Goal: Task Accomplishment & Management: Manage account settings

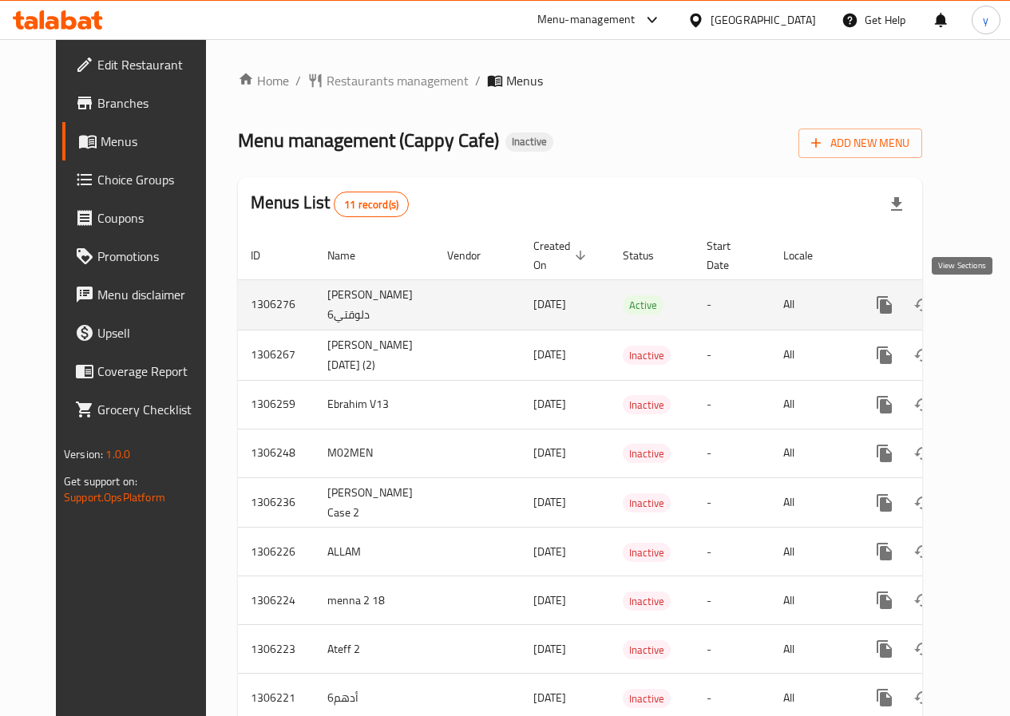
click at [980, 312] on link "enhanced table" at bounding box center [999, 305] width 38 height 38
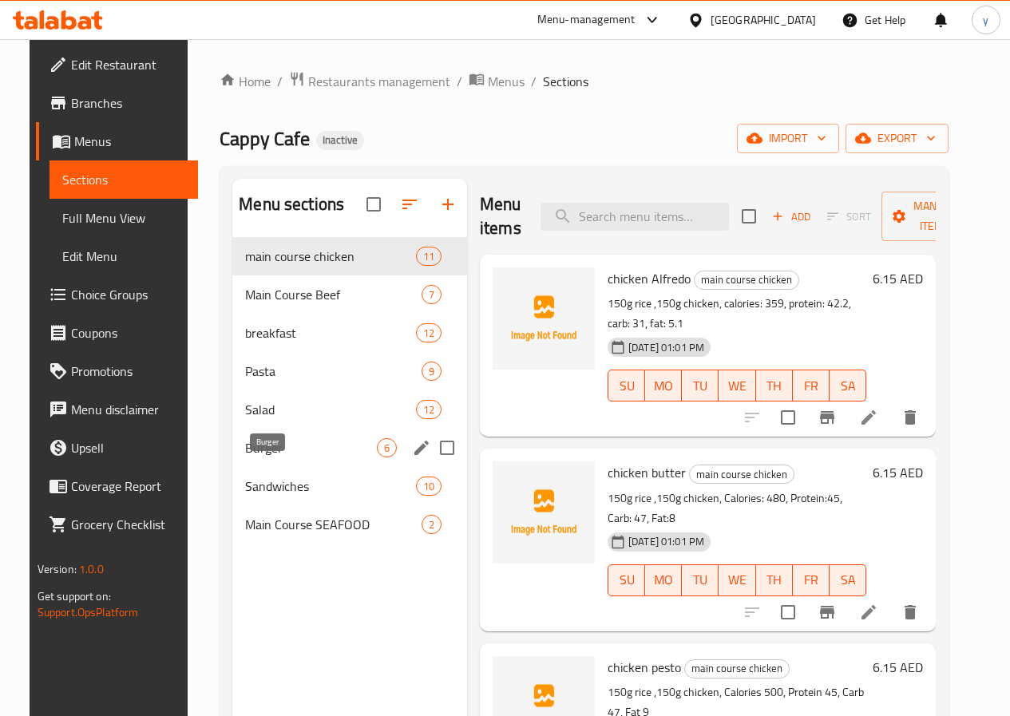
click at [277, 457] on span "Burger" at bounding box center [311, 447] width 132 height 19
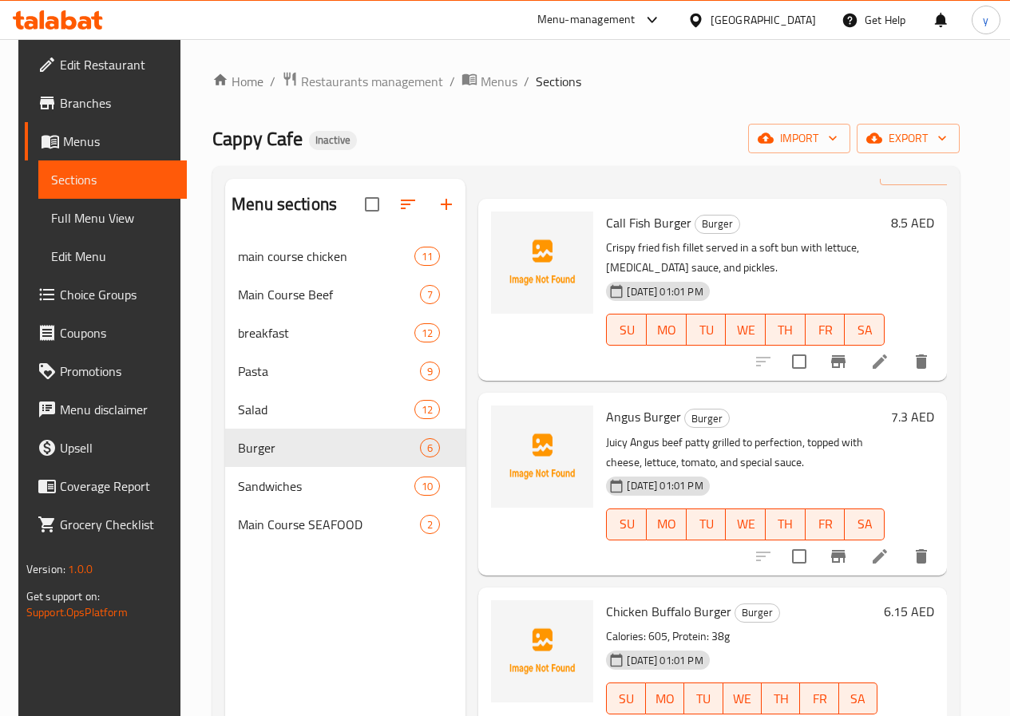
scroll to position [80, 0]
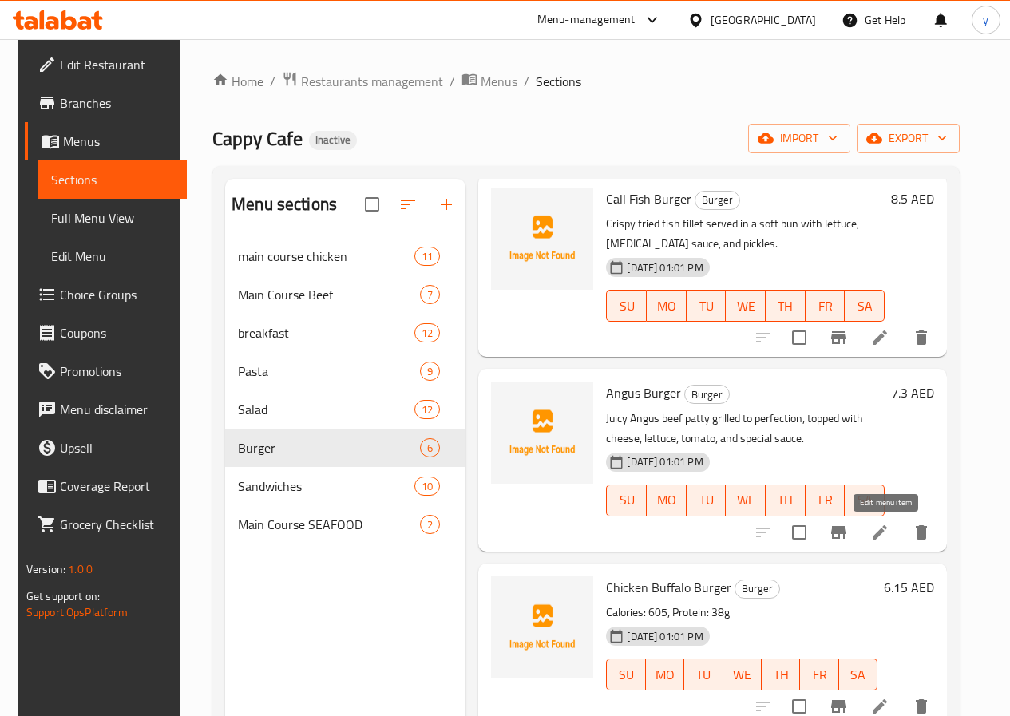
click at [884, 536] on icon at bounding box center [879, 532] width 14 height 14
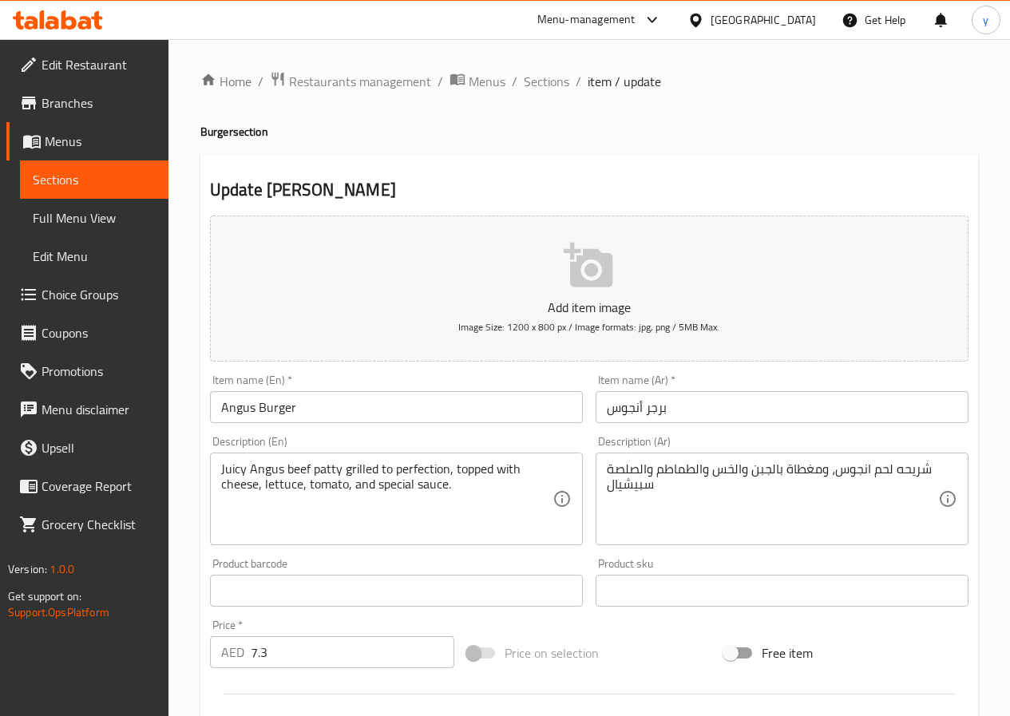
drag, startPoint x: 836, startPoint y: 474, endPoint x: 852, endPoint y: 484, distance: 18.6
click at [836, 474] on textarea "شريحه لحم انجوس، ومغطاة بالجبن والخس والطماطم والصلصة سبيشيال" at bounding box center [772, 499] width 331 height 76
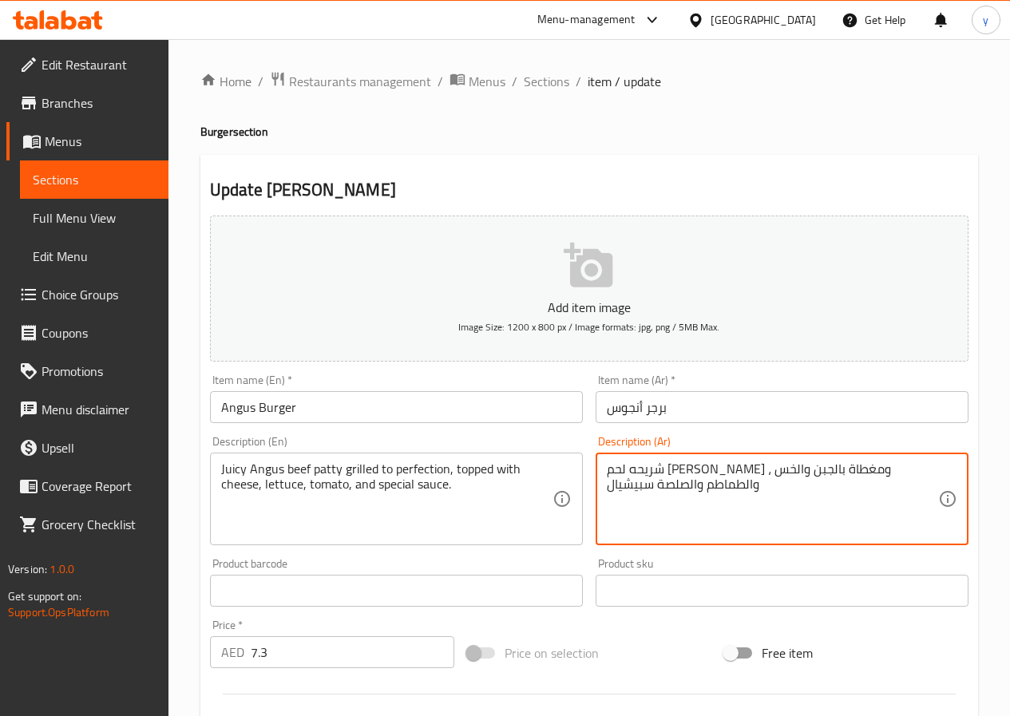
click at [866, 469] on textarea "شريحه لحم [PERSON_NAME] ، ومغطاة بالجبن والخس والطماطم والصلصة سبيشيال" at bounding box center [772, 499] width 331 height 76
click at [726, 471] on textarea "شريحه لحم ب[PERSON_NAME] ، ومغطاة بالجبن والخس والطماطم والصلصة سبيشيال" at bounding box center [772, 499] width 331 height 76
click at [735, 473] on textarea "شريحه لحم ب[PERSON_NAME] ، ومغطاة بالجبن والخس والطماطم والصلصة سبيشيال" at bounding box center [772, 499] width 331 height 76
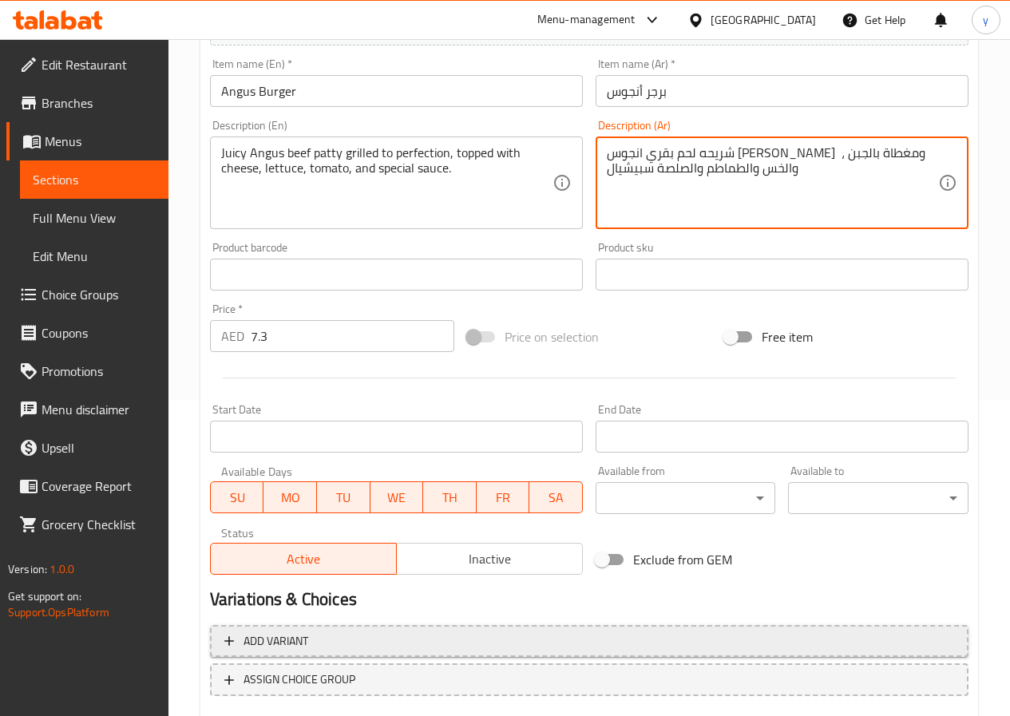
scroll to position [412, 0]
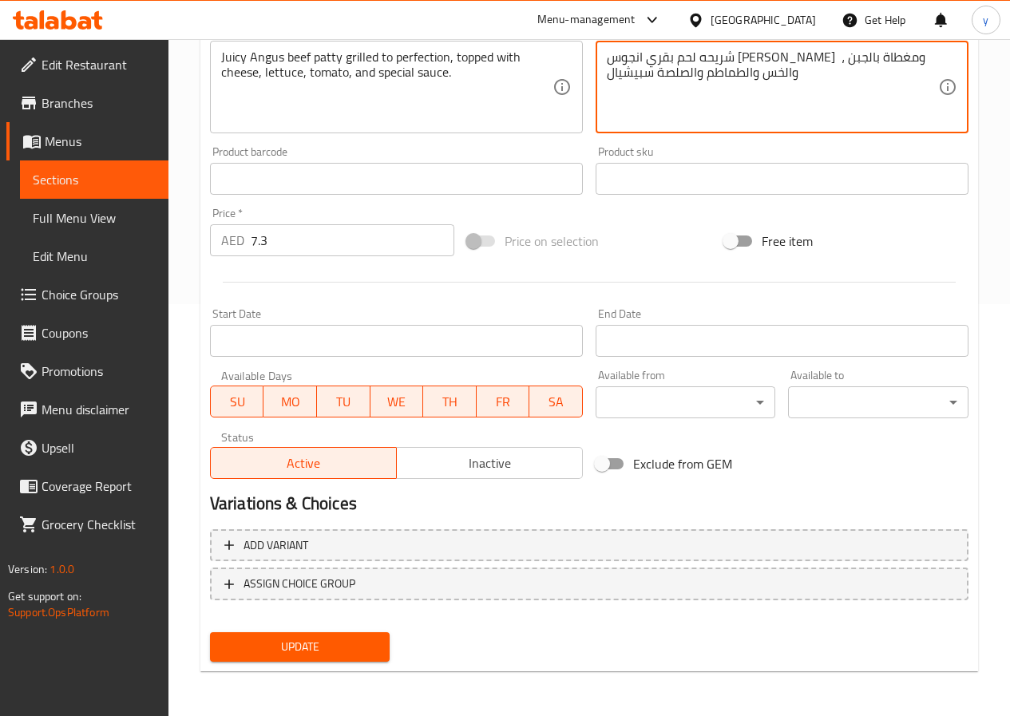
type textarea "شريحه لحم بقري انجوس [PERSON_NAME] ، ومغطاة بالجبن والخس والطماطم والصلصة سبيشي…"
click at [333, 655] on span "Update" at bounding box center [300, 647] width 155 height 20
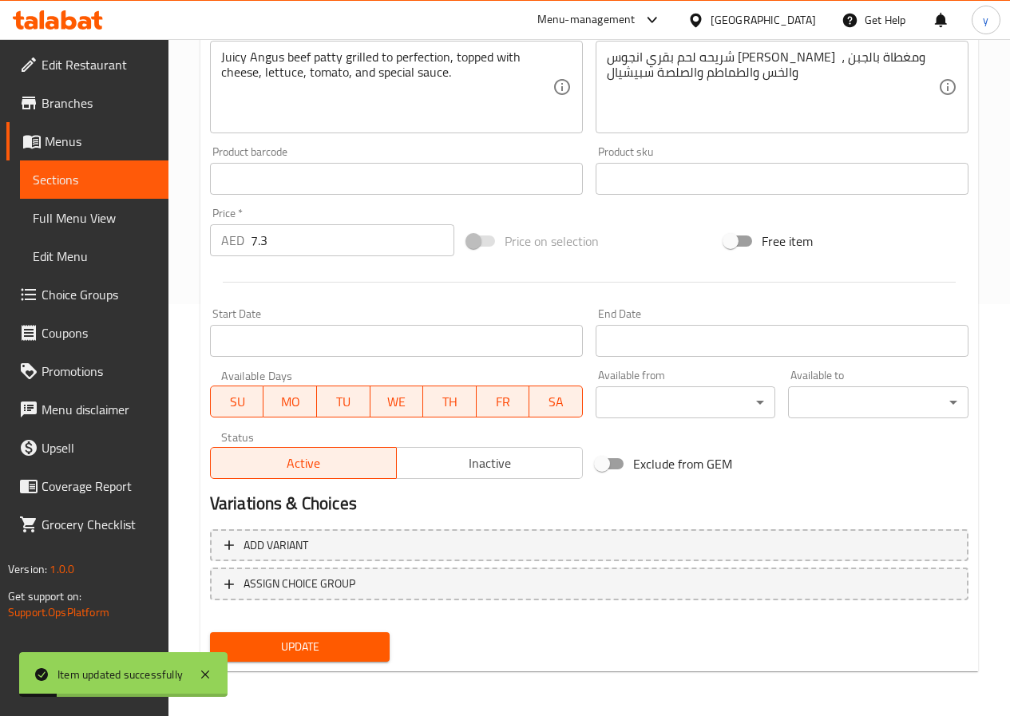
click at [93, 178] on span "Sections" at bounding box center [94, 179] width 123 height 19
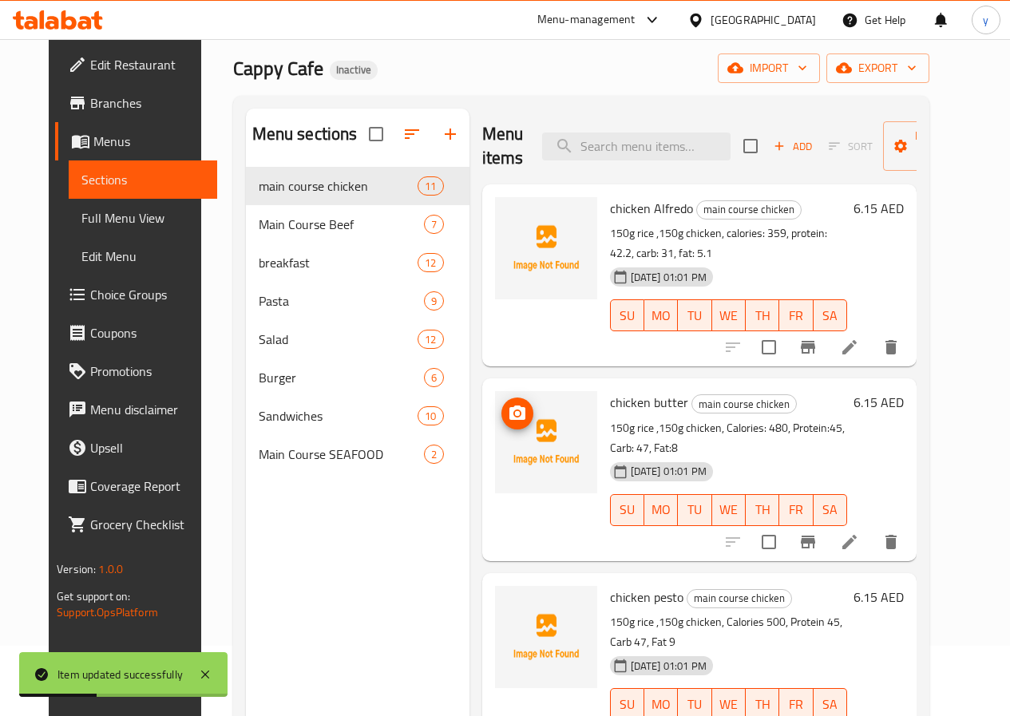
scroll to position [64, 0]
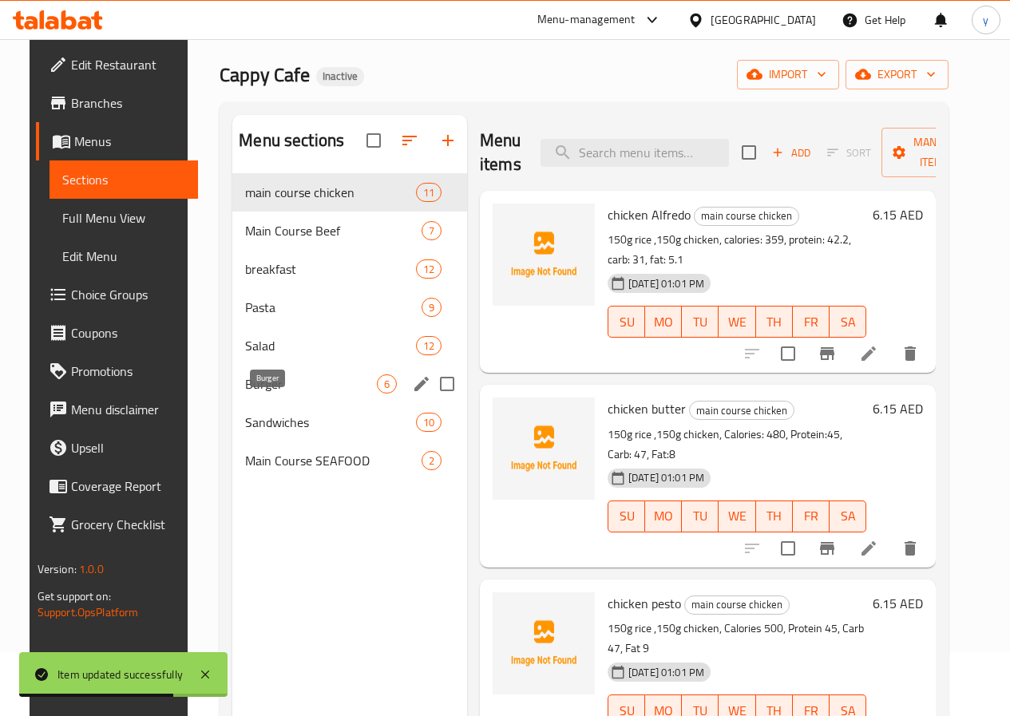
click at [245, 394] on span "Burger" at bounding box center [311, 383] width 132 height 19
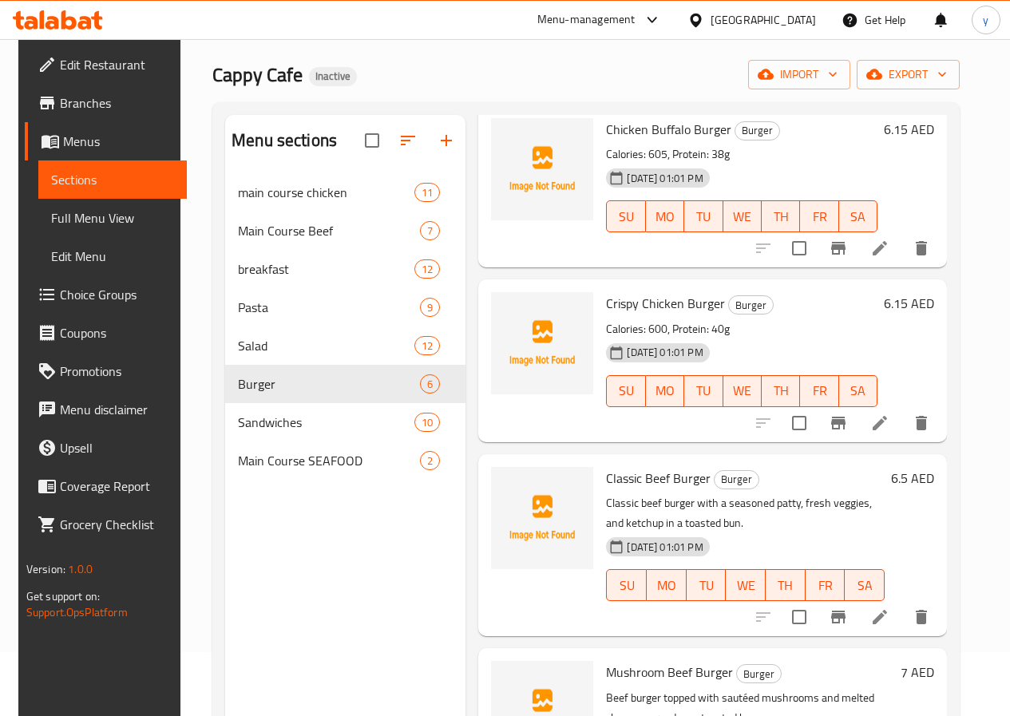
scroll to position [144, 0]
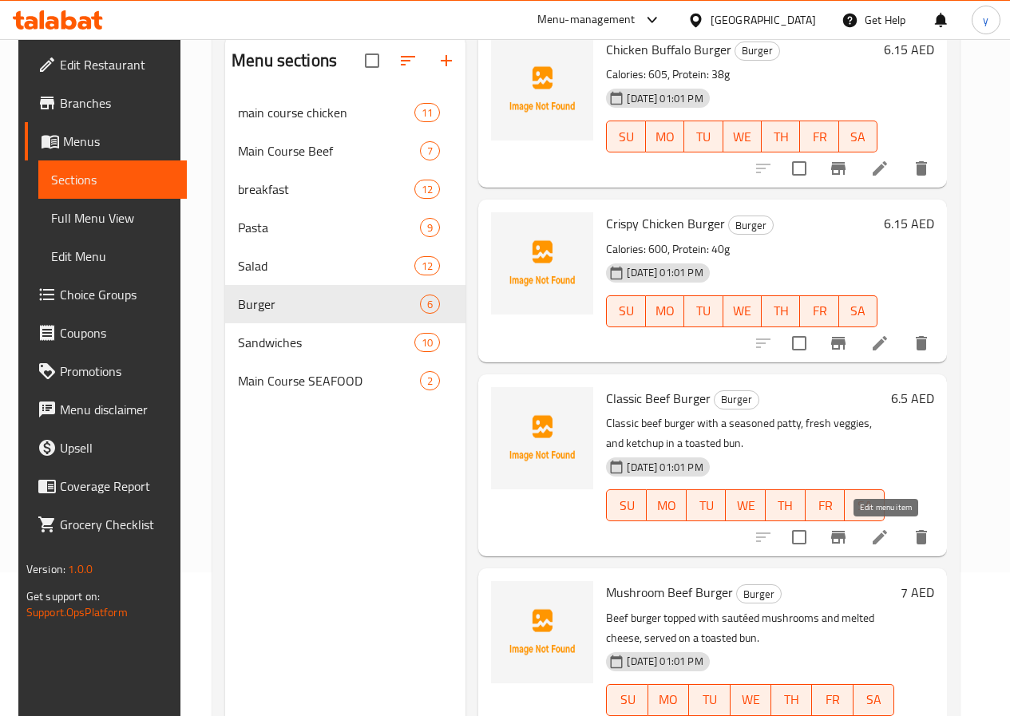
click at [878, 535] on icon at bounding box center [879, 537] width 19 height 19
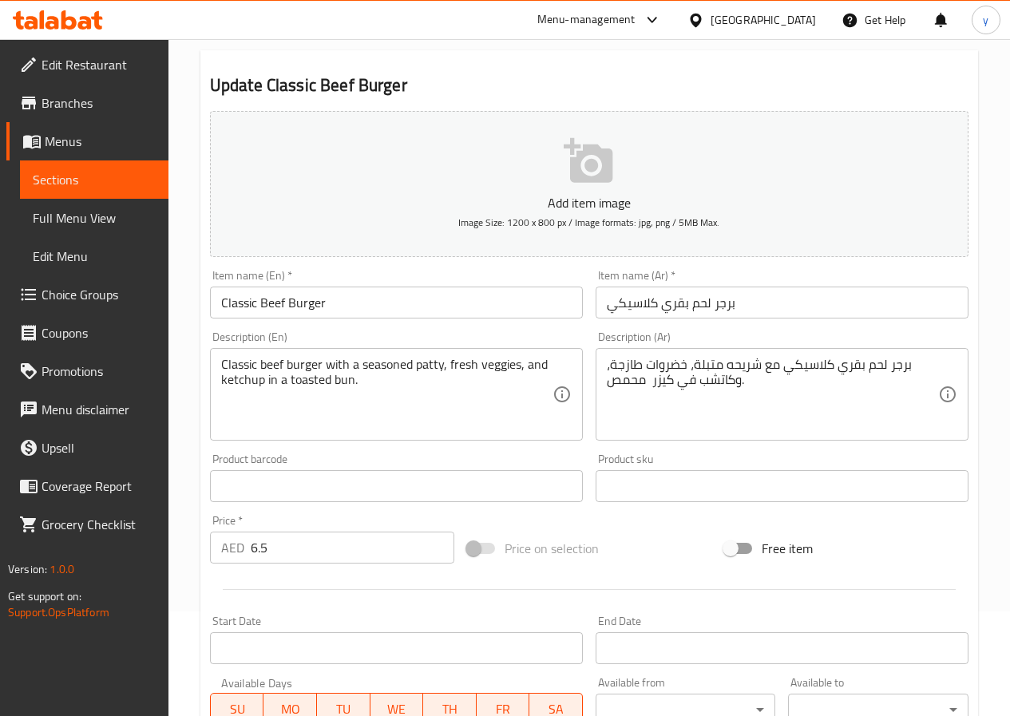
scroll to position [93, 0]
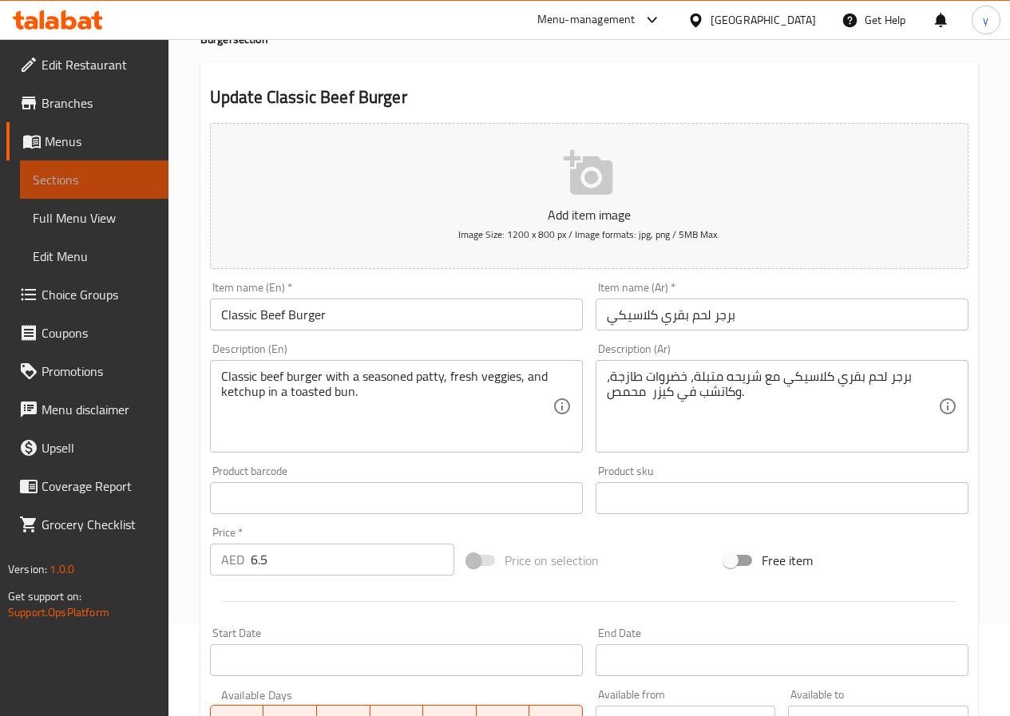
click at [71, 180] on span "Sections" at bounding box center [94, 179] width 123 height 19
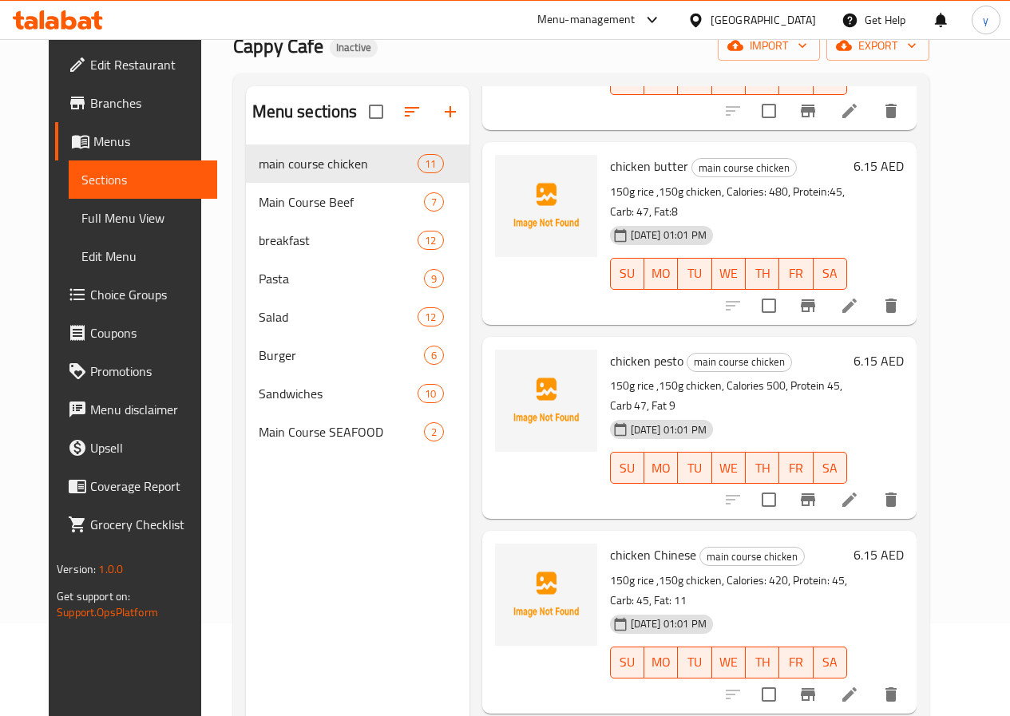
scroll to position [160, 0]
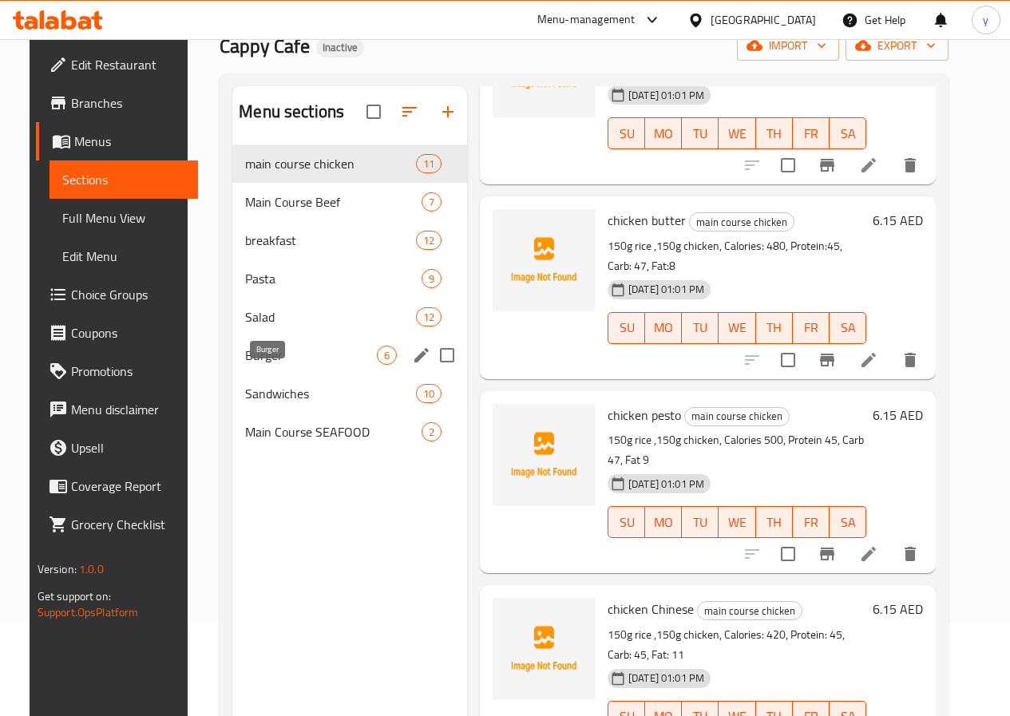
click at [291, 365] on span "Burger" at bounding box center [311, 355] width 132 height 19
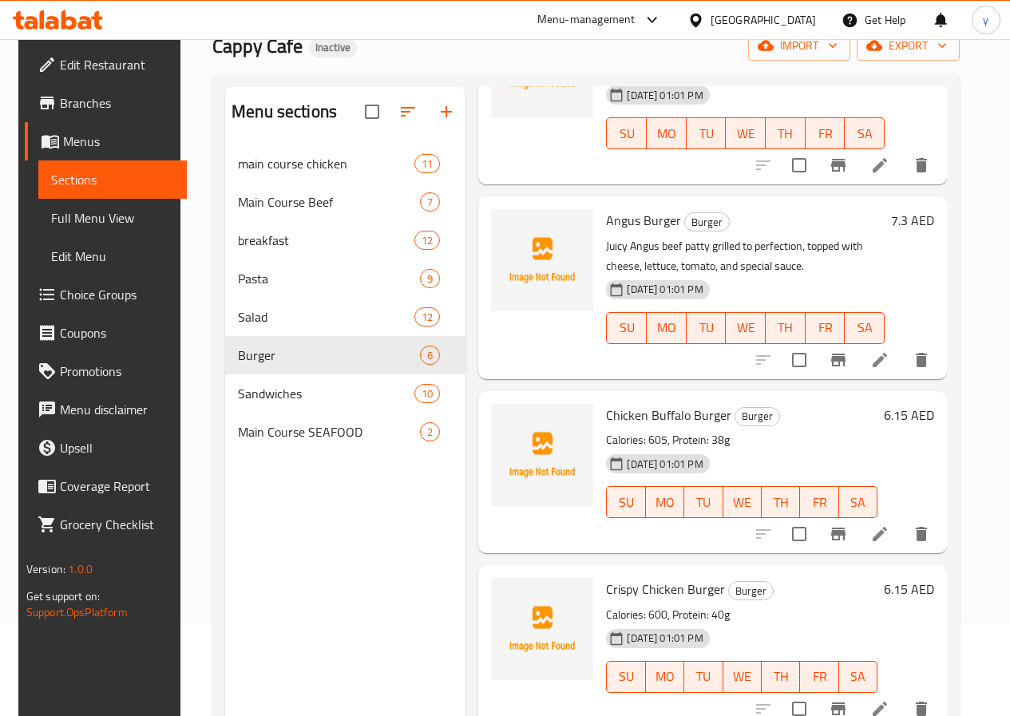
click at [899, 373] on li at bounding box center [879, 360] width 45 height 29
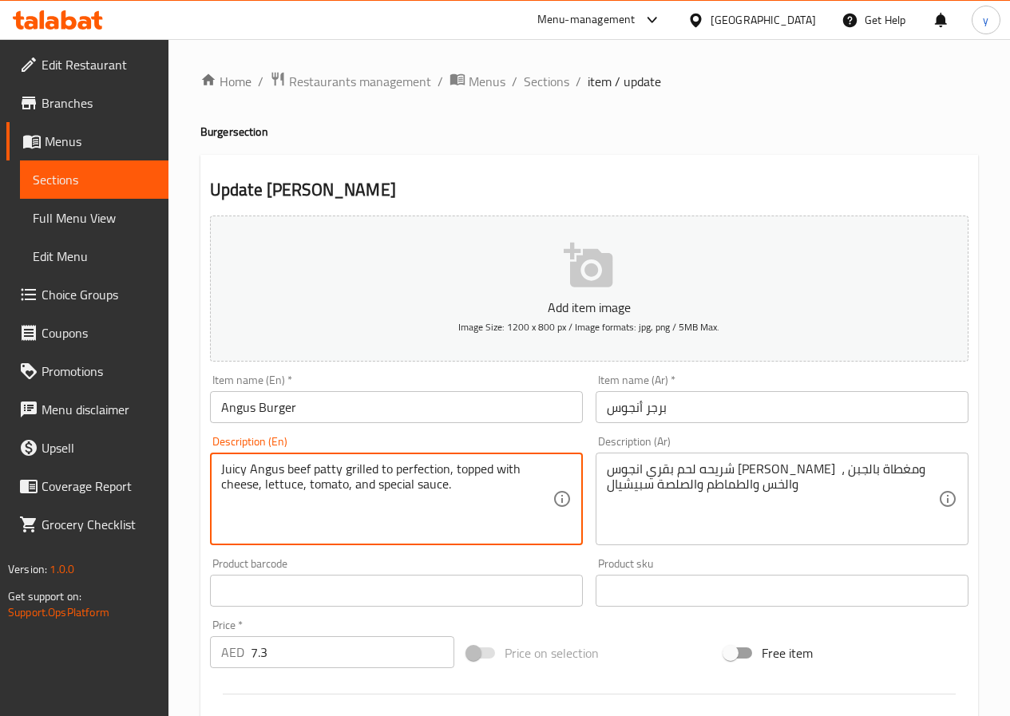
drag, startPoint x: 447, startPoint y: 472, endPoint x: 380, endPoint y: 472, distance: 67.0
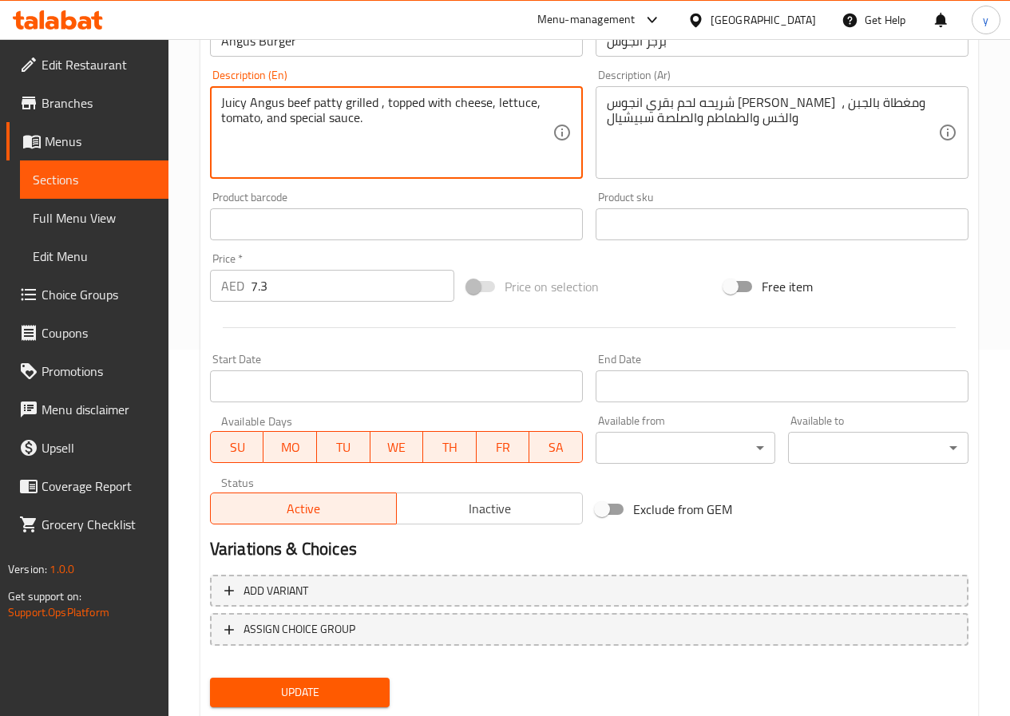
scroll to position [412, 0]
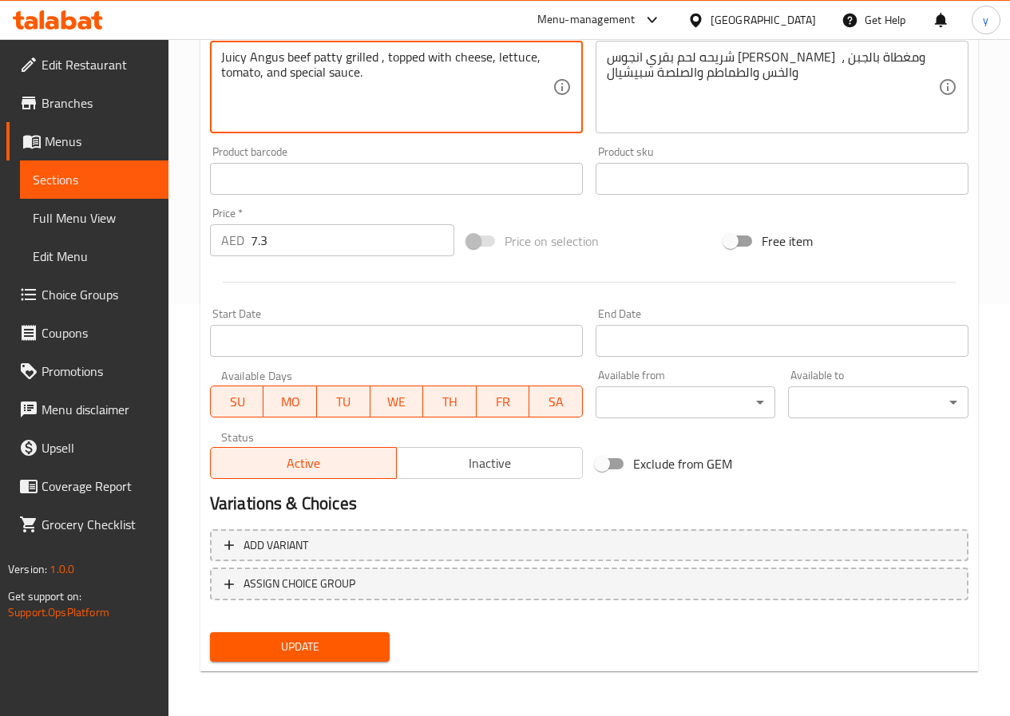
type textarea "Juicy Angus beef patty grilled , topped with cheese, lettuce, tomato, and speci…"
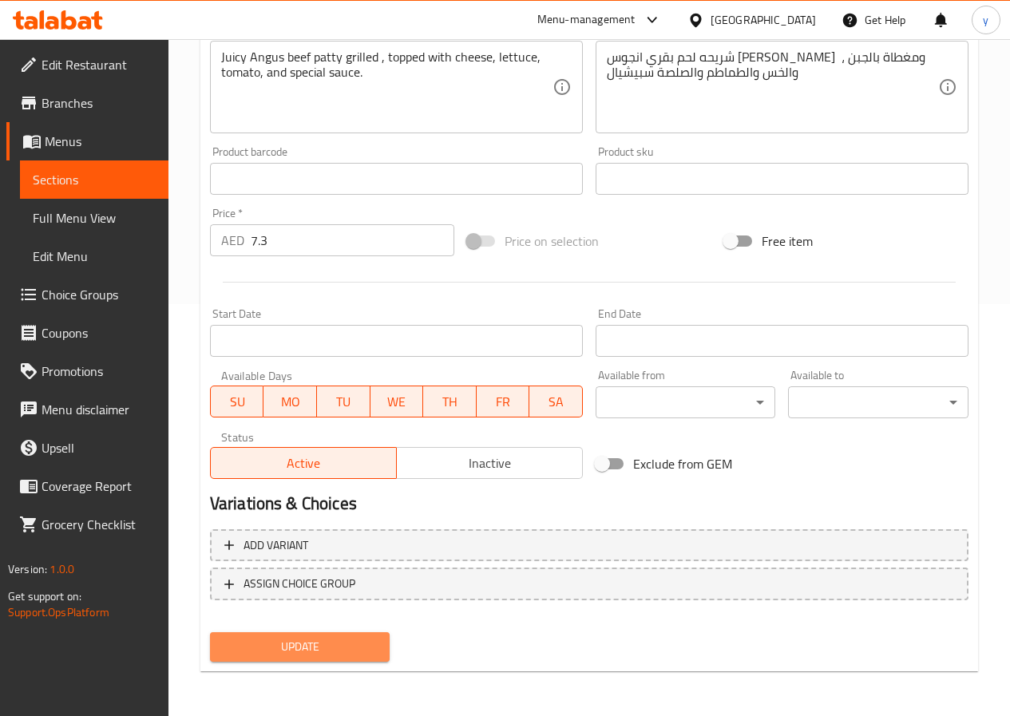
click at [313, 651] on span "Update" at bounding box center [300, 647] width 155 height 20
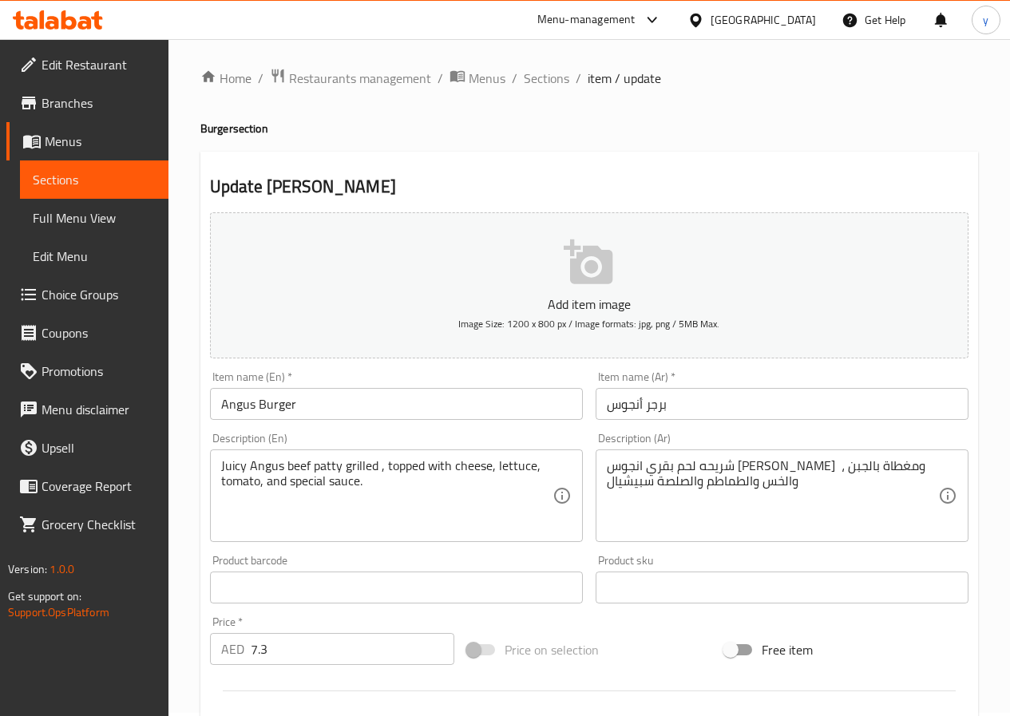
scroll to position [0, 0]
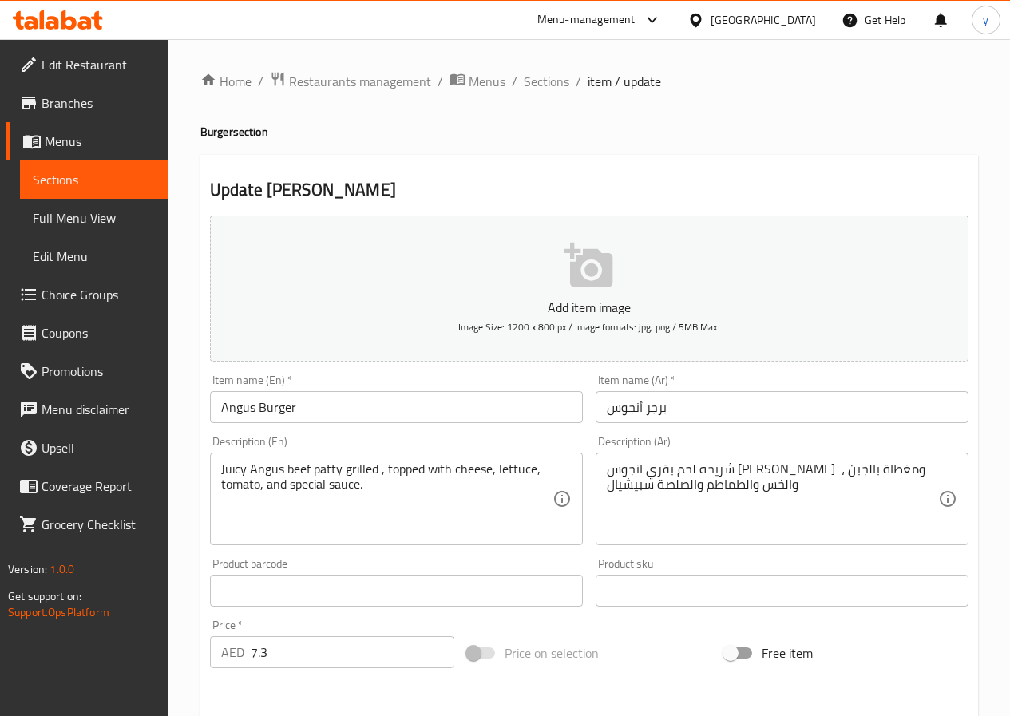
click at [78, 179] on span "Sections" at bounding box center [94, 179] width 123 height 19
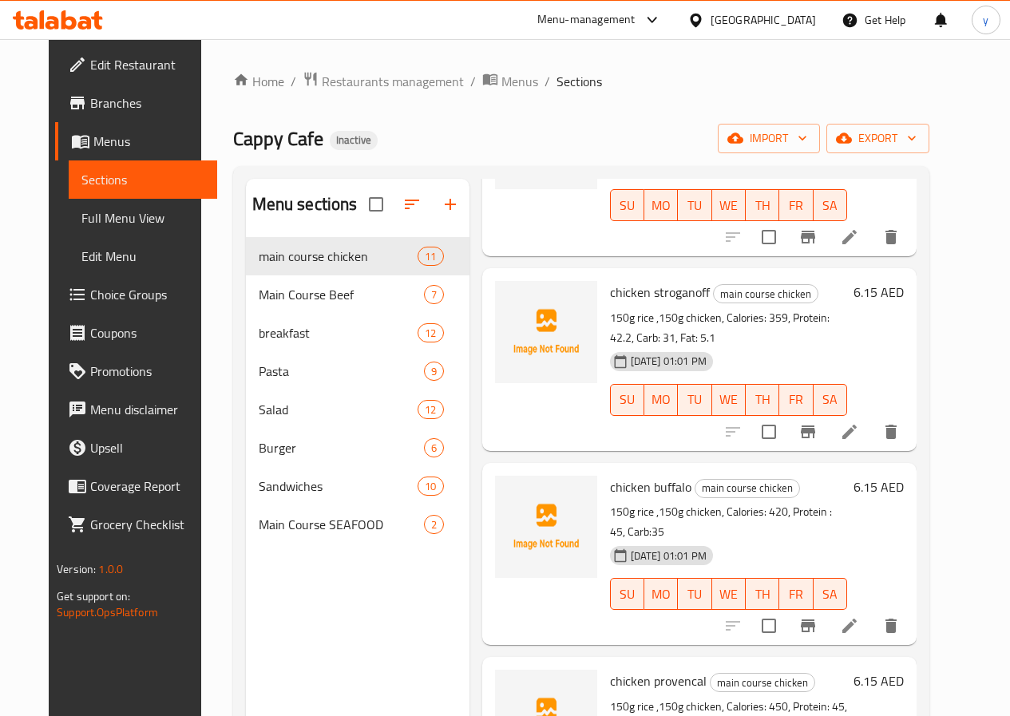
scroll to position [947, 0]
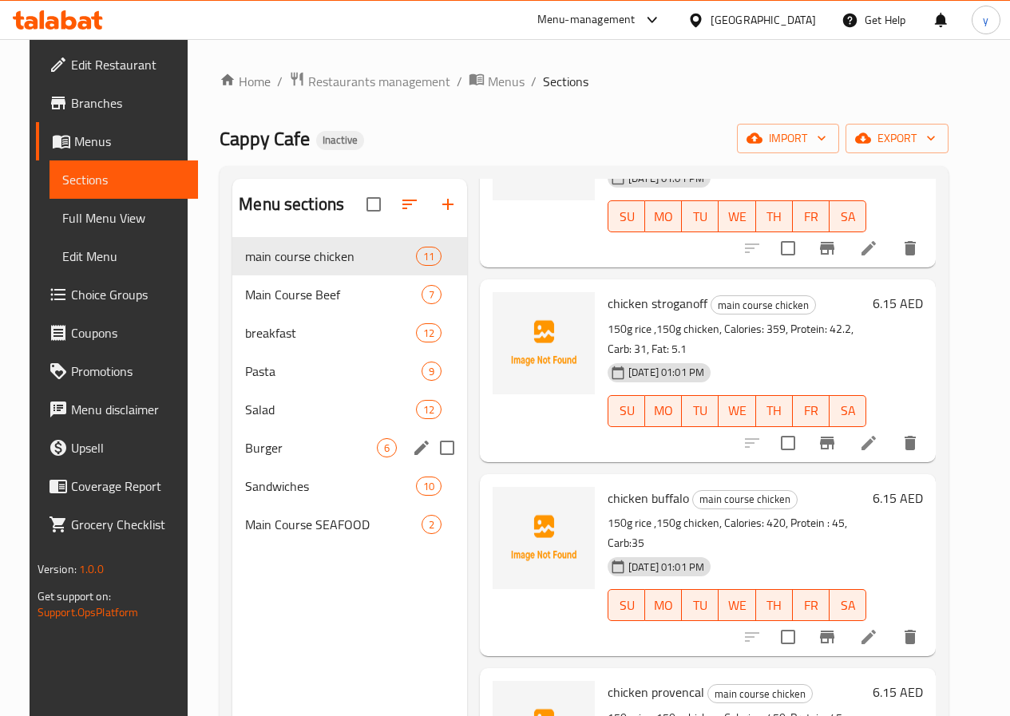
click at [256, 467] on div "Burger 6" at bounding box center [349, 448] width 235 height 38
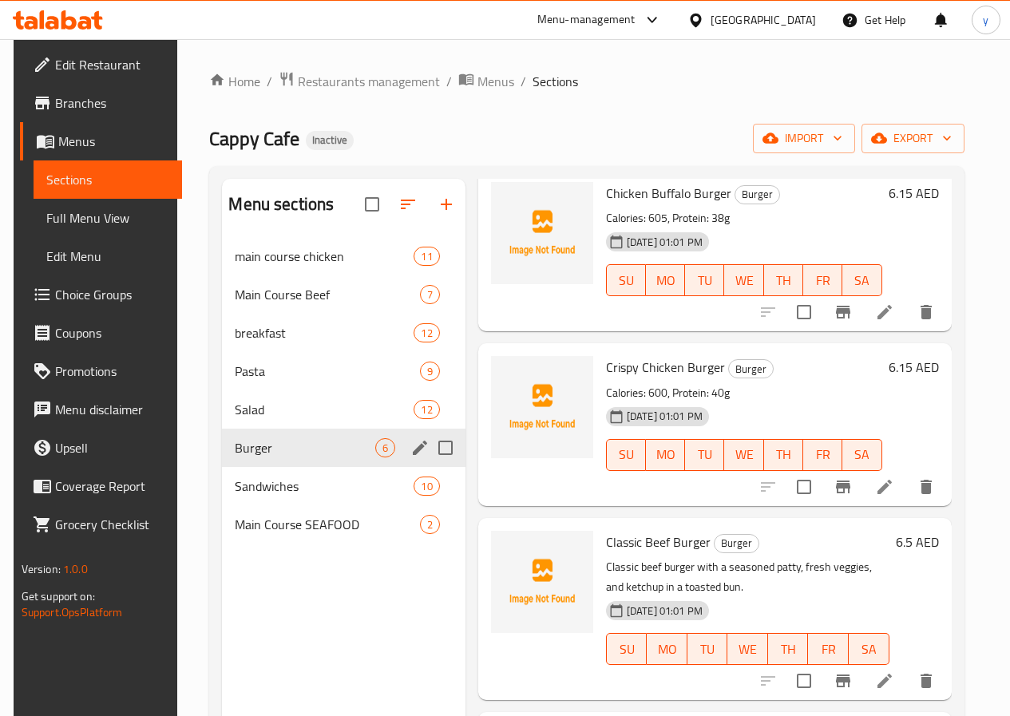
scroll to position [474, 0]
click at [266, 457] on span "Burger" at bounding box center [305, 447] width 140 height 19
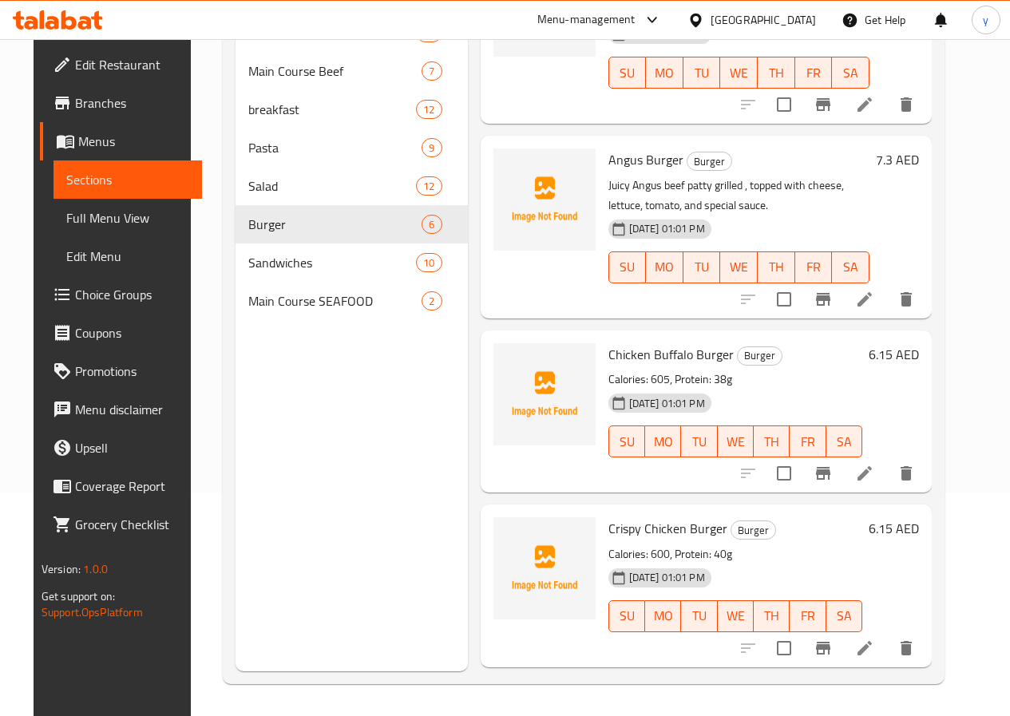
scroll to position [0, 0]
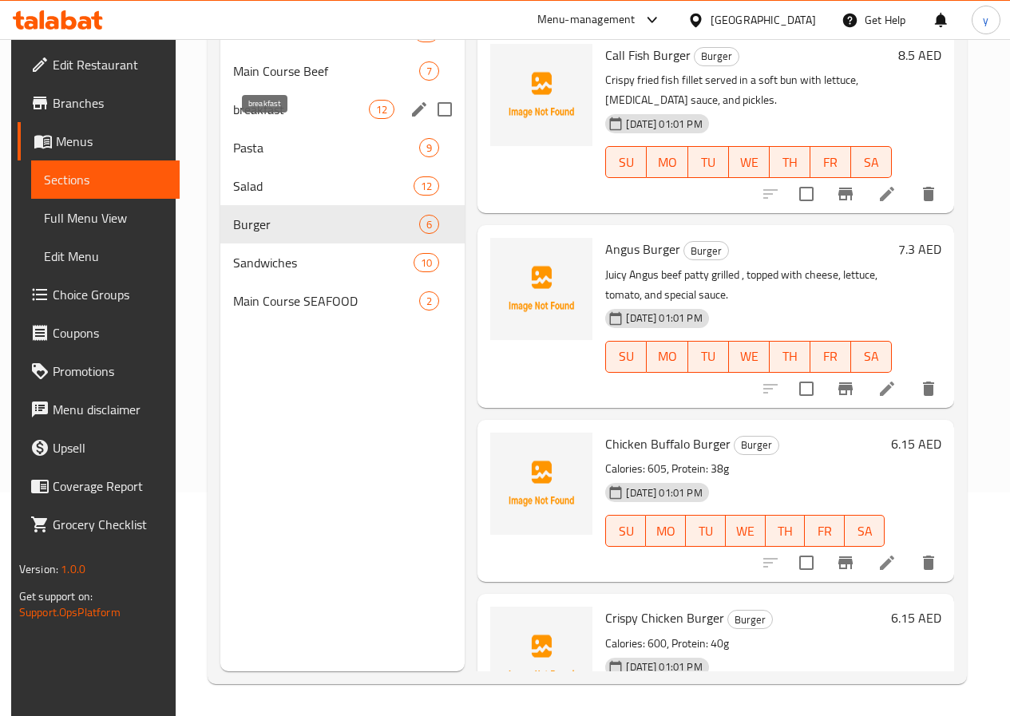
click at [259, 119] on span "breakfast" at bounding box center [301, 109] width 136 height 19
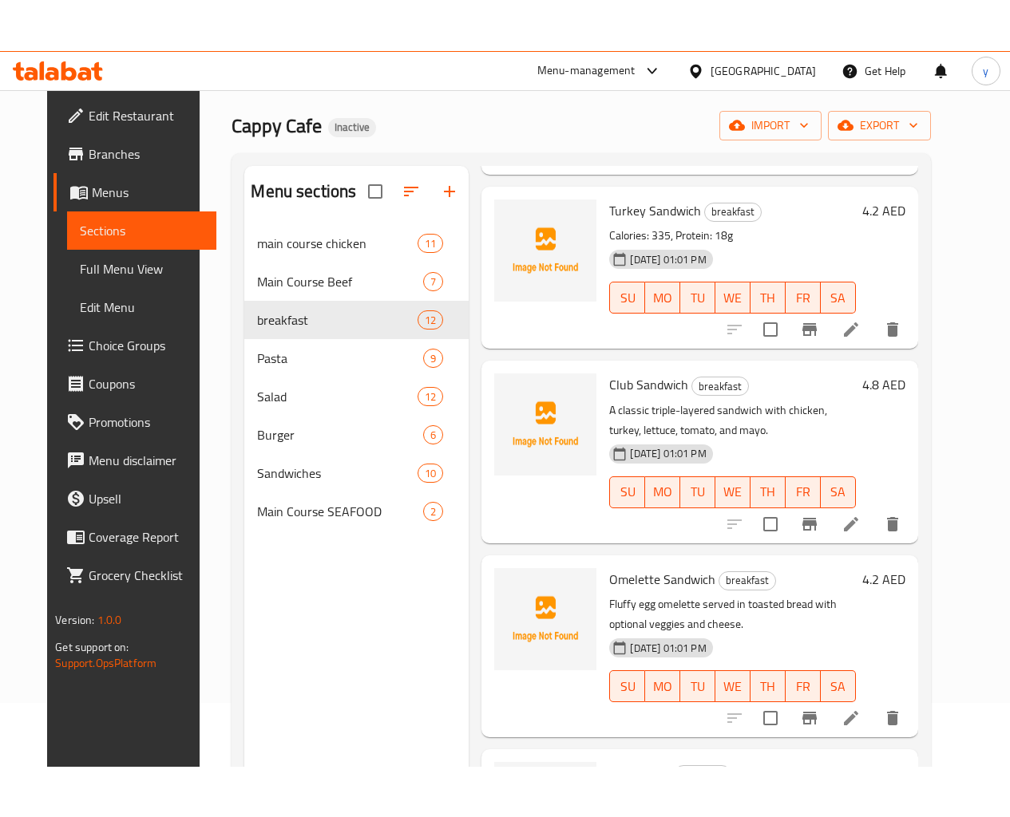
scroll to position [1500, 0]
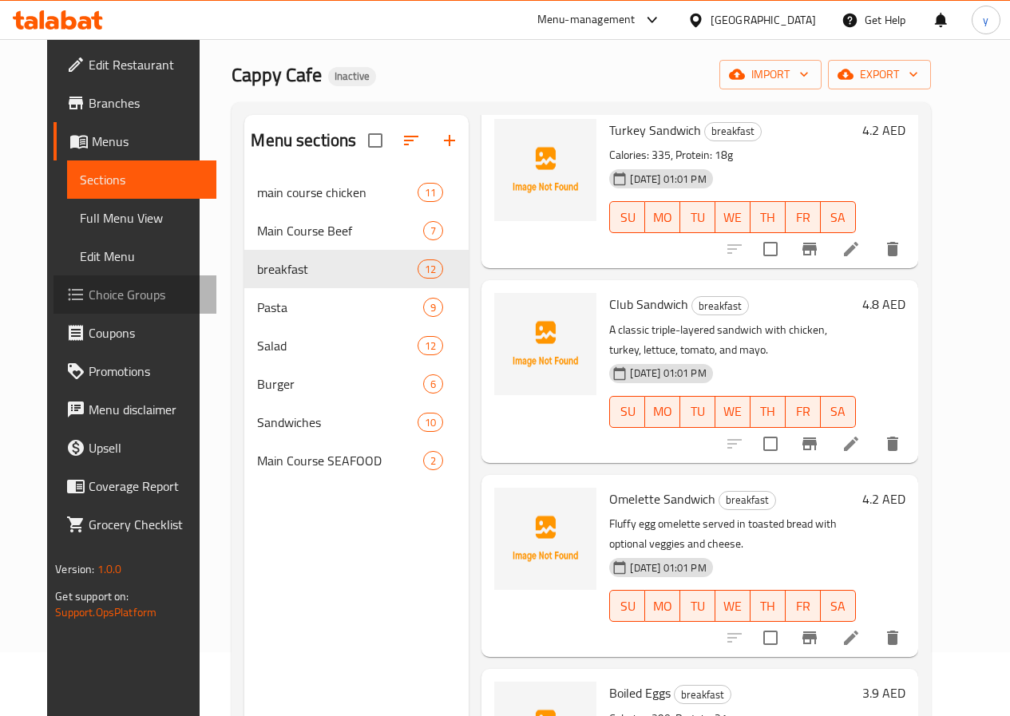
click at [89, 289] on span "Choice Groups" at bounding box center [146, 294] width 114 height 19
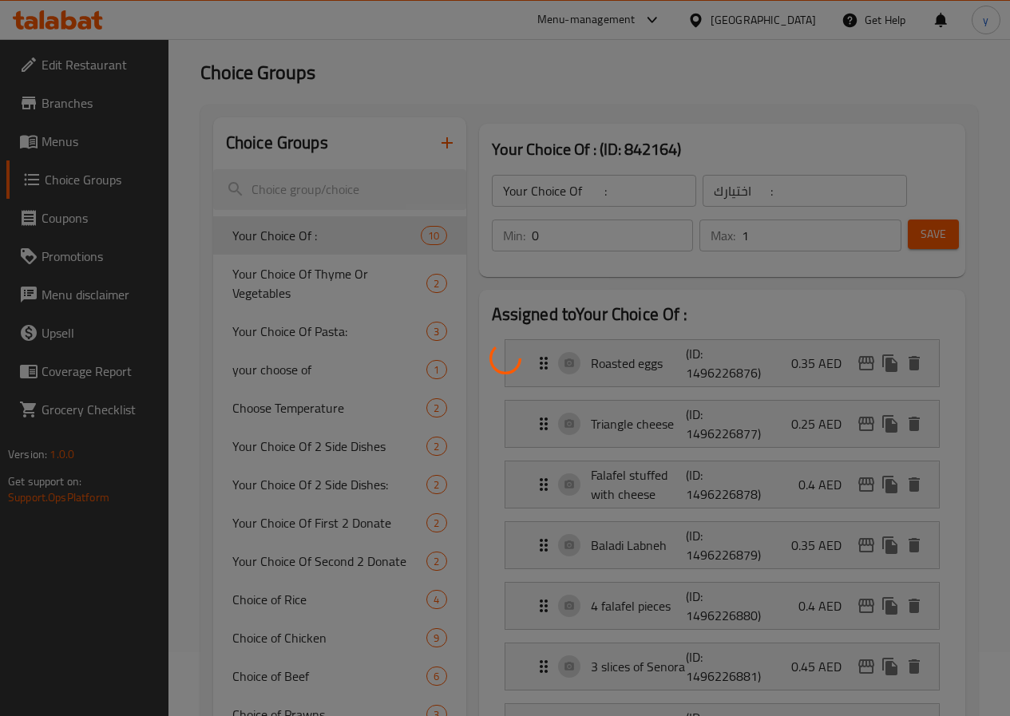
type input "1"
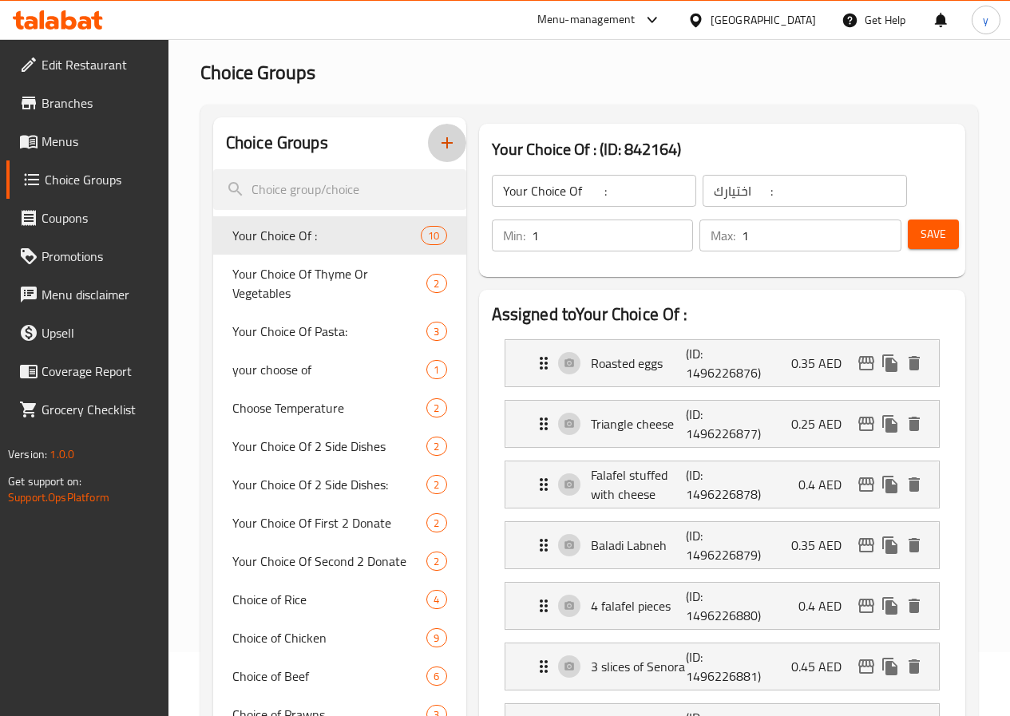
click at [428, 155] on button "button" at bounding box center [447, 143] width 38 height 38
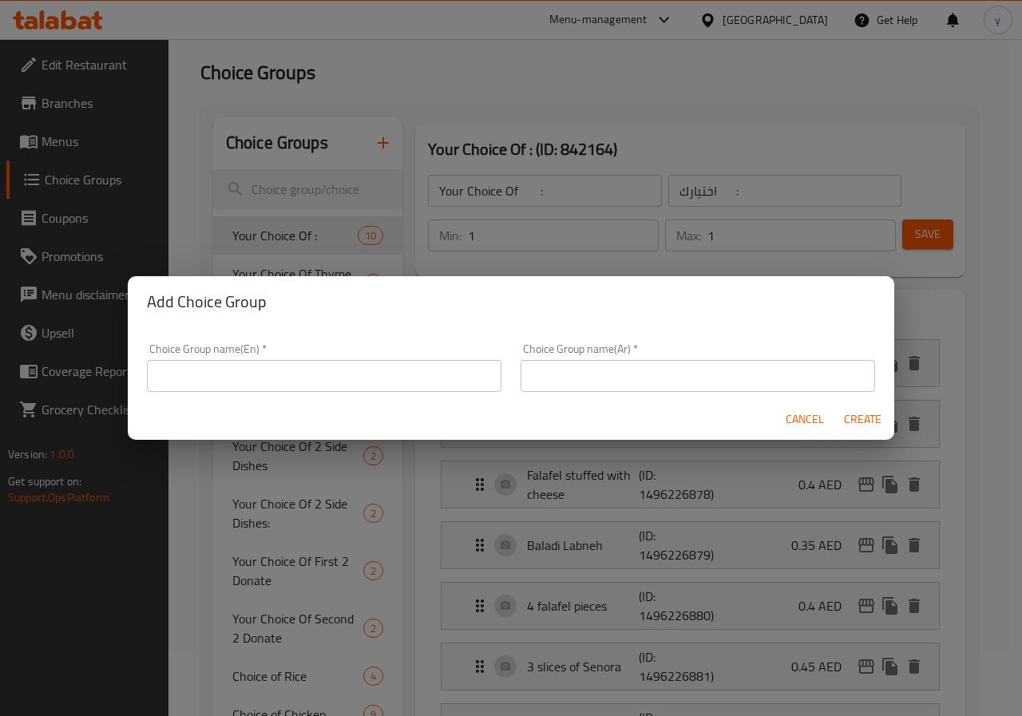
click at [408, 382] on input "text" at bounding box center [324, 376] width 354 height 32
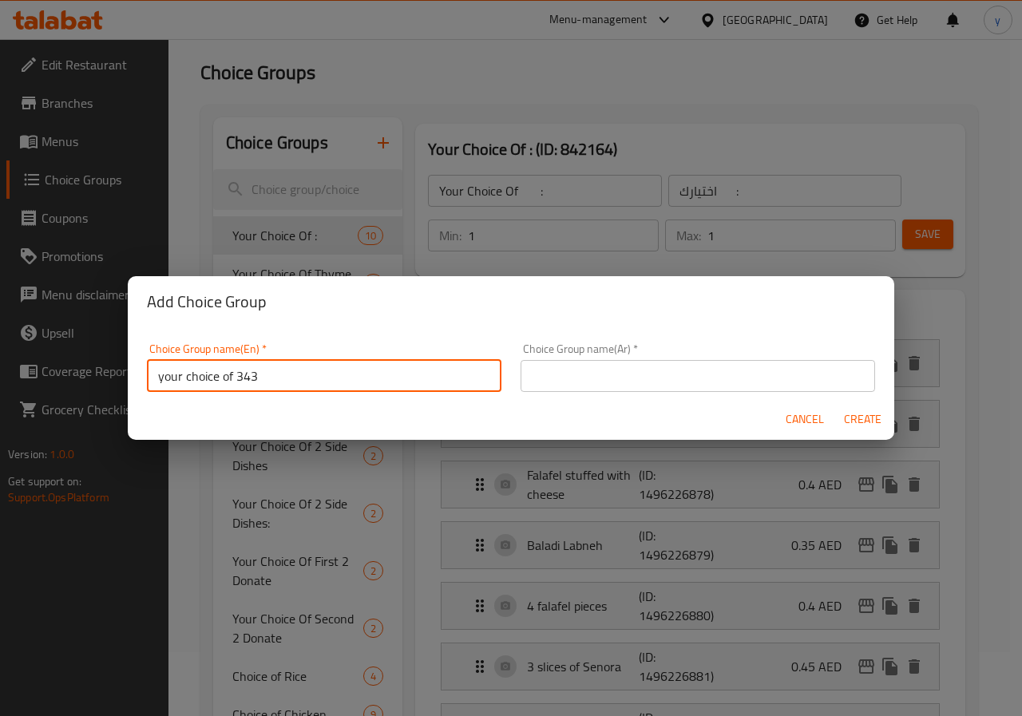
type input "your choice of 343"
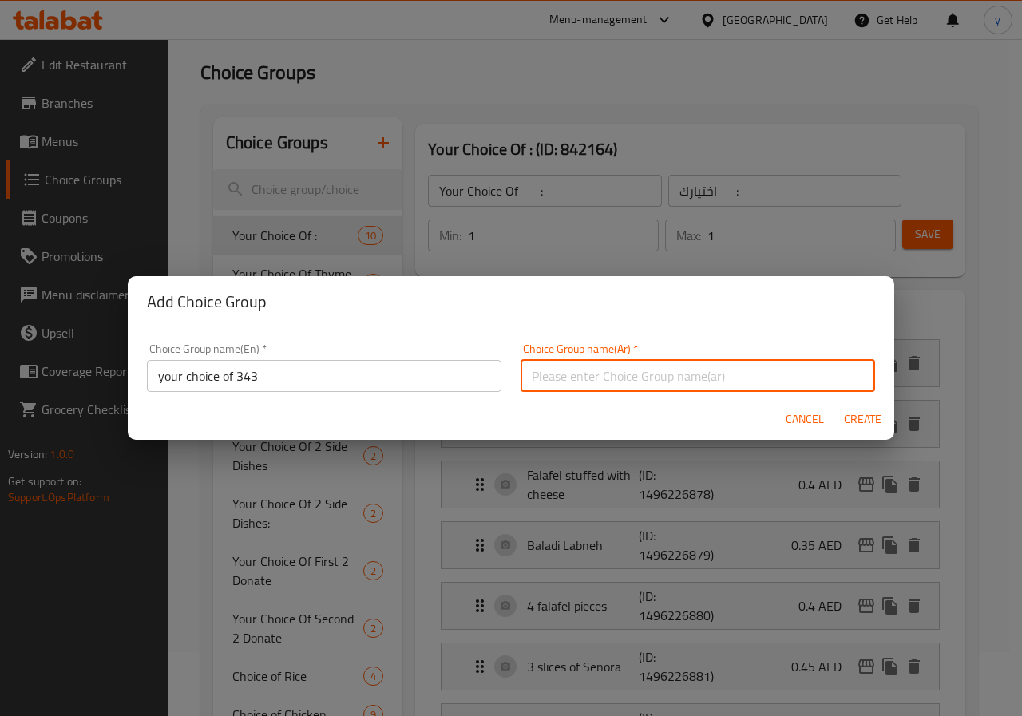
click at [630, 389] on input "text" at bounding box center [697, 376] width 354 height 32
type input "اختيارك من"
click at [864, 422] on span "Create" at bounding box center [862, 419] width 38 height 20
type input "your choice of 343"
type input "اختيارك من"
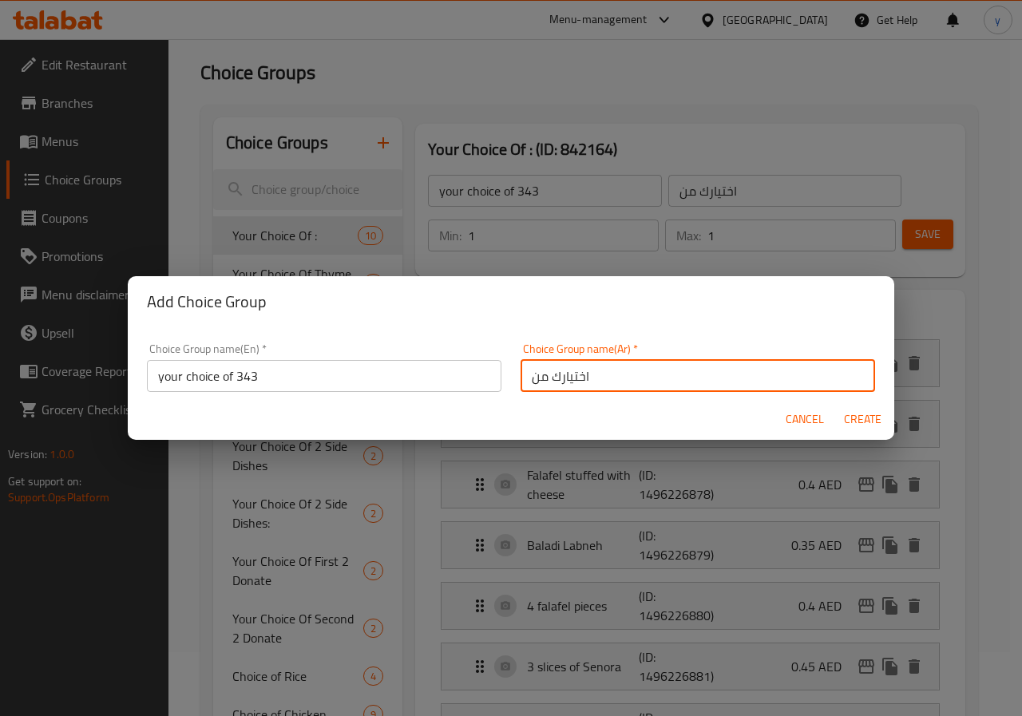
type input "0"
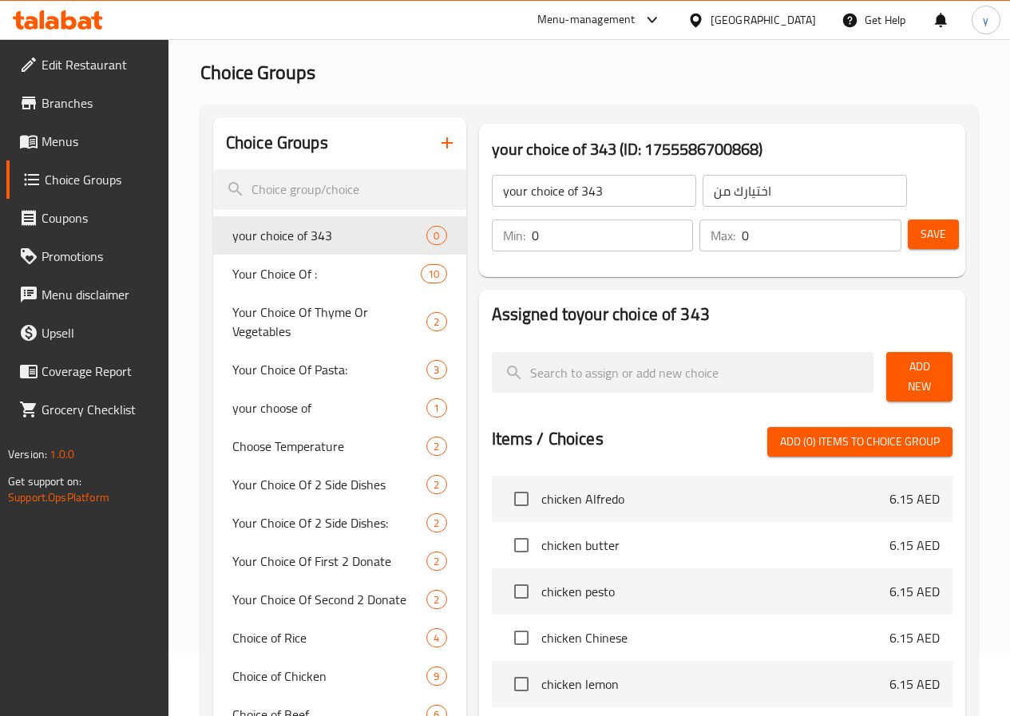
click at [585, 203] on input "your choice of 343" at bounding box center [594, 191] width 204 height 32
type input "your choice of"
click at [781, 250] on input "0" at bounding box center [822, 236] width 160 height 32
type input "1"
click at [878, 230] on input "1" at bounding box center [822, 236] width 160 height 32
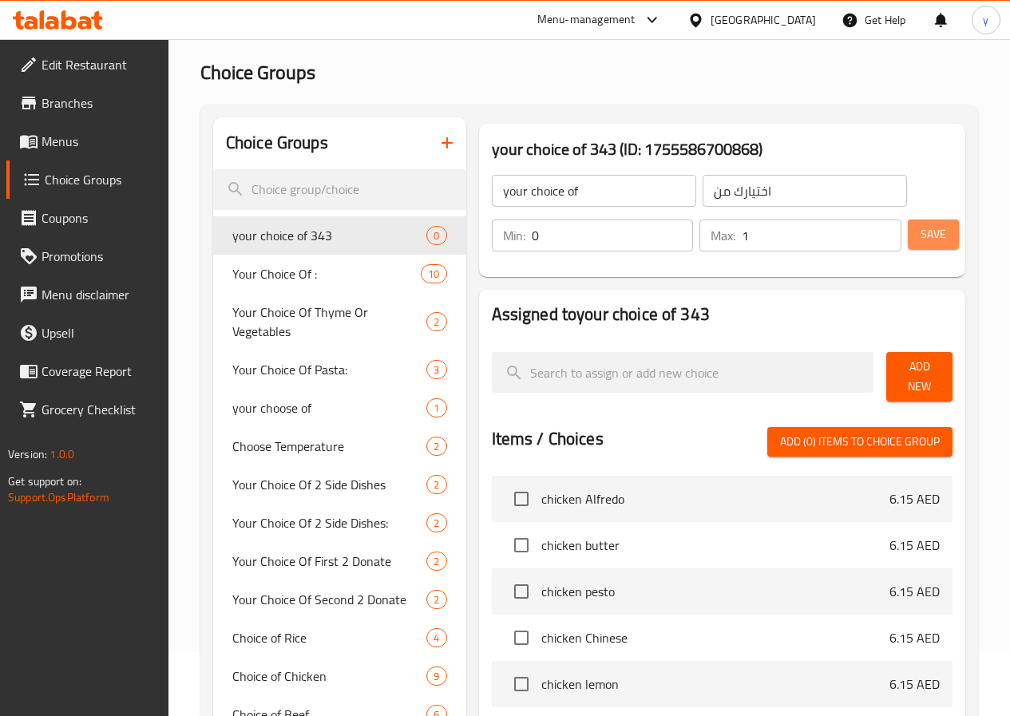
click at [923, 230] on span "Save" at bounding box center [933, 234] width 26 height 20
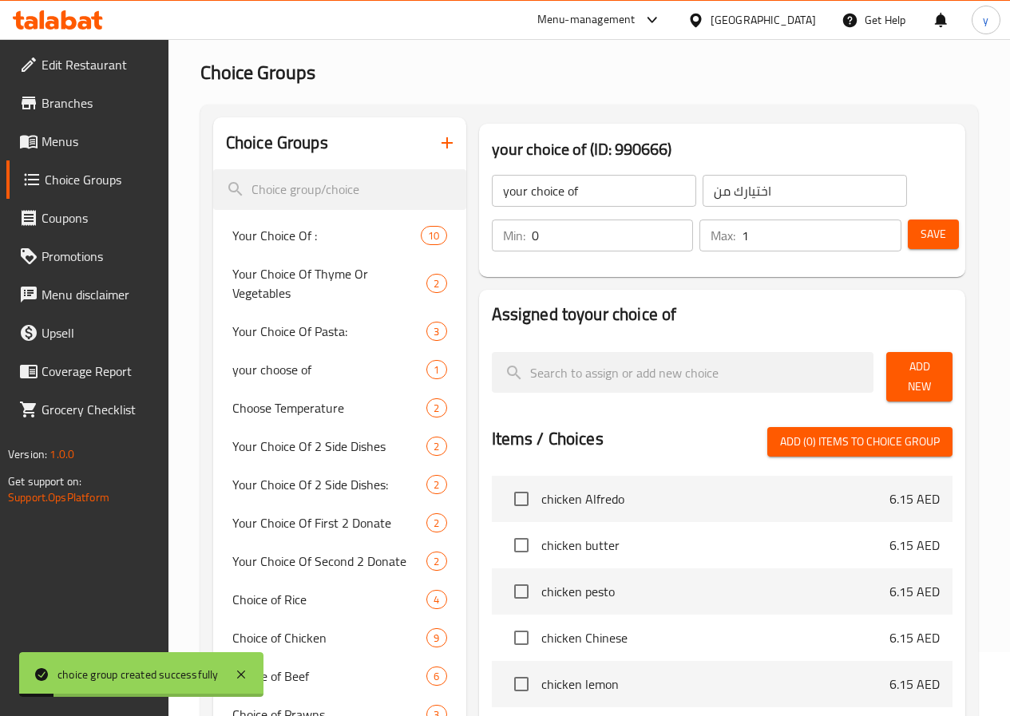
click at [905, 368] on span "Add New" at bounding box center [919, 377] width 41 height 40
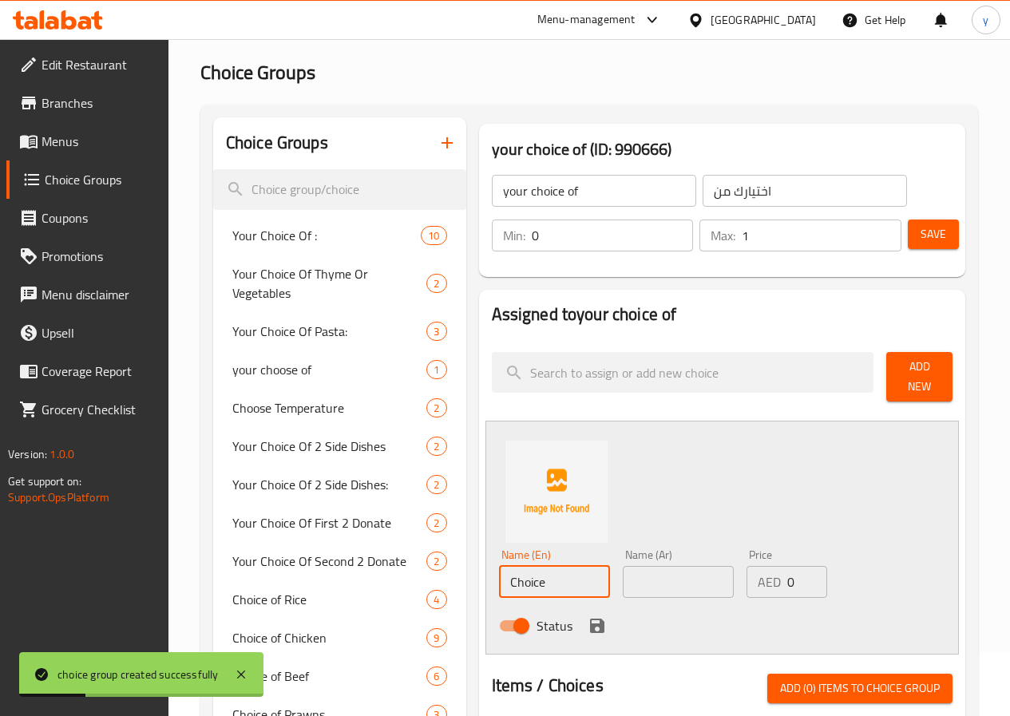
click at [501, 571] on input "Choice" at bounding box center [554, 582] width 111 height 32
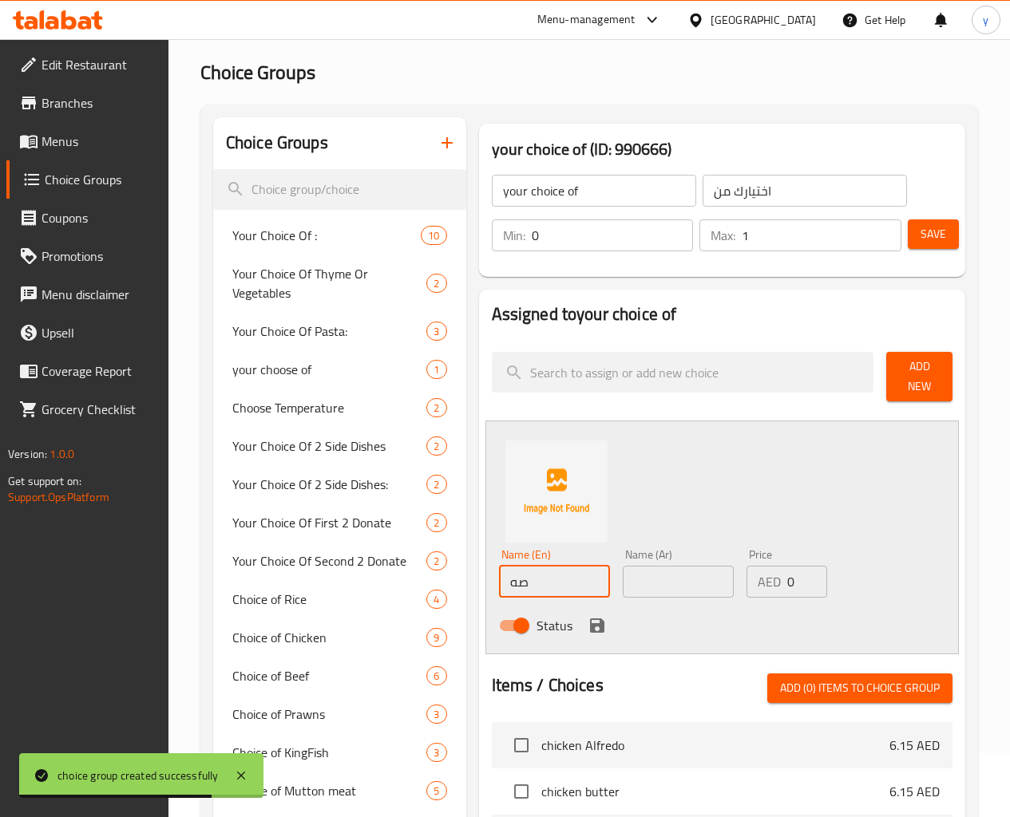
type input "ص"
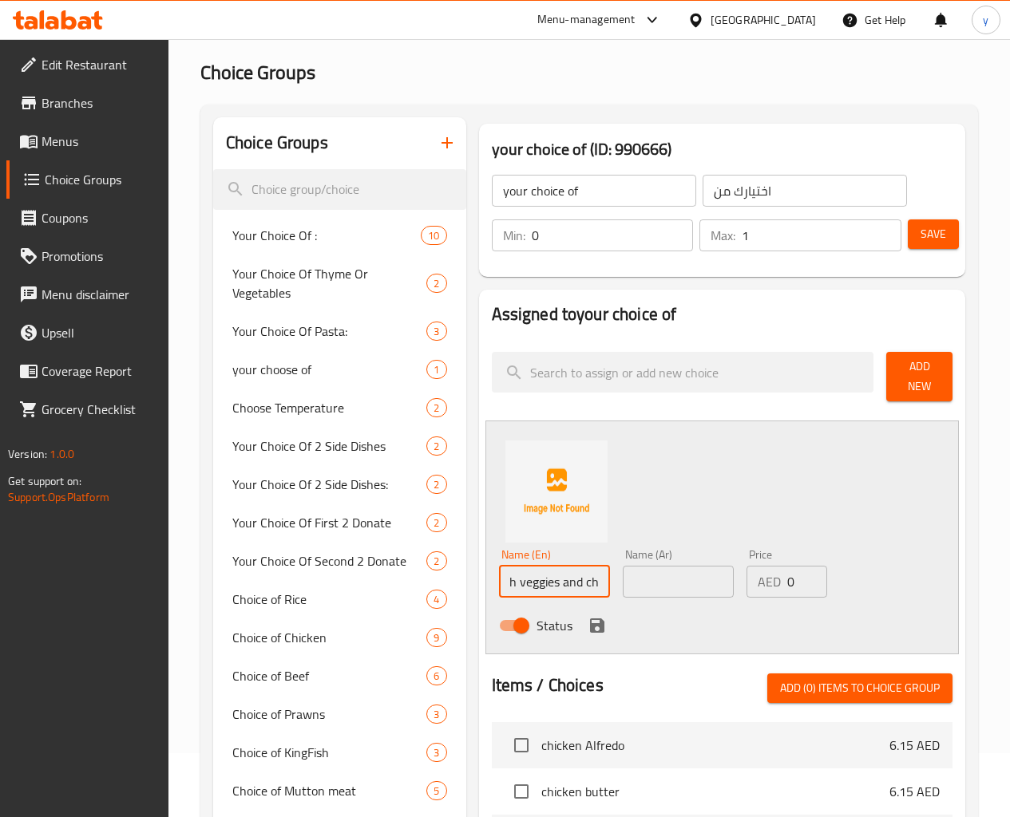
scroll to position [0, 26]
type input "With veggies and cheese"
click at [623, 575] on input "text" at bounding box center [678, 582] width 111 height 32
type input "l"
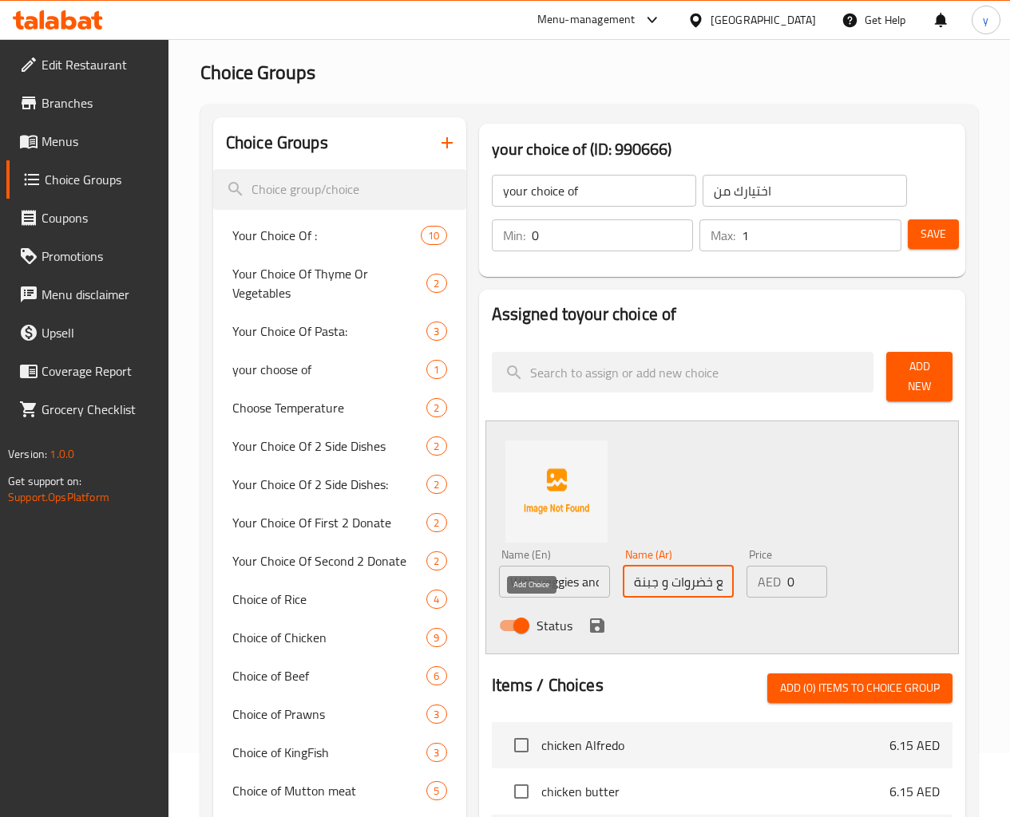
type input "مع خضروات و جبنة"
click at [590, 621] on icon "save" at bounding box center [597, 626] width 14 height 14
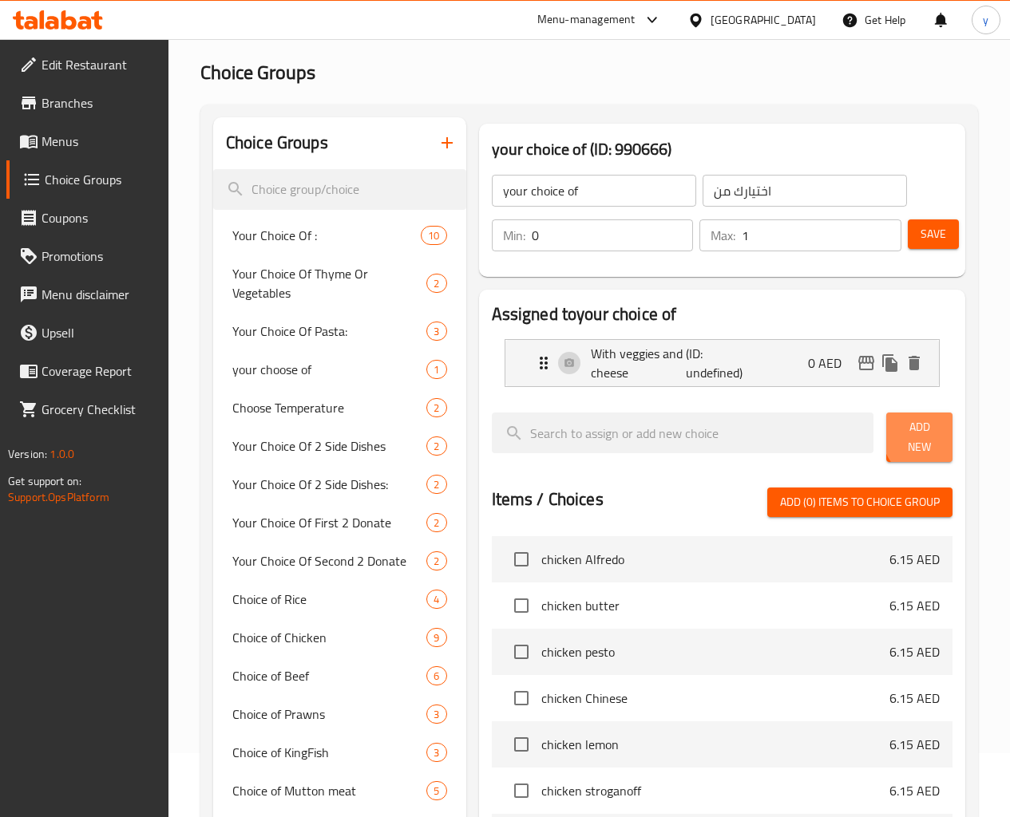
click at [924, 437] on span "Add New" at bounding box center [919, 437] width 41 height 40
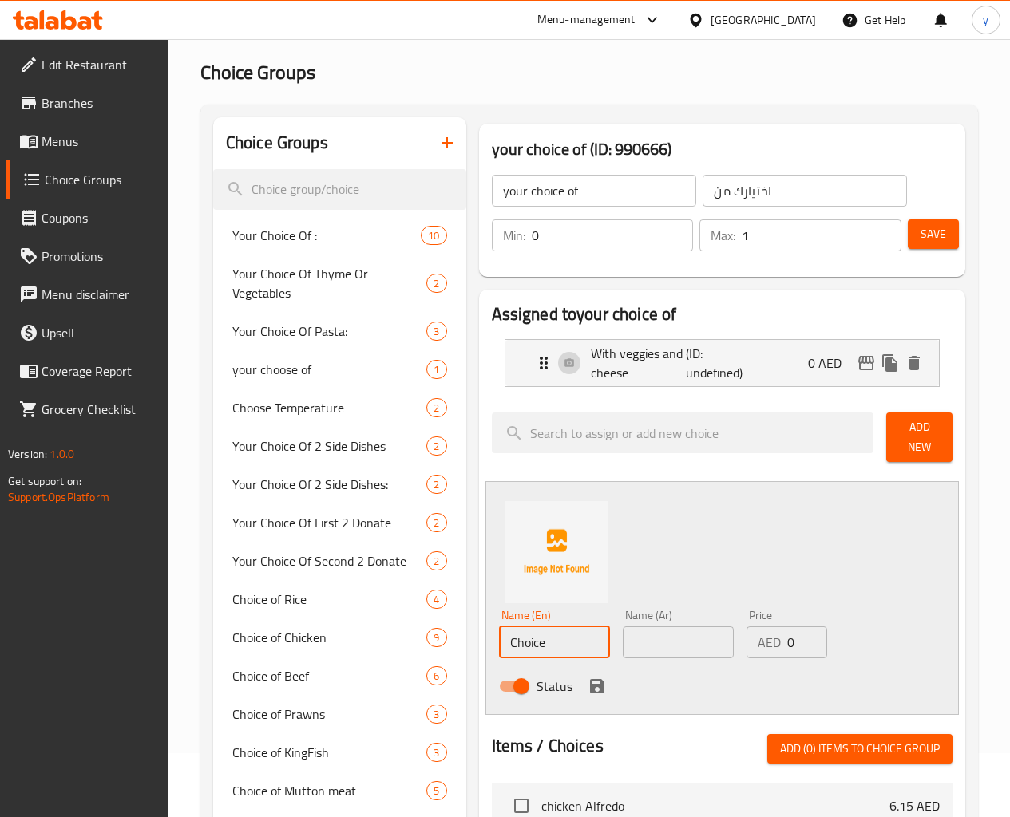
click at [508, 639] on input "Choice" at bounding box center [554, 643] width 111 height 32
type input "ص"
click at [499, 638] on input "With veggies and cheese" at bounding box center [554, 643] width 111 height 32
type input "Without veggies and cheese"
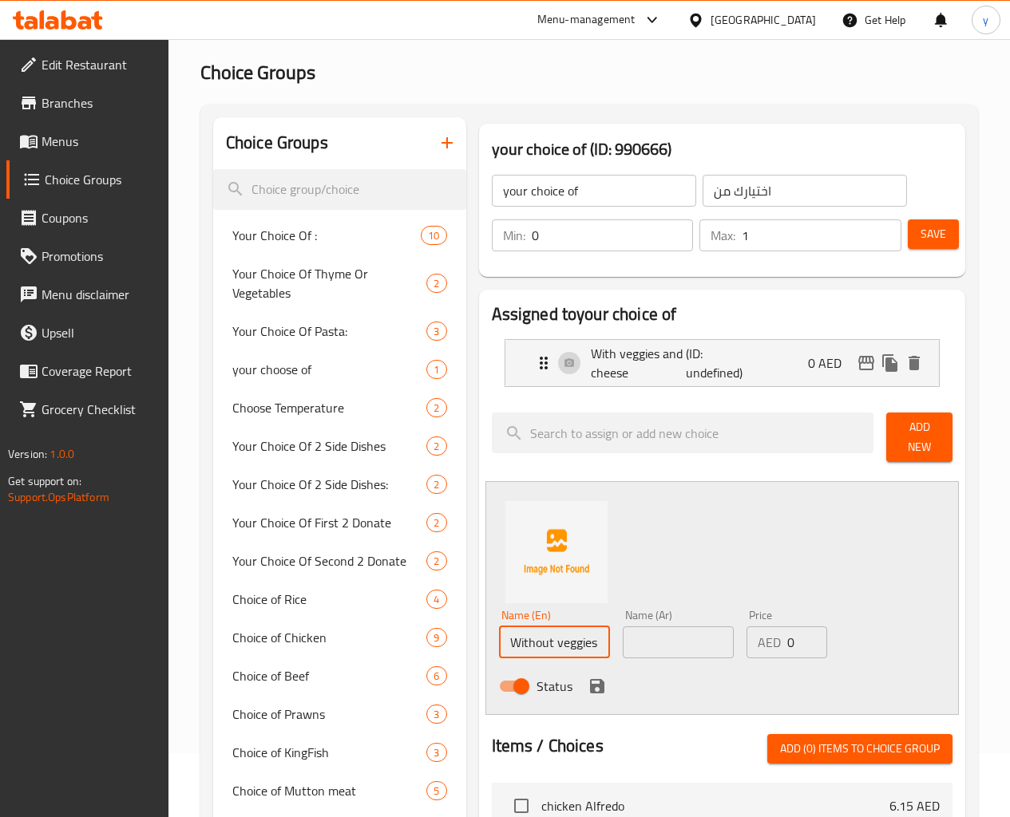
click at [644, 639] on input "text" at bounding box center [678, 643] width 111 height 32
click at [672, 637] on input "مع خضروات و جبنة" at bounding box center [678, 643] width 111 height 32
drag, startPoint x: 669, startPoint y: 637, endPoint x: 683, endPoint y: 635, distance: 14.6
click at [683, 635] on input "مع خضروات و جبنة" at bounding box center [678, 643] width 111 height 32
type input "بدون خضروات و جبنة"
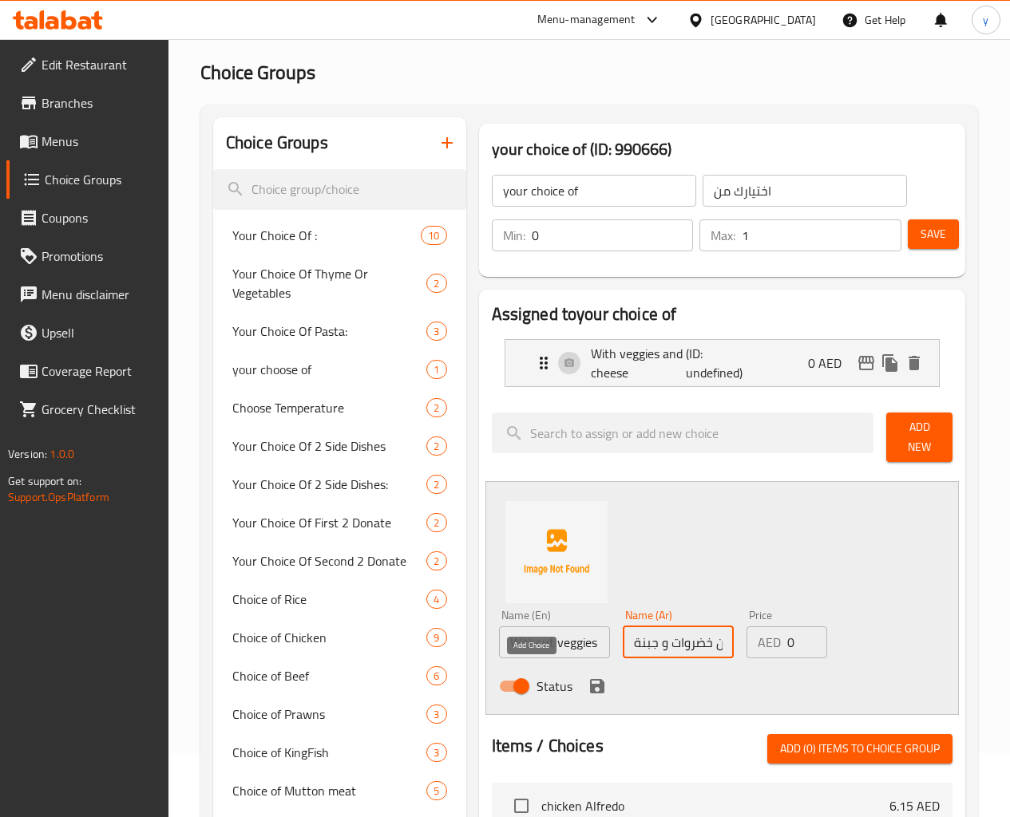
click at [590, 679] on icon "save" at bounding box center [597, 686] width 14 height 14
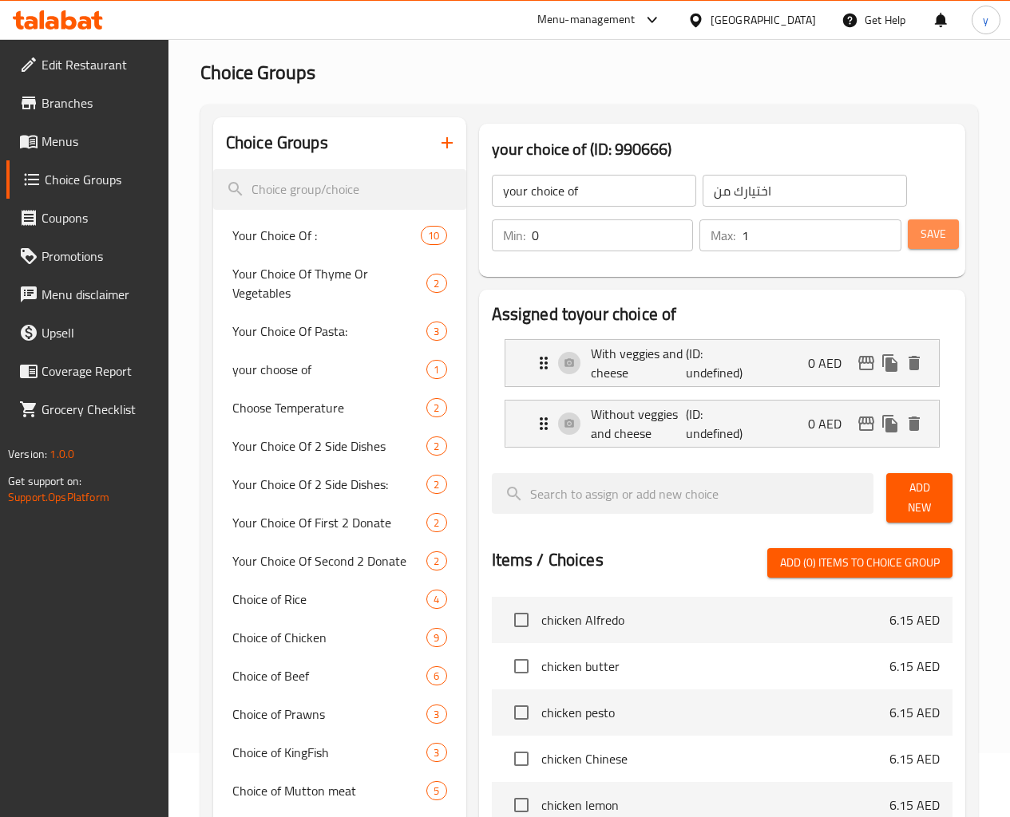
click at [935, 241] on span "Save" at bounding box center [933, 234] width 26 height 20
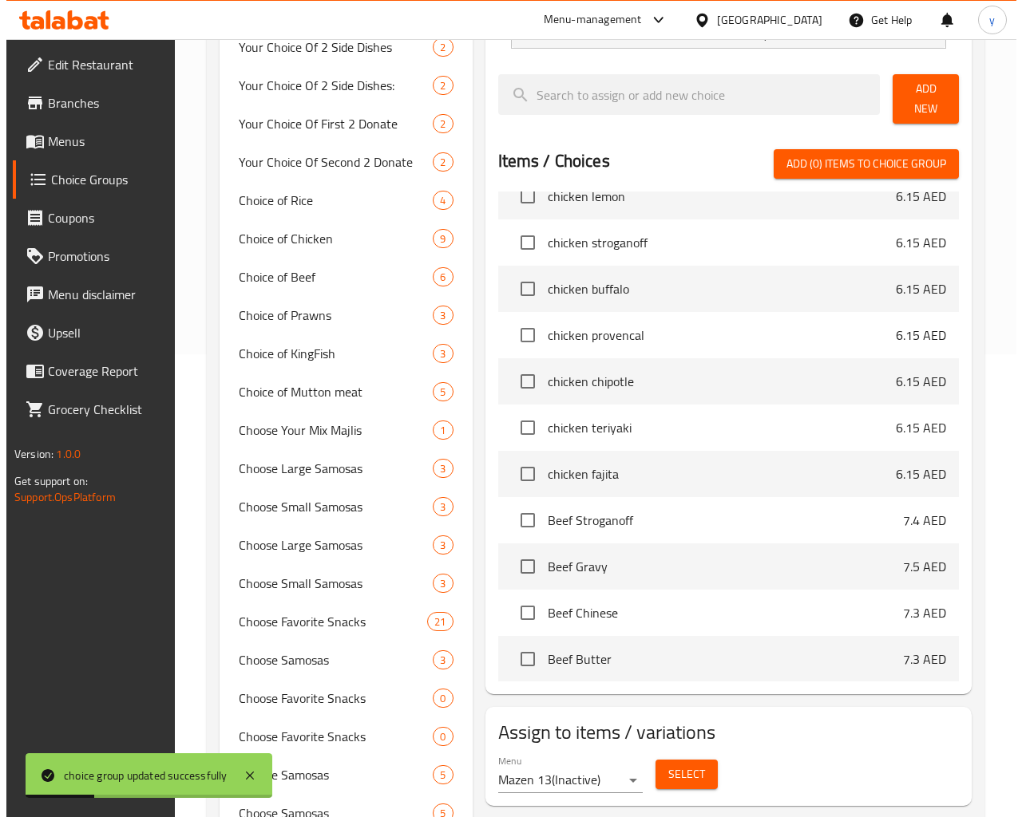
scroll to position [399, 0]
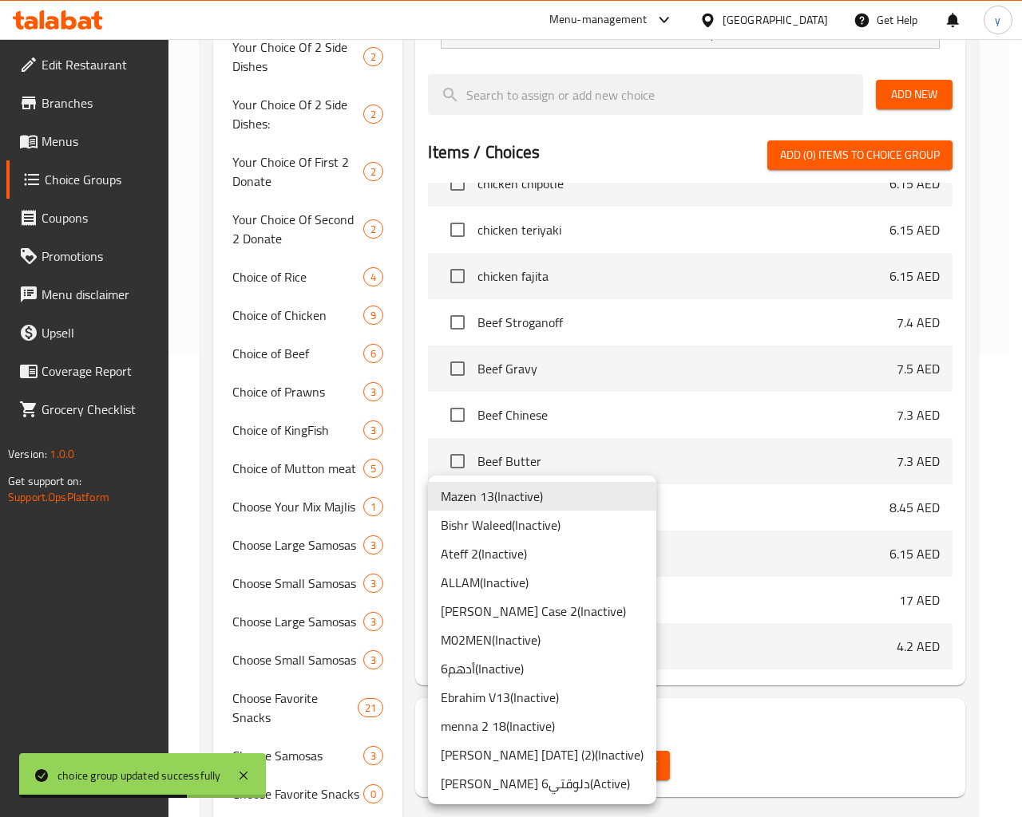
click at [569, 715] on li "[PERSON_NAME] دلوقتي6 ( Active )" at bounding box center [542, 783] width 228 height 29
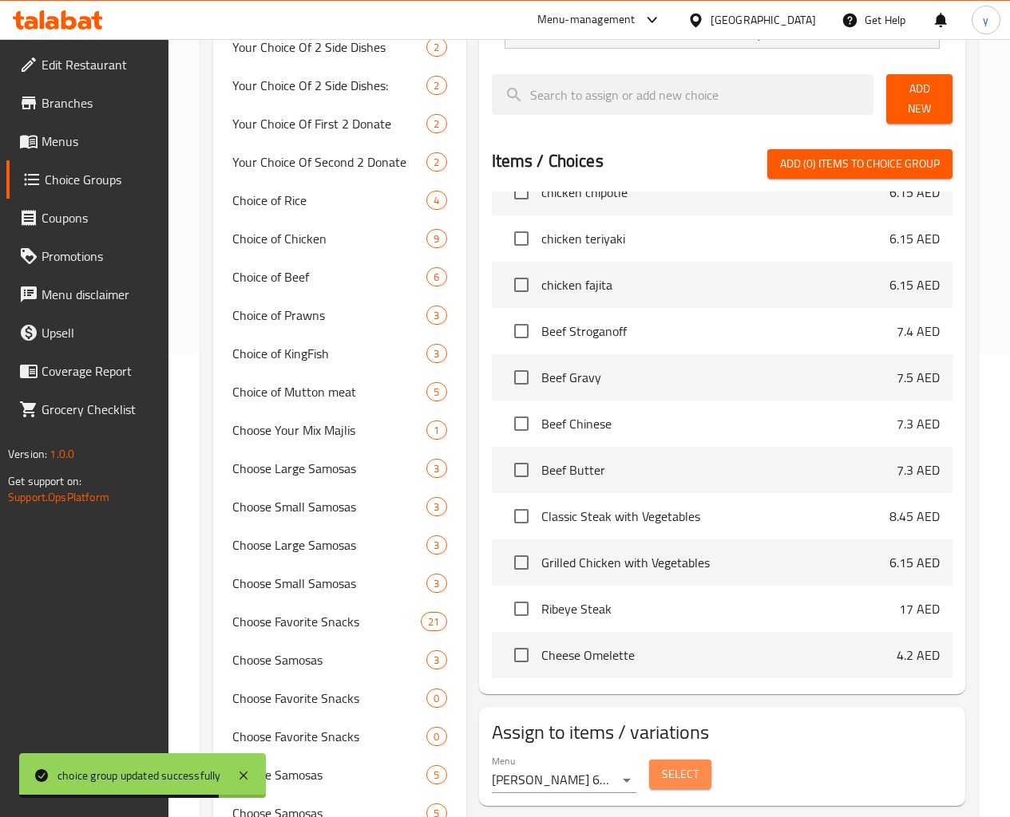
click at [662, 715] on span "Select" at bounding box center [680, 775] width 37 height 20
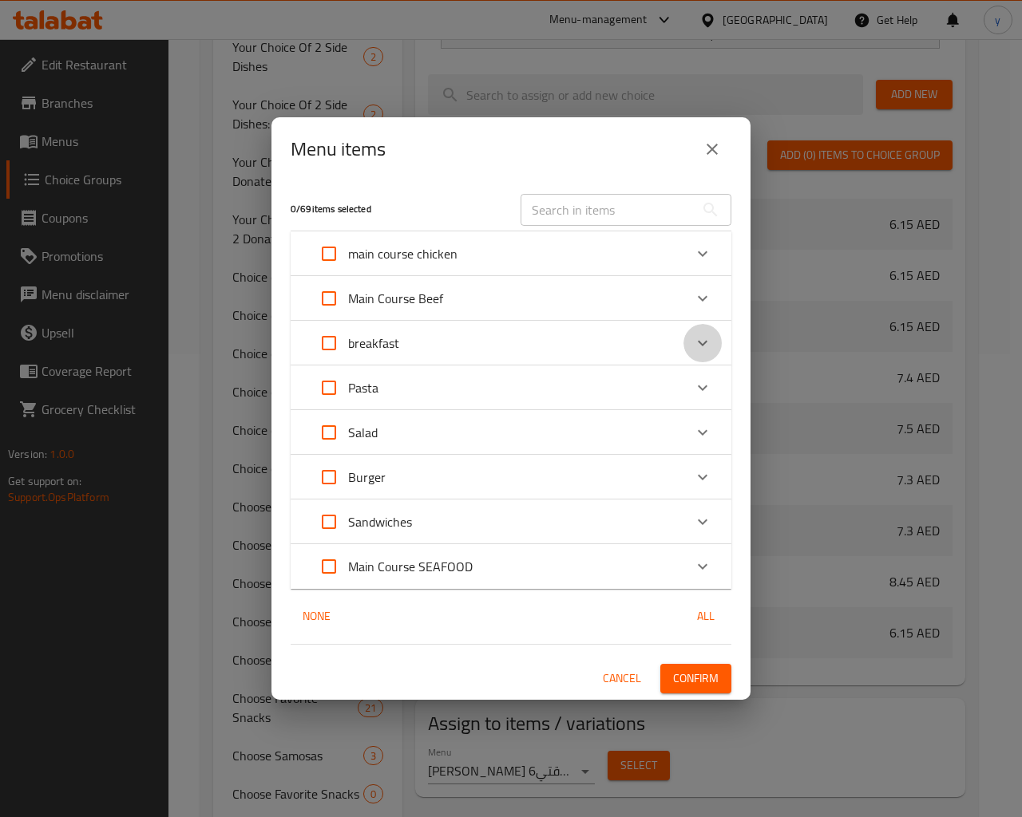
click at [685, 345] on div "Expand" at bounding box center [702, 343] width 38 height 38
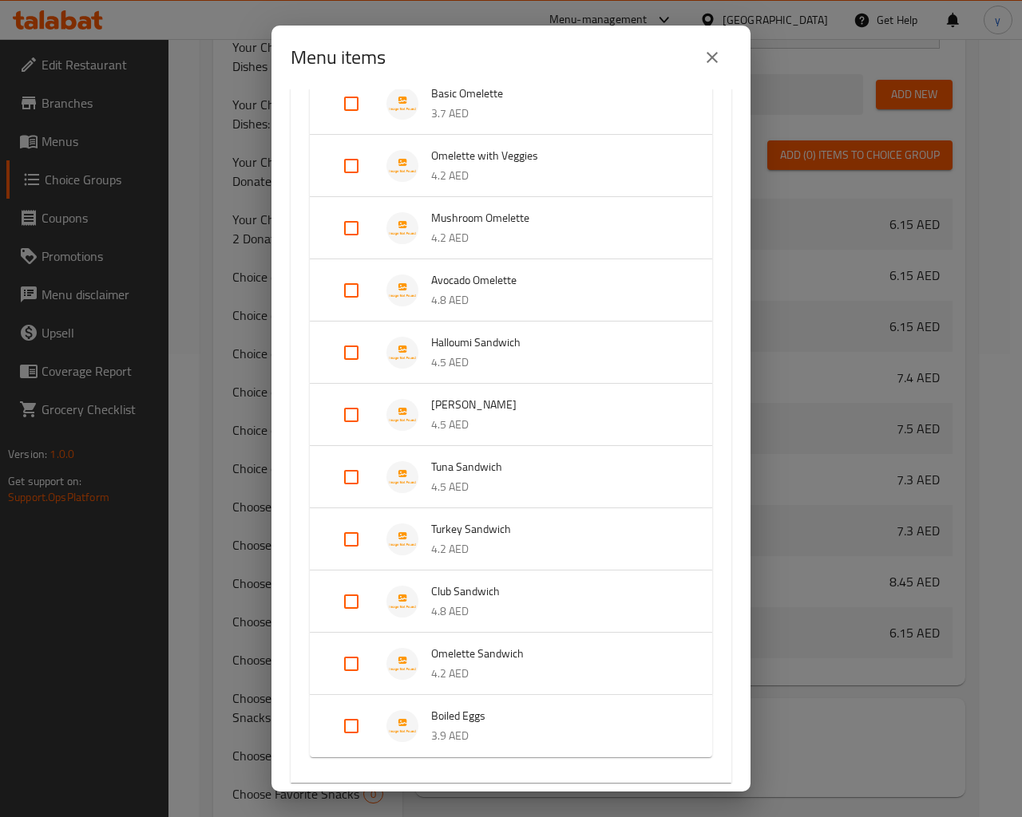
scroll to position [479, 0]
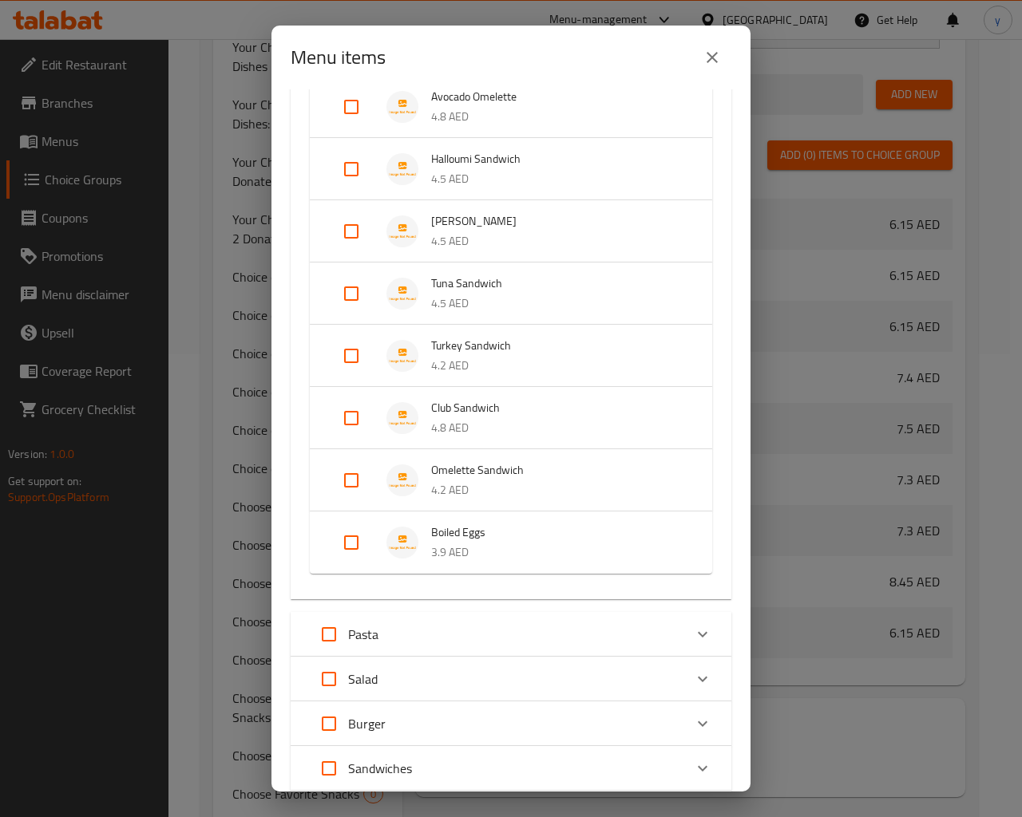
click at [364, 470] on input "Expand" at bounding box center [351, 480] width 38 height 38
checkbox input "true"
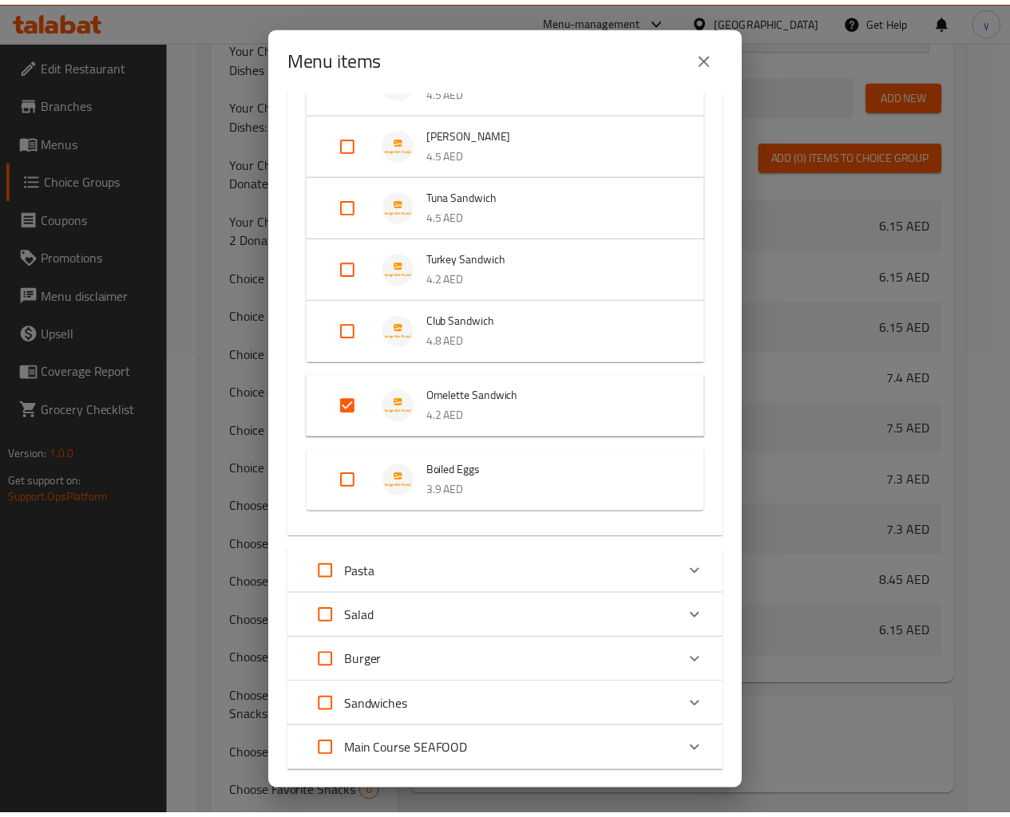
scroll to position [659, 0]
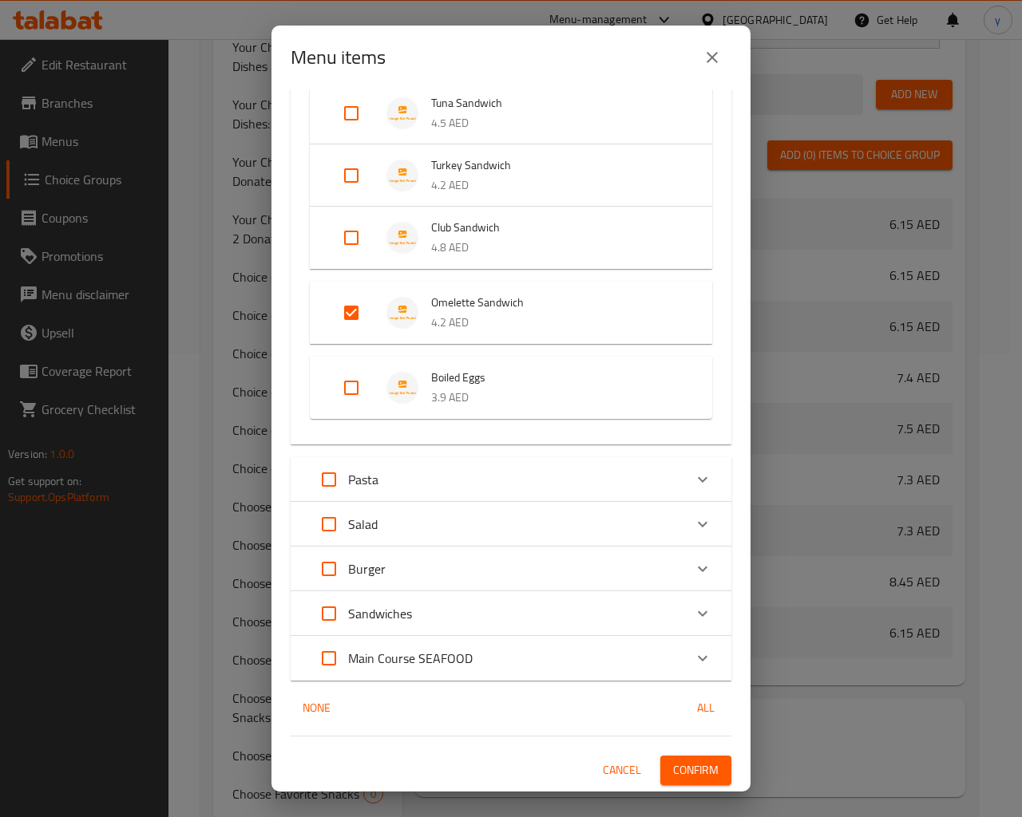
click at [702, 715] on span "Confirm" at bounding box center [695, 771] width 45 height 20
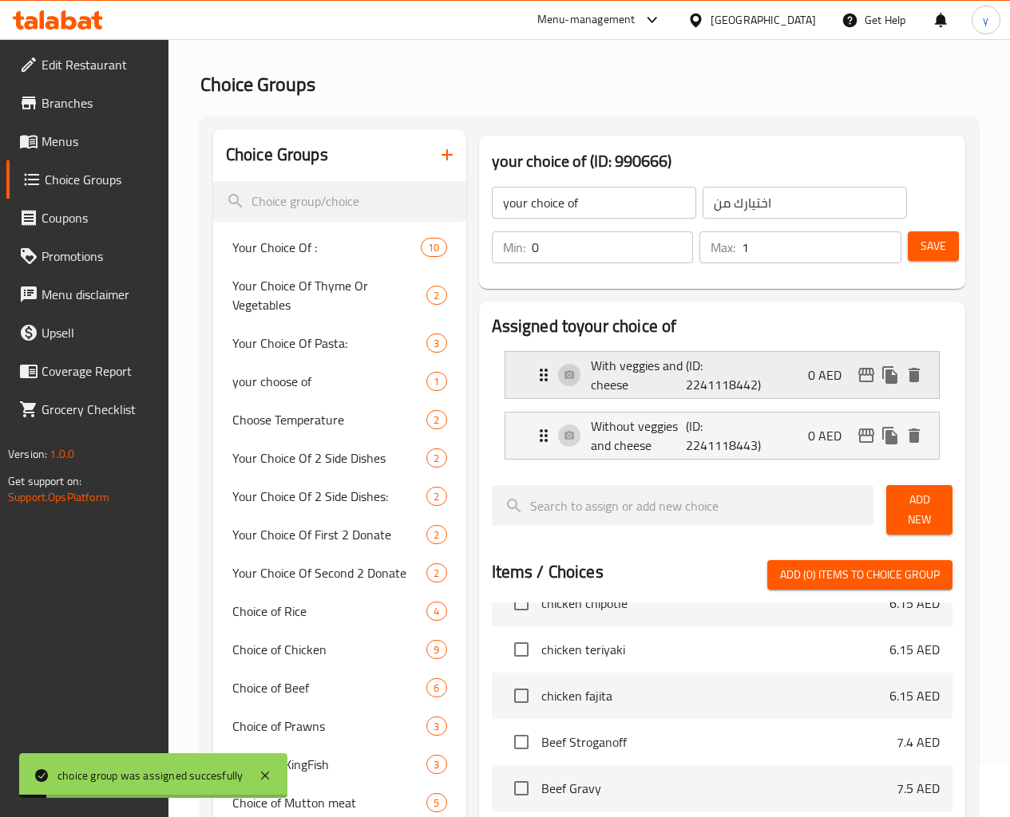
scroll to position [0, 0]
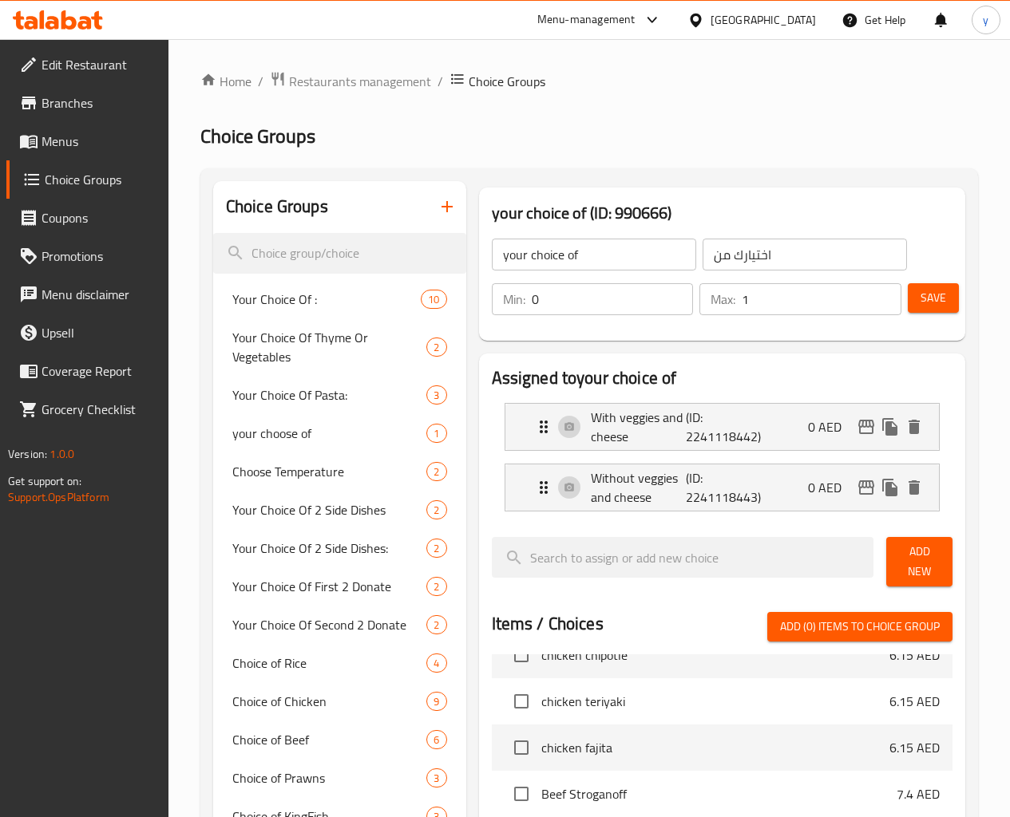
click at [428, 219] on button "button" at bounding box center [447, 207] width 38 height 38
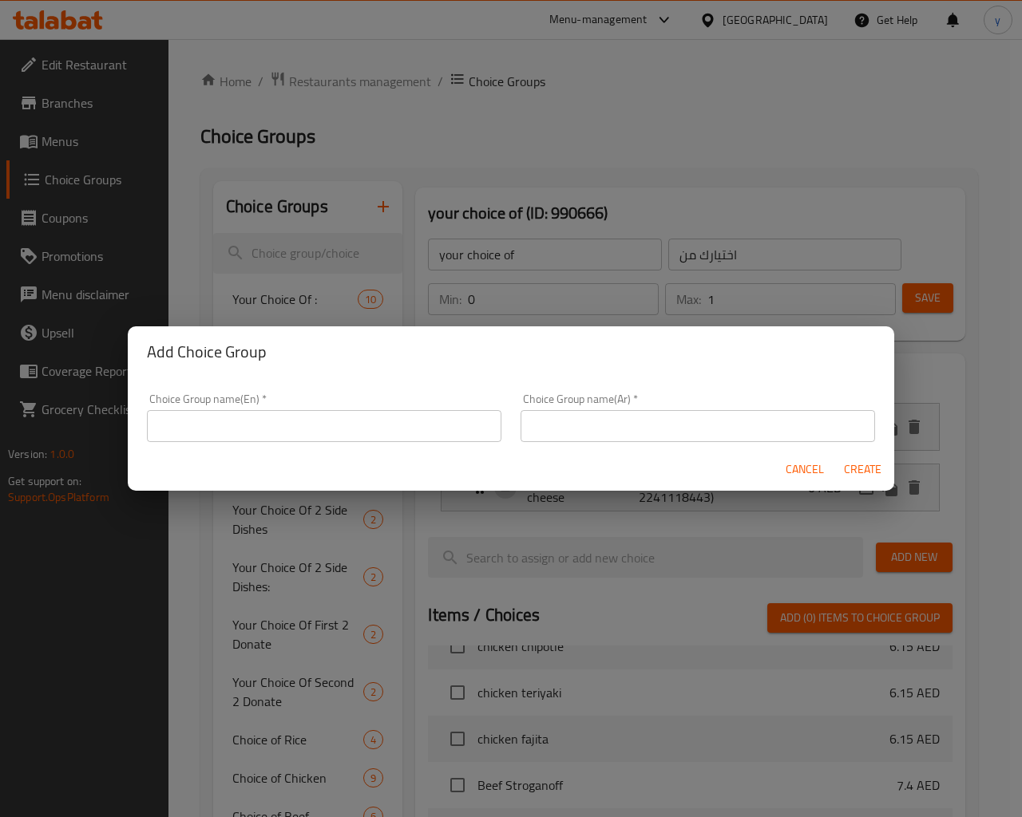
click at [371, 424] on input "text" at bounding box center [324, 426] width 354 height 32
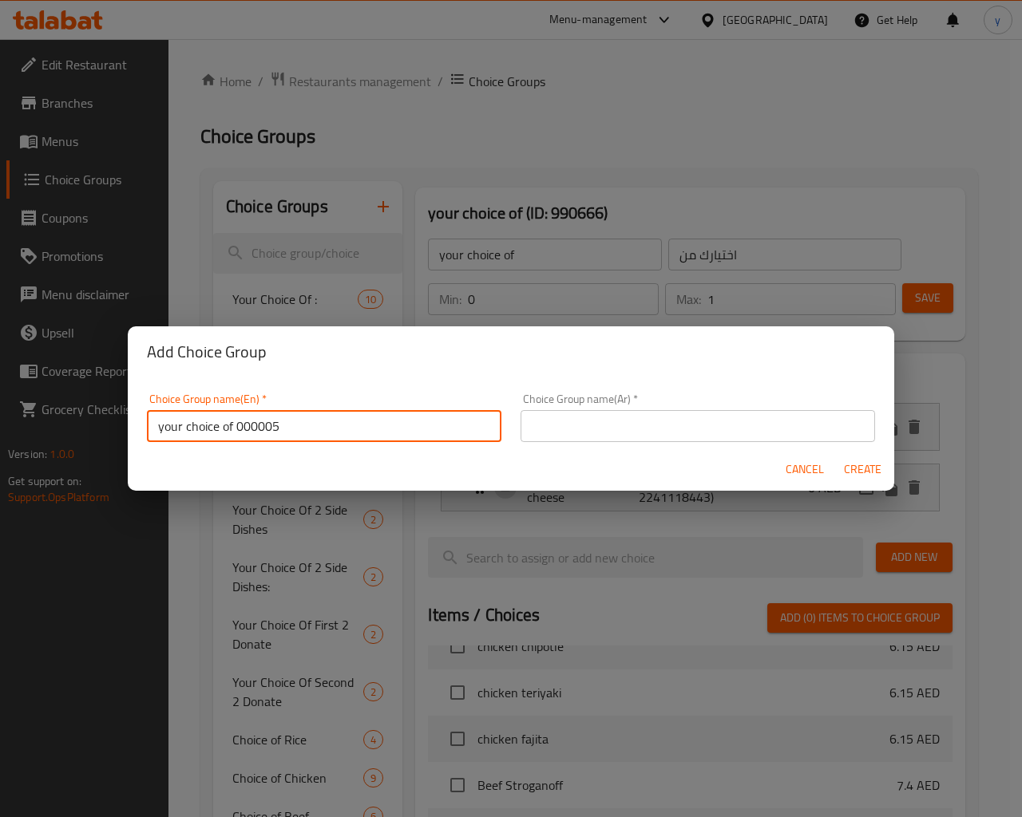
type input "your choice of 000005"
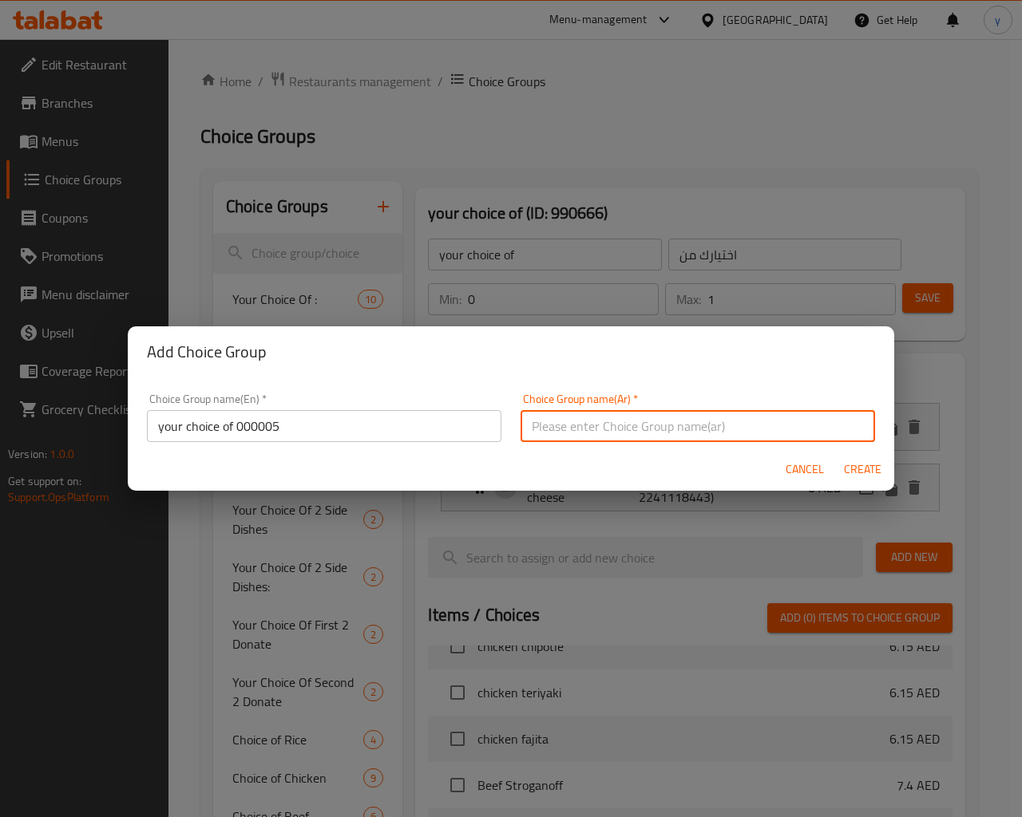
click at [605, 433] on input "text" at bounding box center [697, 426] width 354 height 32
type input "اختيارك من"
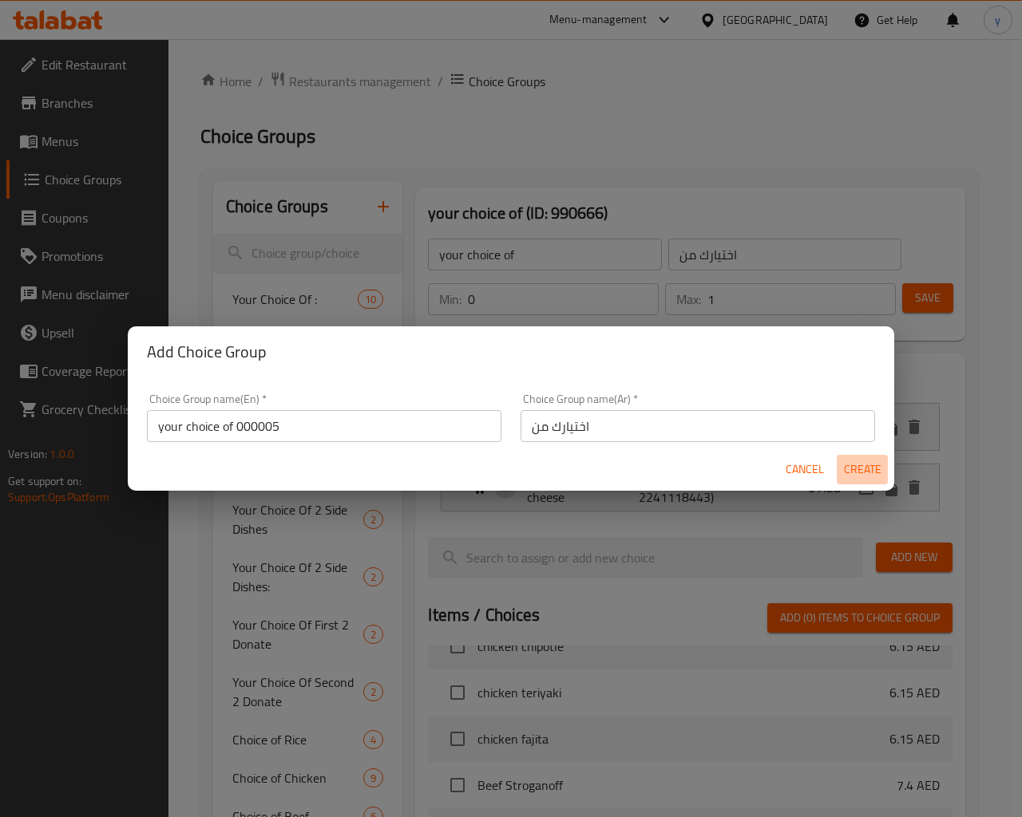
click at [860, 468] on span "Create" at bounding box center [862, 470] width 38 height 20
type input "your choice of 000005"
type input "0"
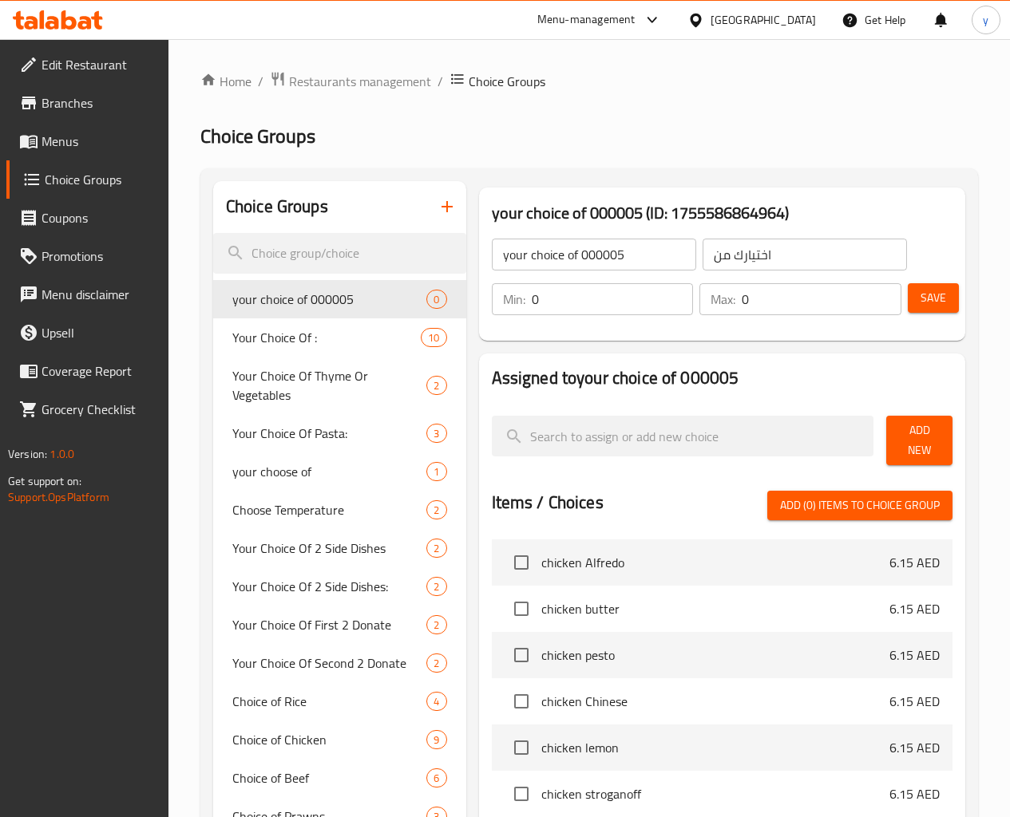
click at [585, 251] on input "your choice of 000005" at bounding box center [594, 255] width 204 height 32
type input "your choice of"
click at [701, 332] on div "your choice of ​ اختيارك من ​ Min: 0 ​ Max: 0 ​ Save" at bounding box center [721, 277] width 473 height 115
type input "1"
click at [639, 298] on input "1" at bounding box center [613, 299] width 162 height 32
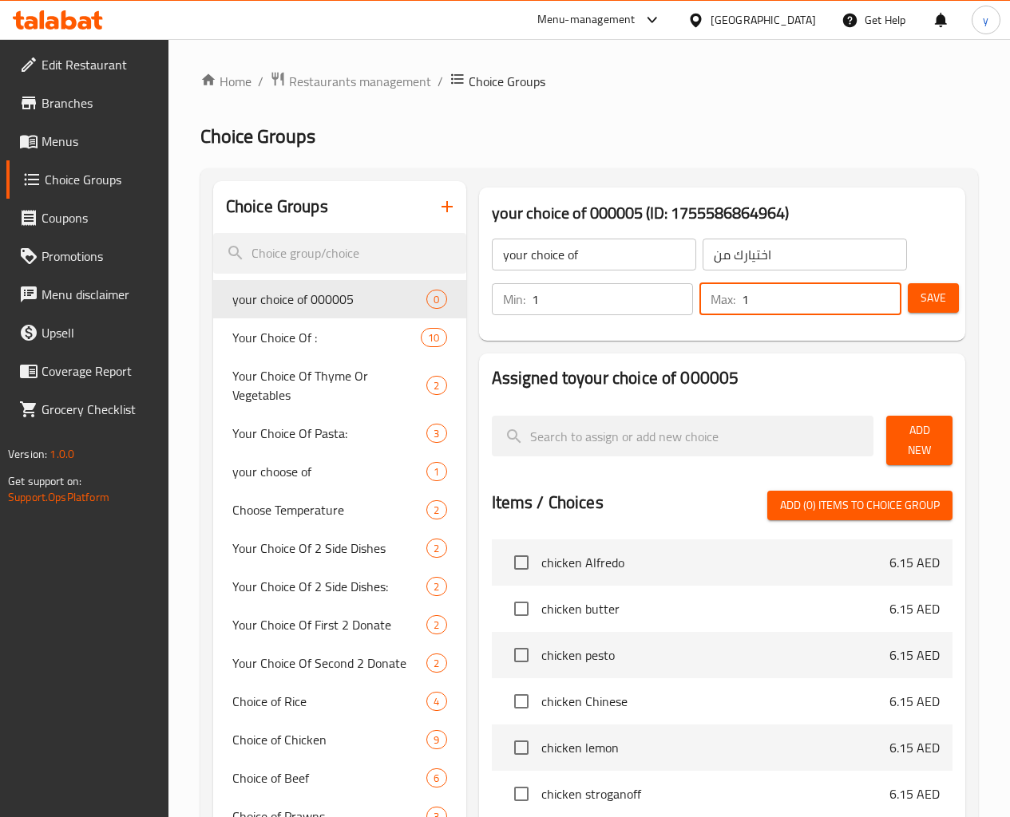
type input "1"
click at [879, 296] on input "1" at bounding box center [822, 299] width 160 height 32
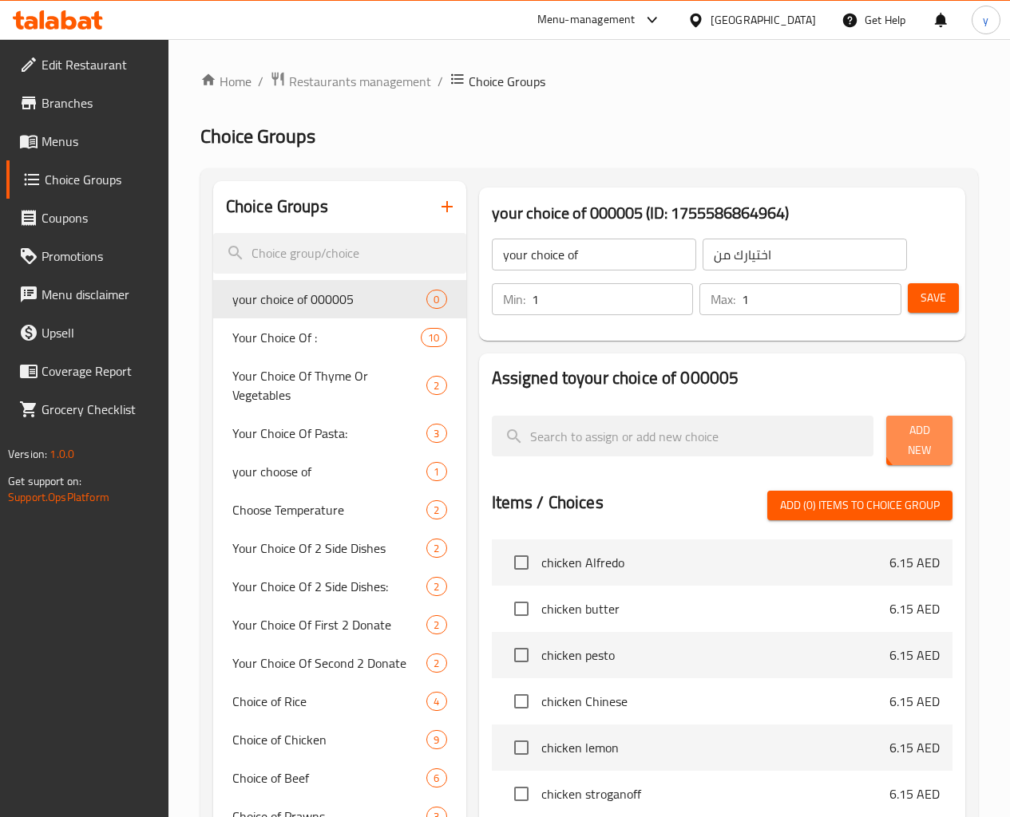
click at [913, 440] on span "Add New" at bounding box center [919, 441] width 41 height 40
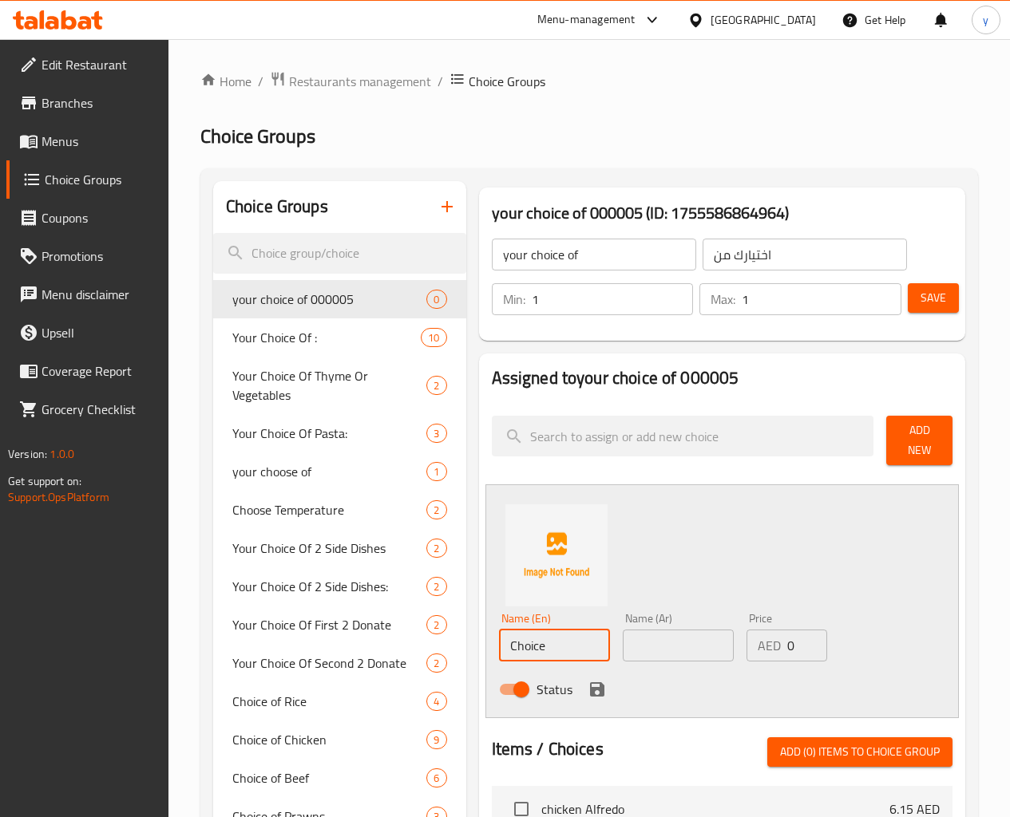
click at [511, 648] on input "Choice" at bounding box center [554, 646] width 111 height 32
type input "C"
type input "ص"
type input "ا"
type input "ق"
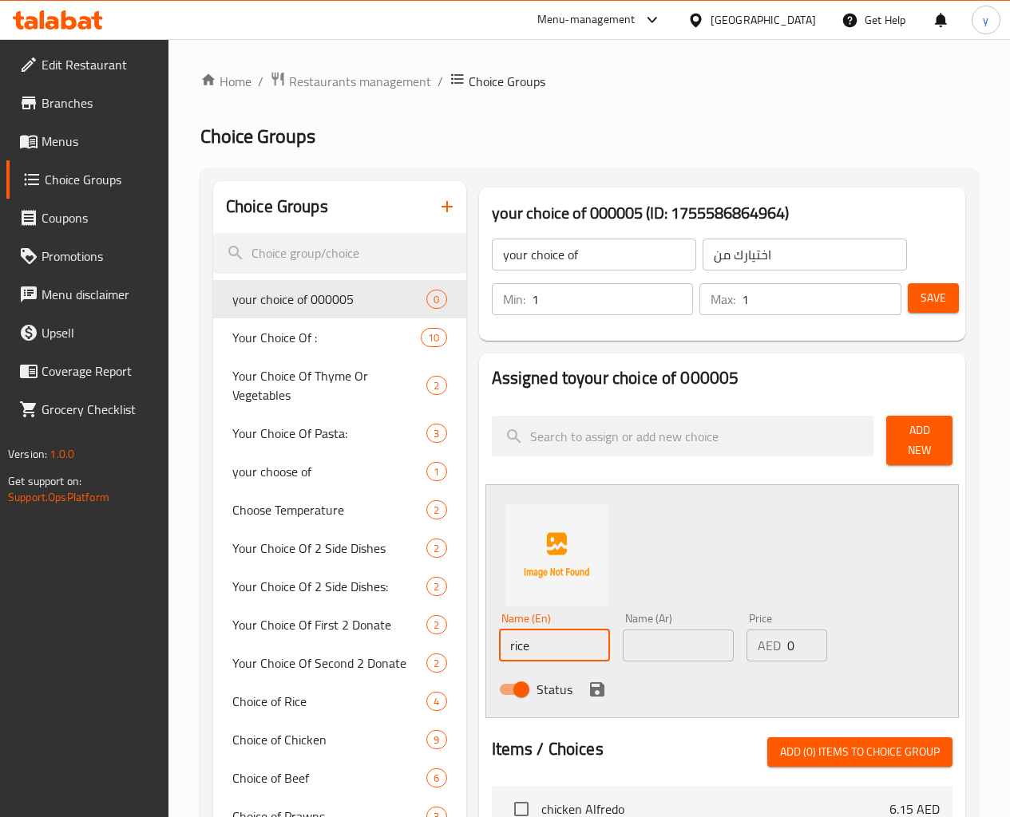
type input "rice"
click at [623, 636] on input "text" at bounding box center [678, 646] width 111 height 32
type input "h"
type input "ارز"
click at [590, 682] on icon "save" at bounding box center [597, 689] width 14 height 14
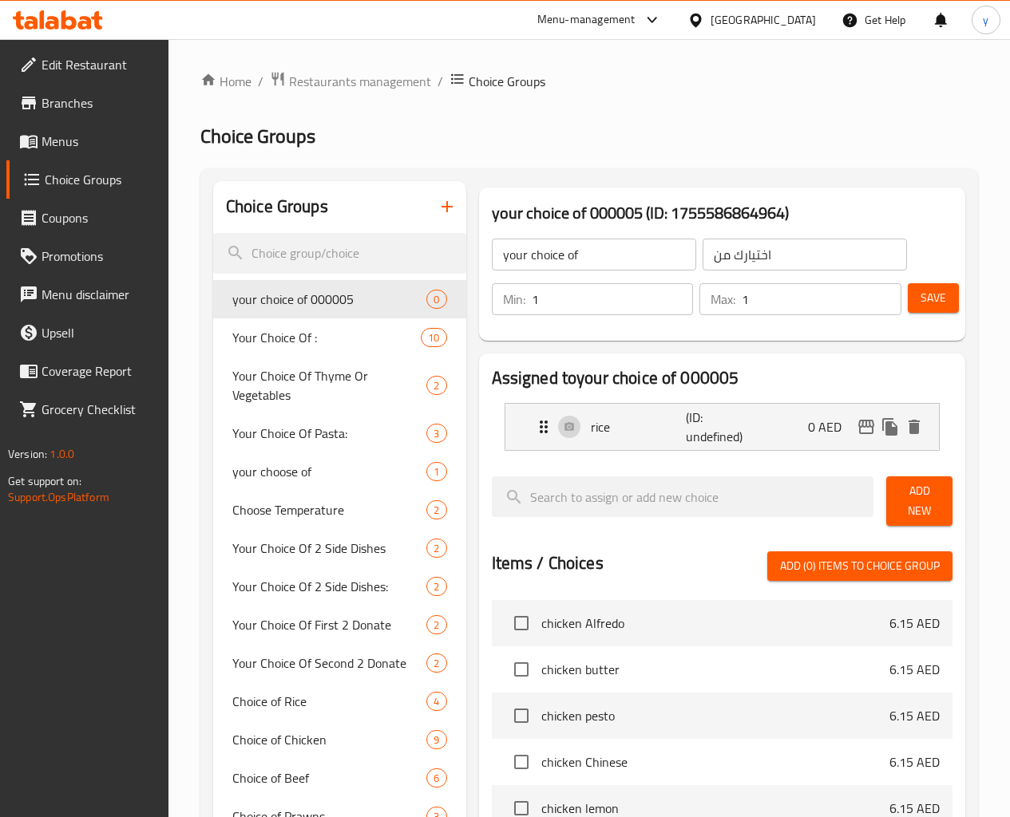
click at [907, 495] on span "Add New" at bounding box center [919, 501] width 41 height 40
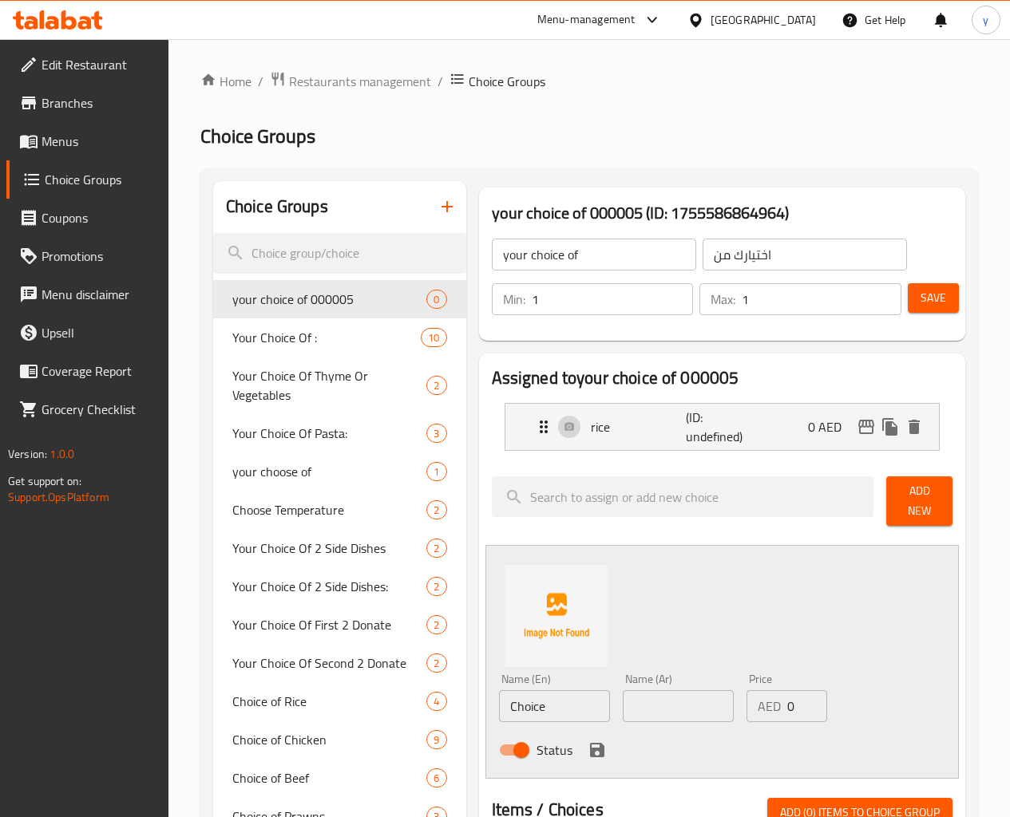
click at [539, 693] on input "Choice" at bounding box center [554, 706] width 111 height 32
type input "C"
type input "greens"
click at [623, 690] on input "text" at bounding box center [678, 706] width 111 height 32
type input "خضره"
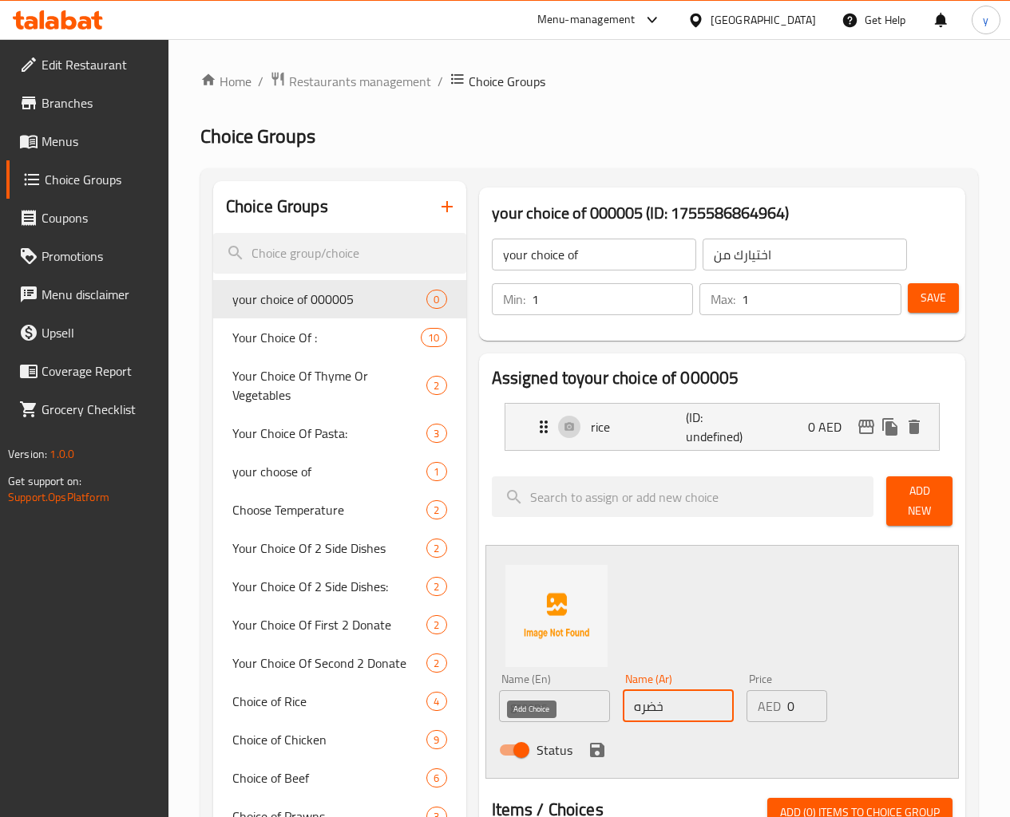
click at [590, 715] on icon "save" at bounding box center [597, 750] width 14 height 14
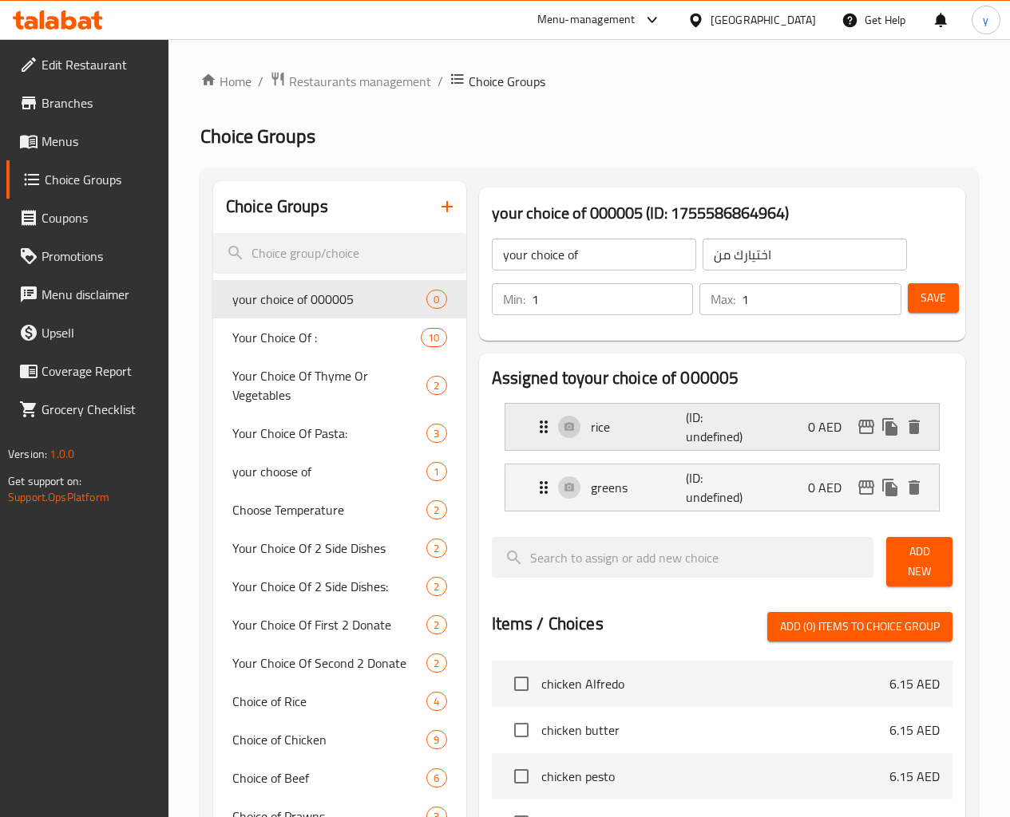
click at [801, 424] on div "rice (ID: undefined) 0 AED" at bounding box center [727, 427] width 386 height 46
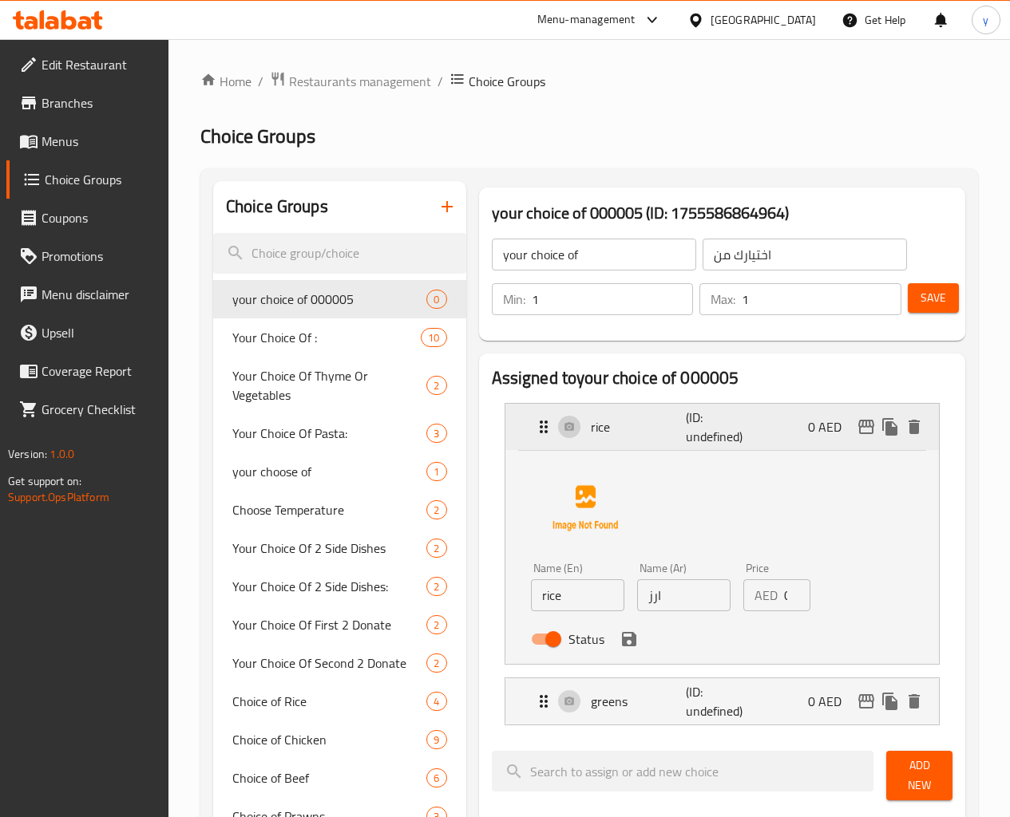
click at [780, 425] on div "rice (ID: undefined) 0 AED" at bounding box center [727, 427] width 386 height 46
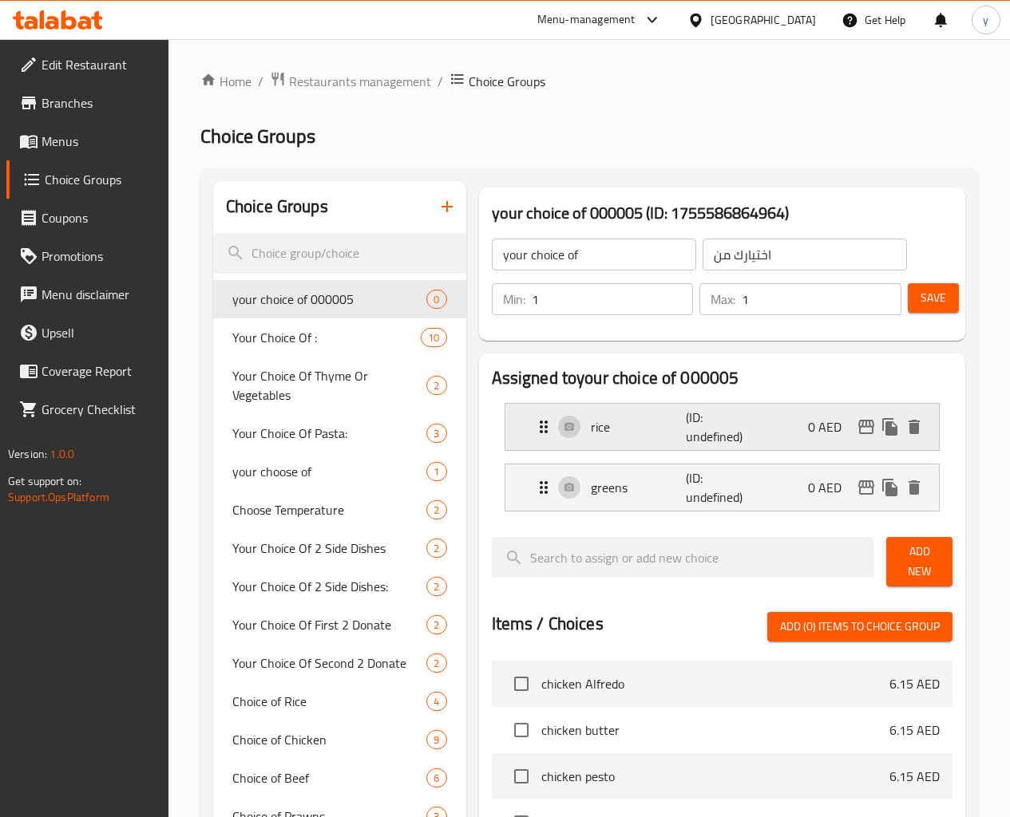
click at [708, 413] on p "(ID: undefined)" at bounding box center [718, 427] width 64 height 38
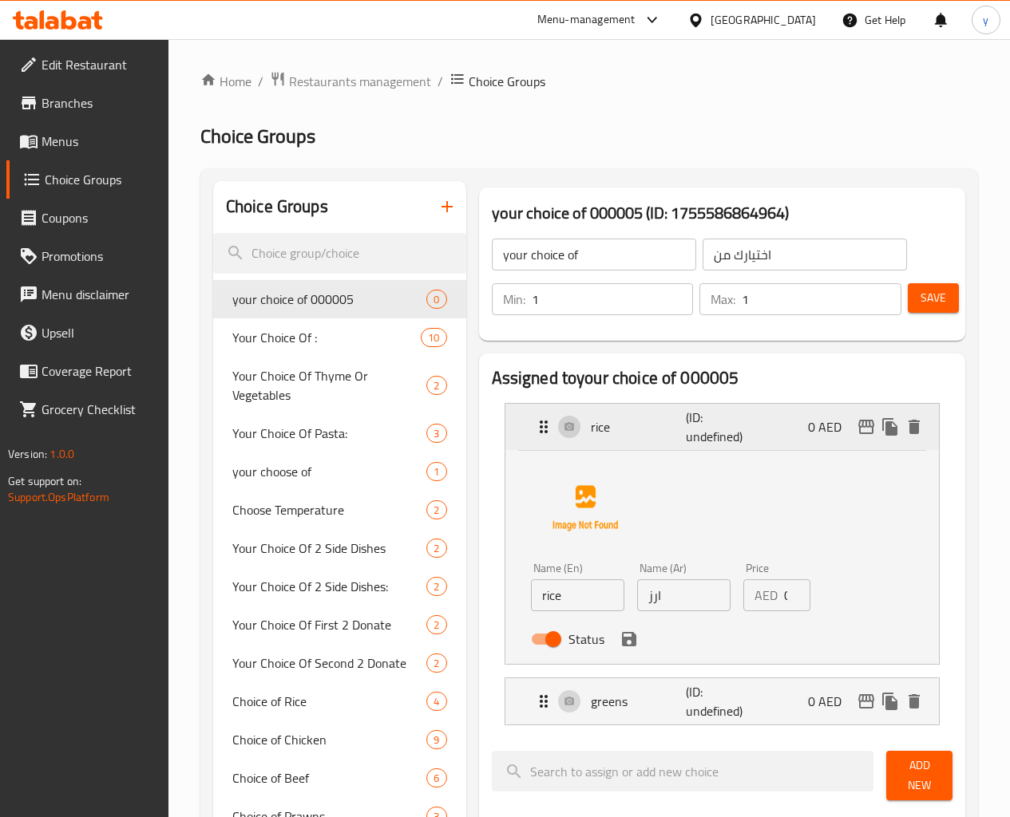
click at [708, 413] on p "(ID: undefined)" at bounding box center [718, 427] width 64 height 38
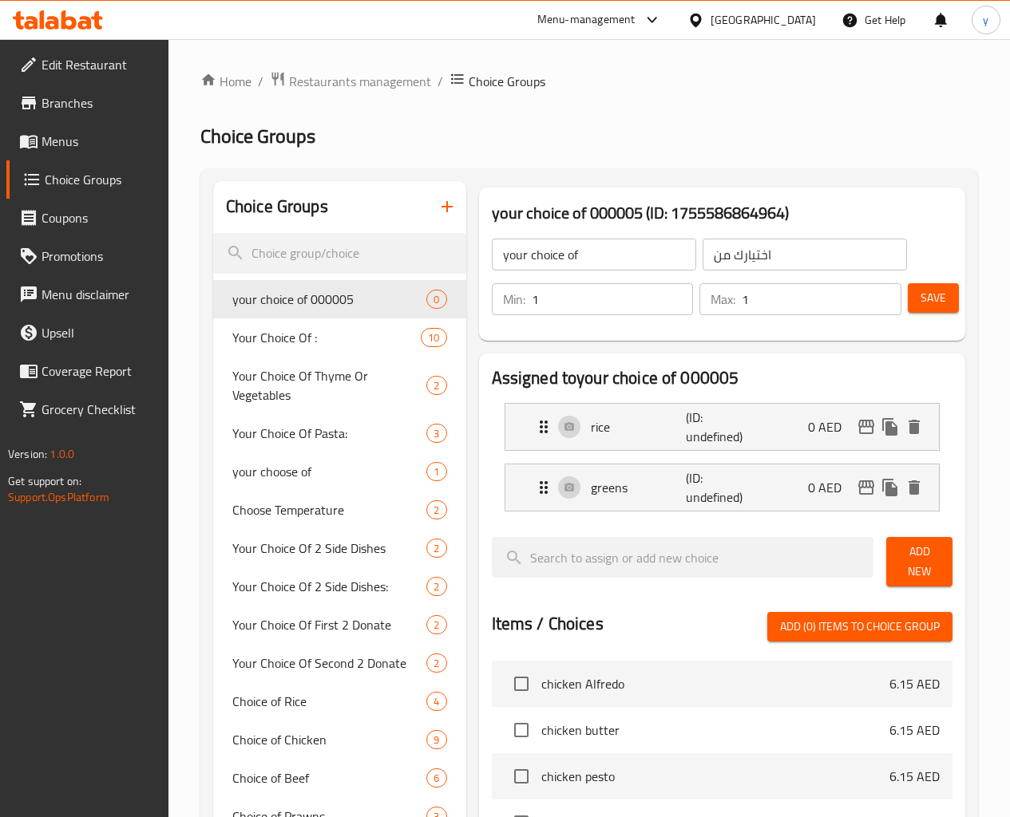
click at [908, 291] on button "Save" at bounding box center [933, 298] width 51 height 30
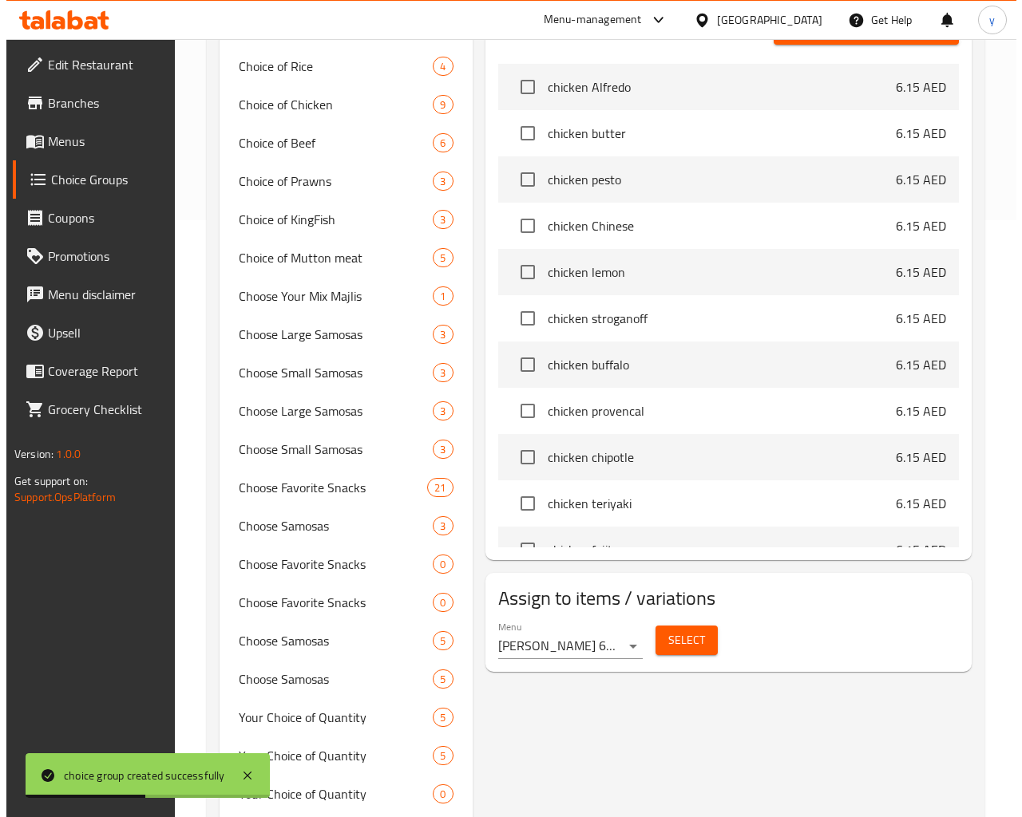
scroll to position [639, 0]
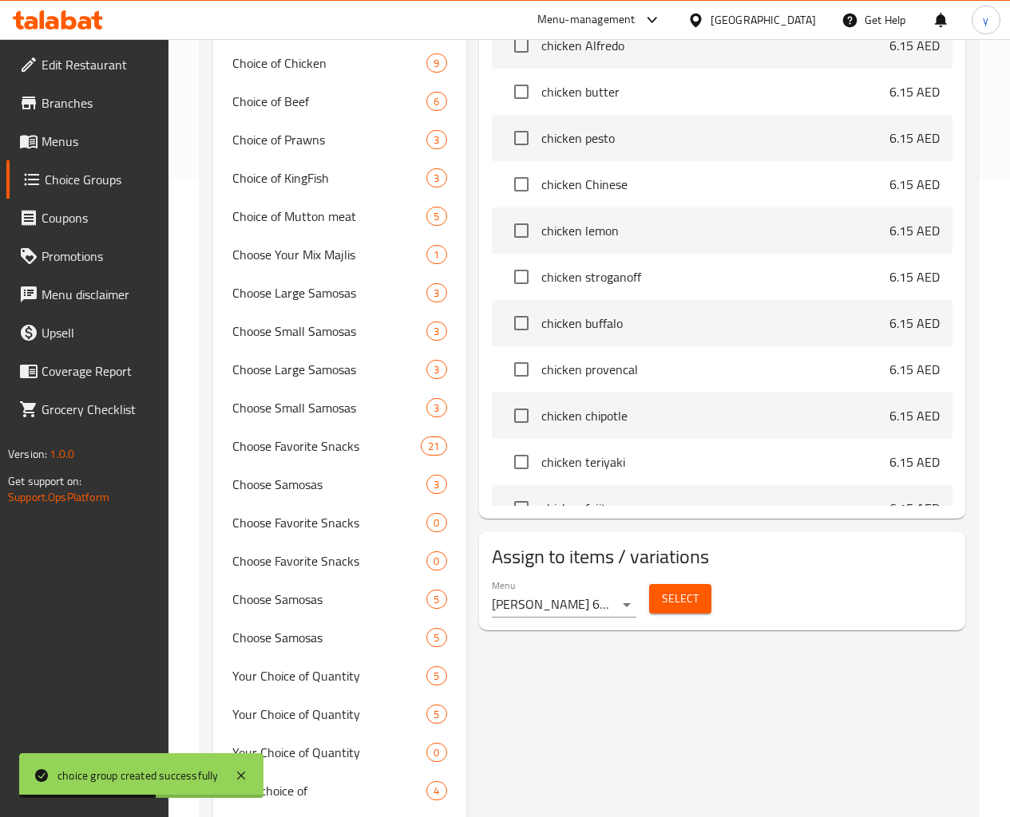
click at [649, 587] on button "Select" at bounding box center [680, 599] width 62 height 30
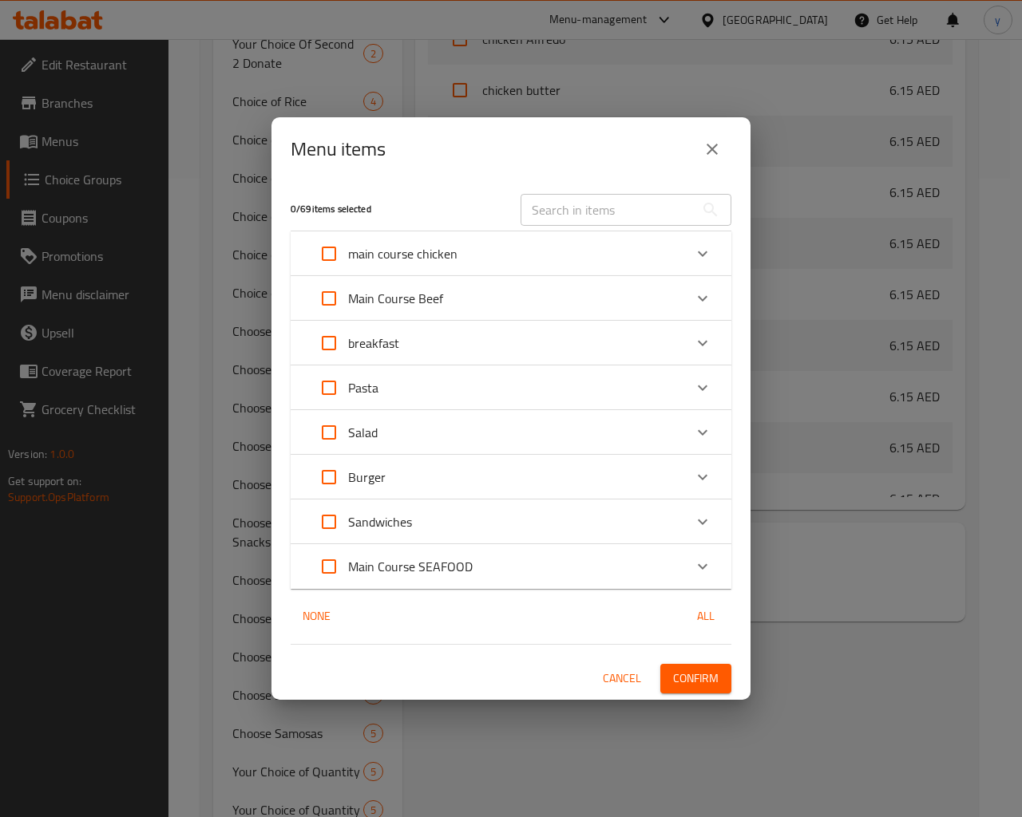
click at [694, 393] on icon "Expand" at bounding box center [702, 387] width 19 height 19
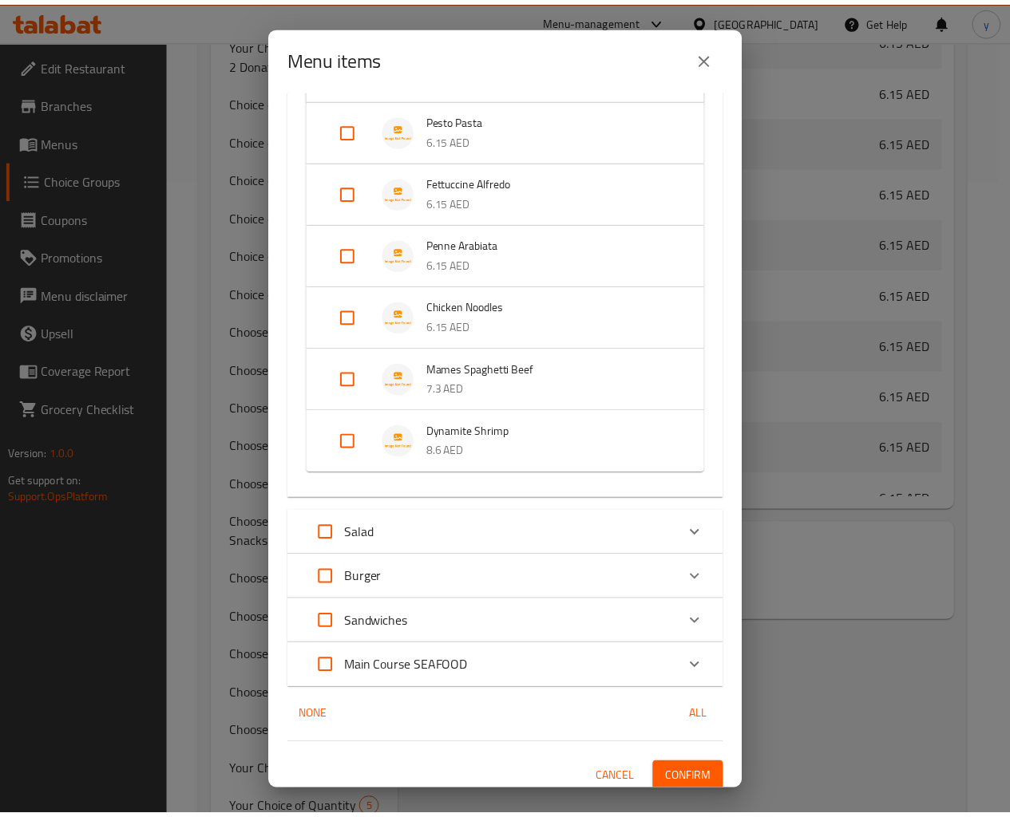
scroll to position [447, 0]
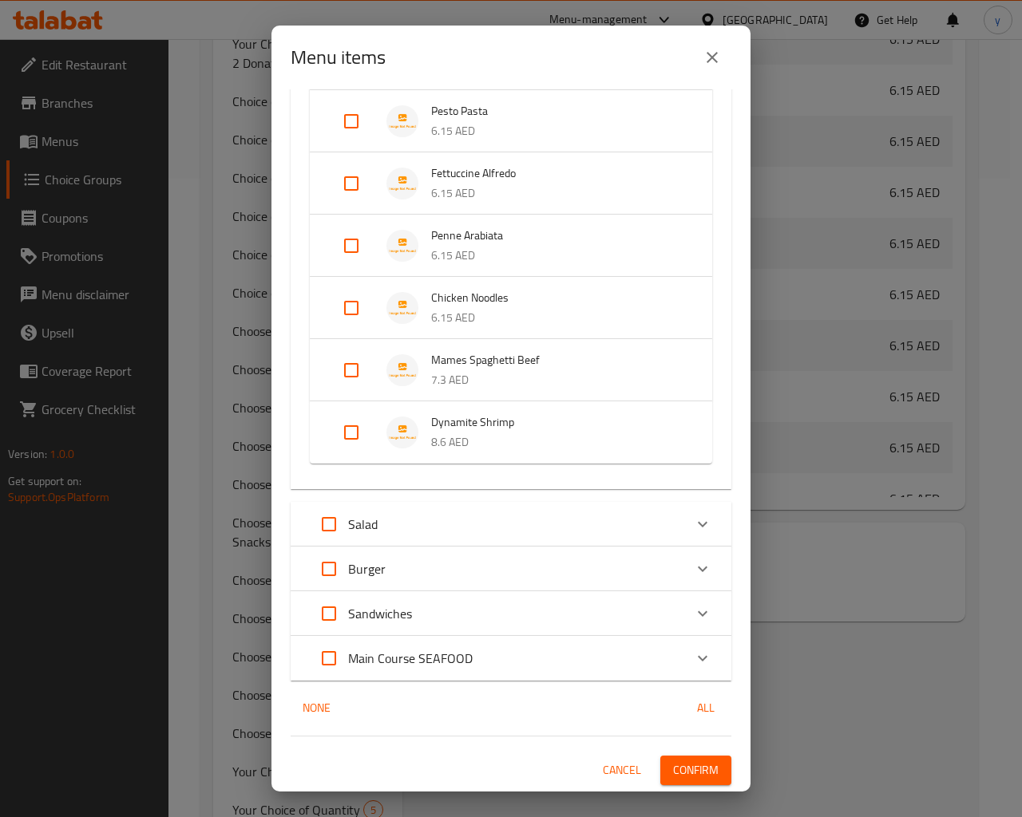
click at [494, 423] on span "Dynamite Shrimp" at bounding box center [555, 423] width 249 height 20
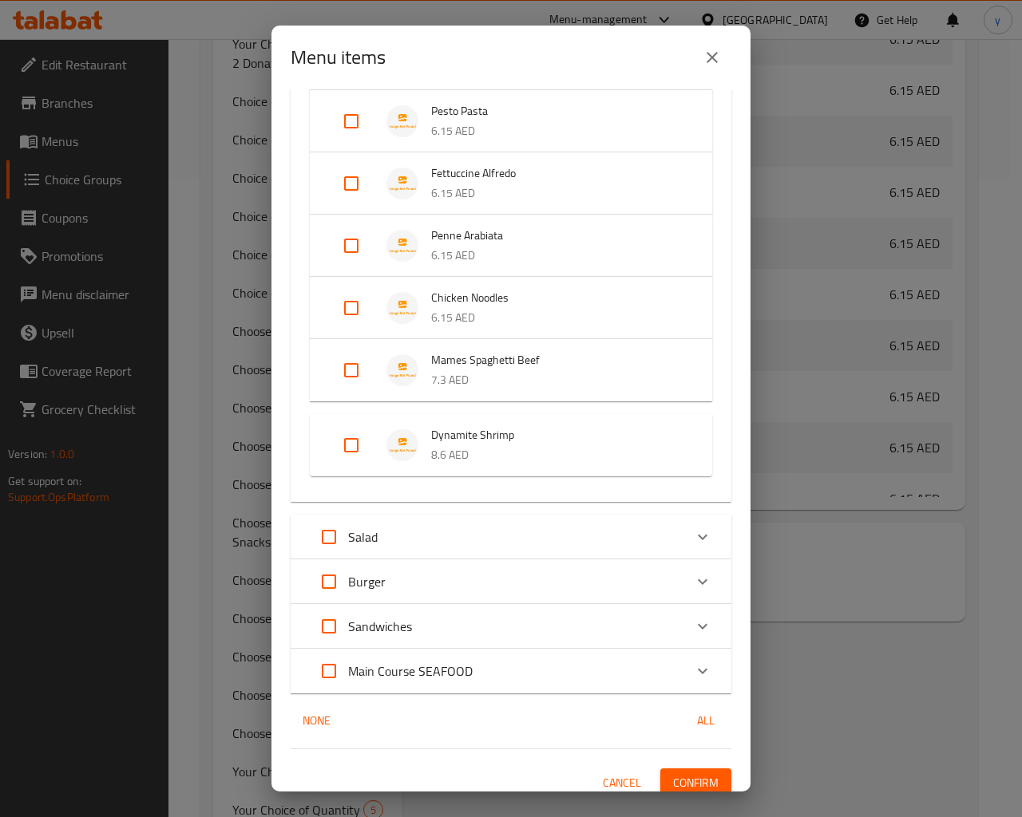
click at [362, 437] on input "Expand" at bounding box center [351, 445] width 38 height 38
checkbox input "true"
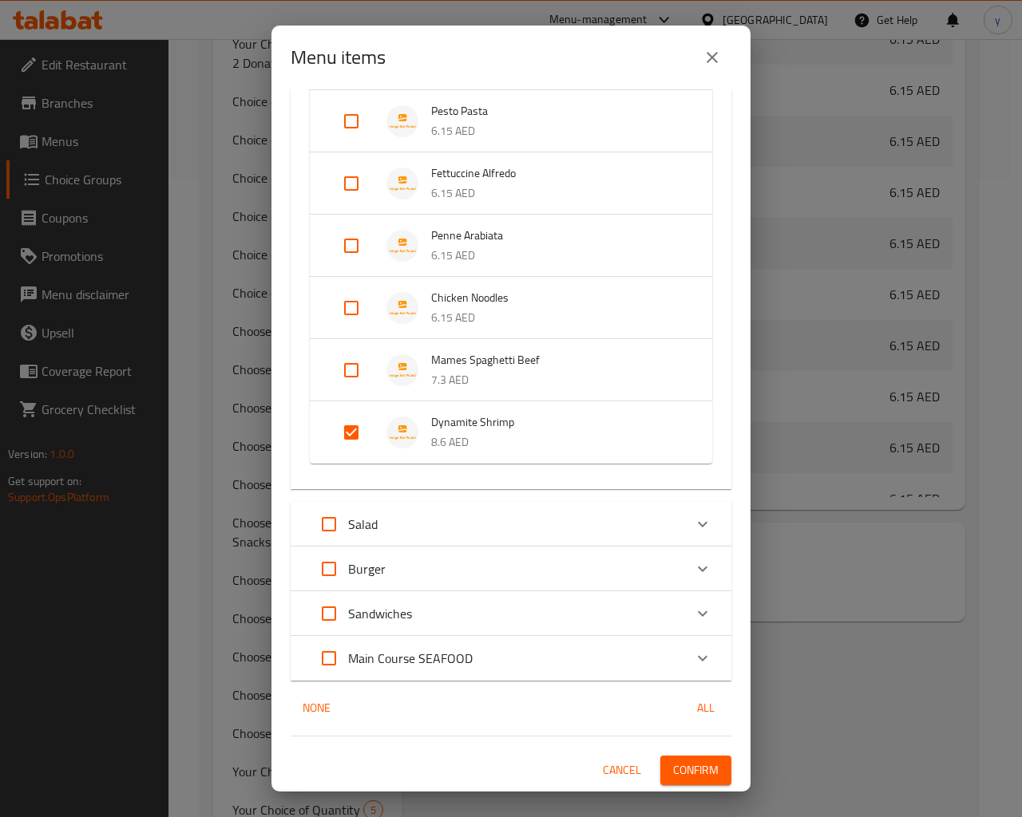
click at [698, 715] on span "Confirm" at bounding box center [695, 771] width 45 height 20
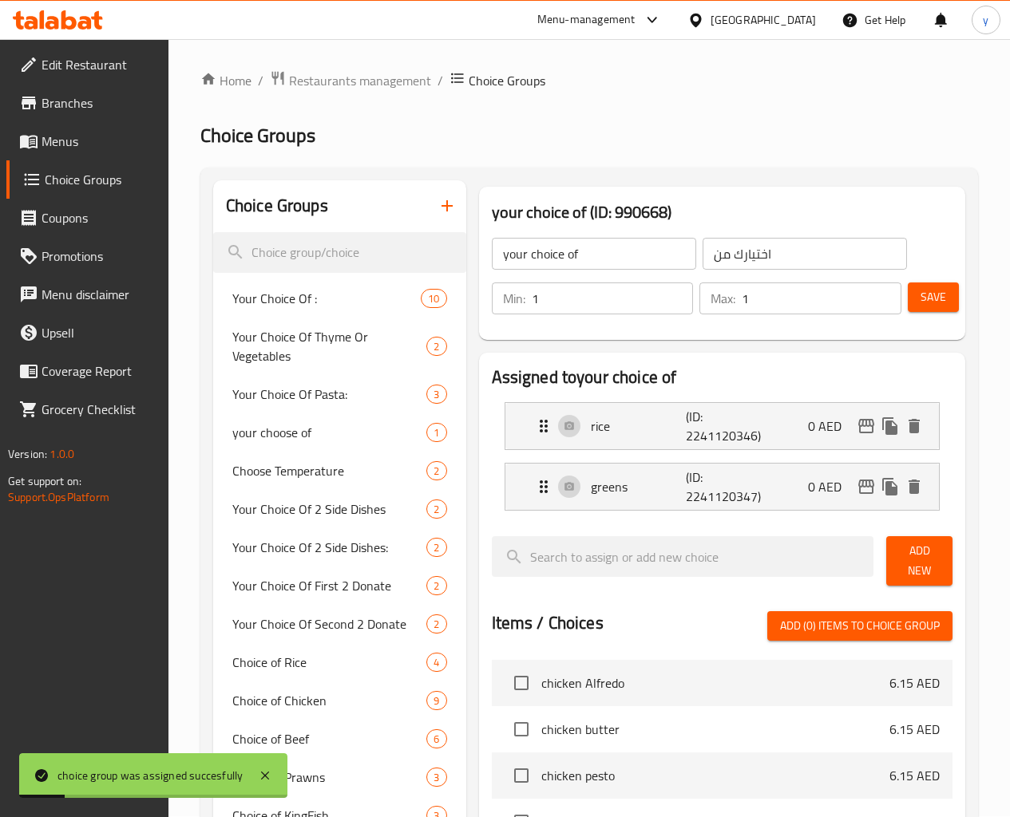
scroll to position [0, 0]
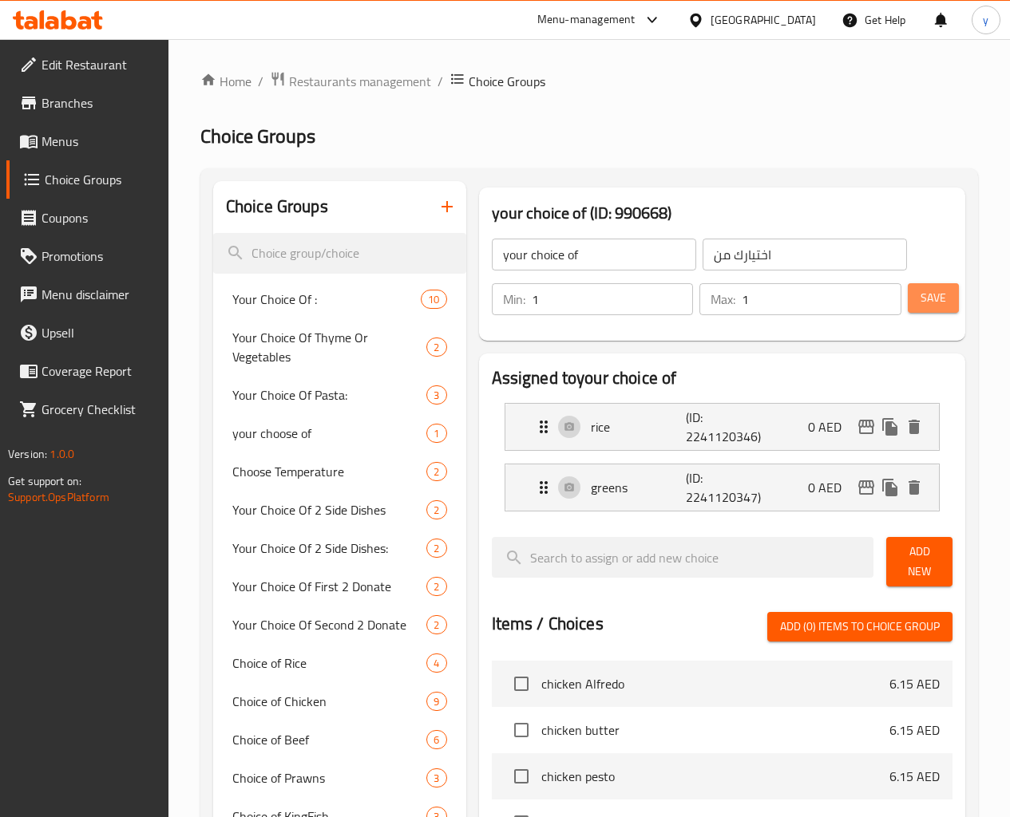
click at [927, 290] on span "Save" at bounding box center [933, 298] width 26 height 20
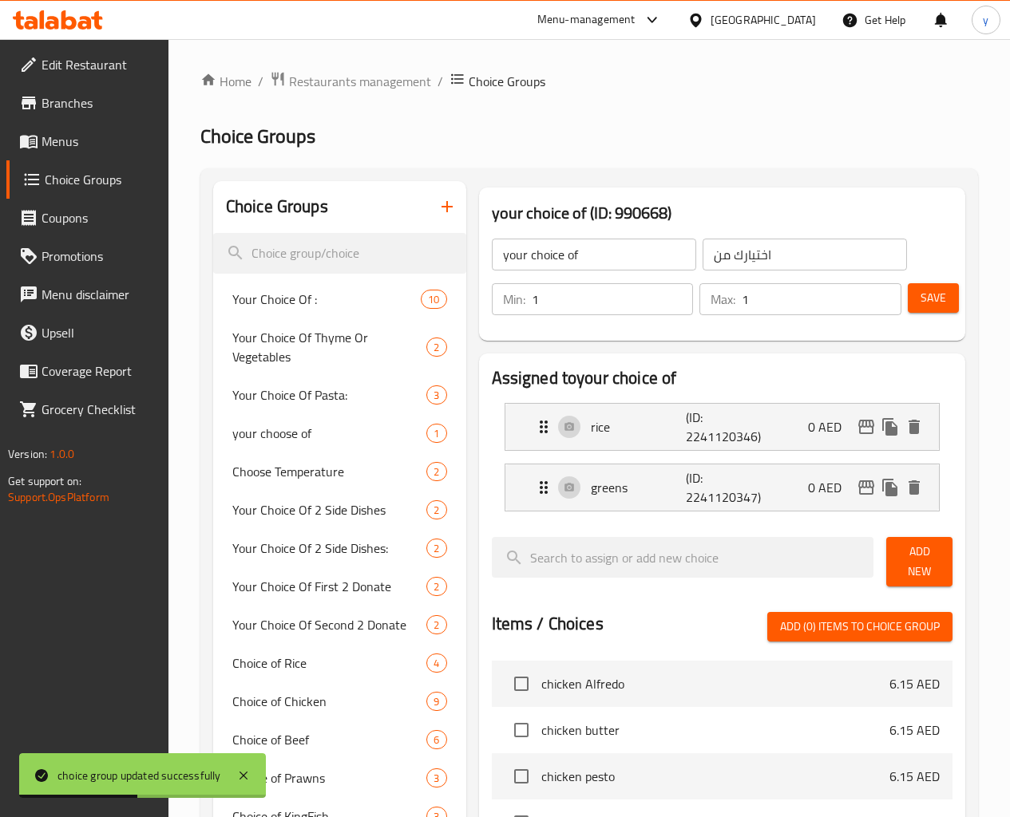
click at [85, 140] on span "Menus" at bounding box center [99, 141] width 114 height 19
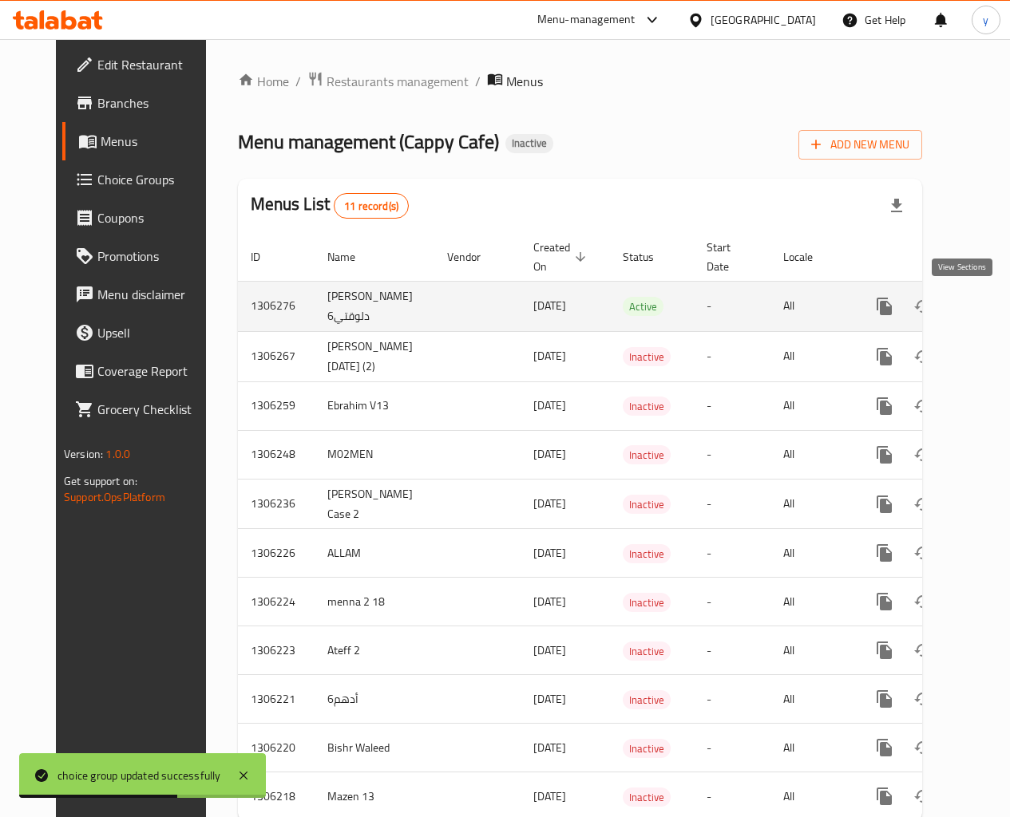
click at [990, 301] on icon "enhanced table" at bounding box center [999, 306] width 19 height 19
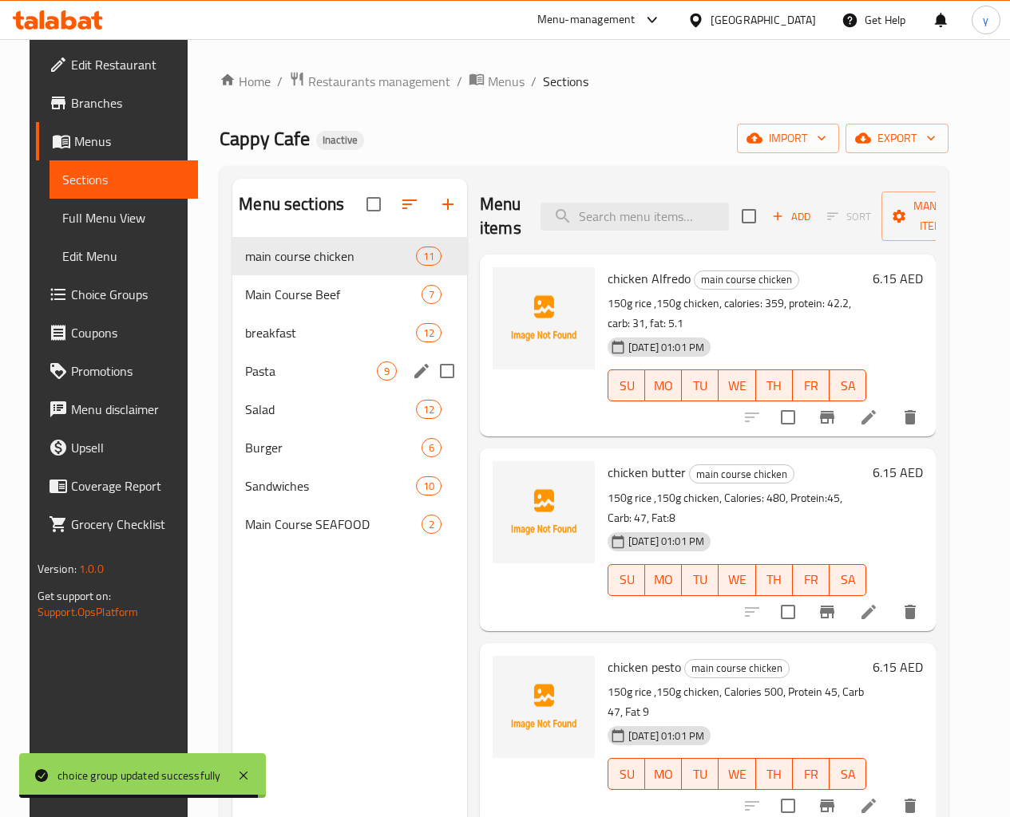
click at [258, 375] on div "Pasta 9" at bounding box center [349, 371] width 235 height 38
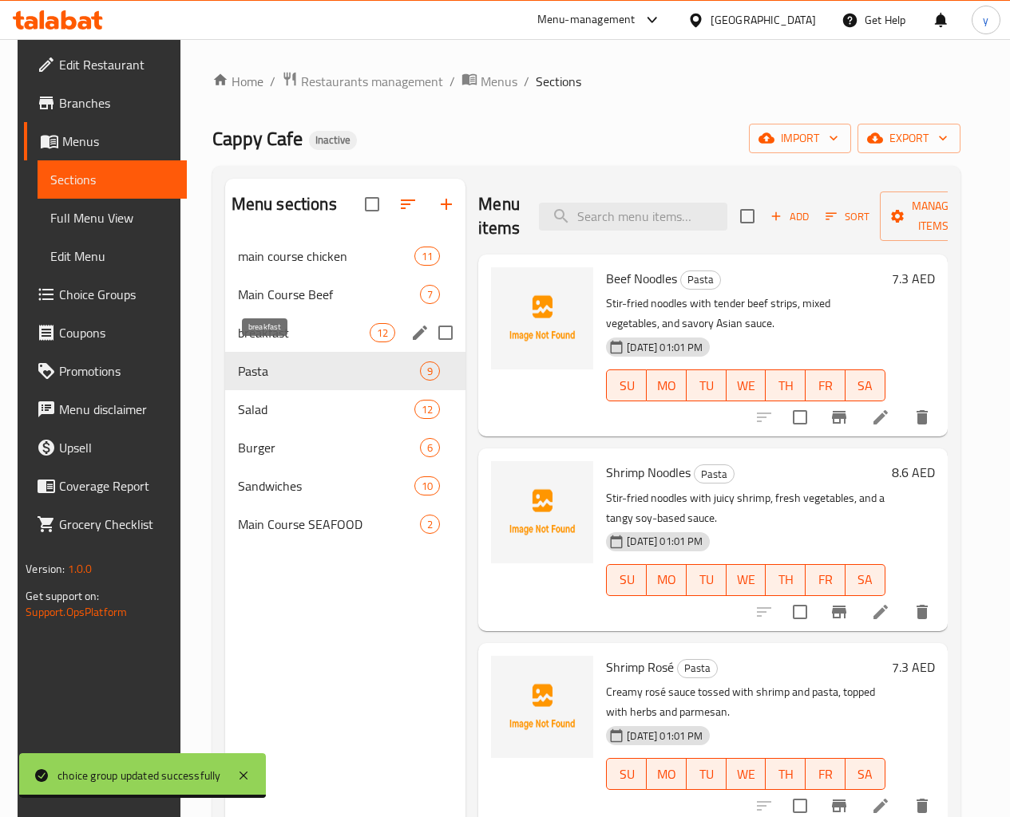
click at [258, 342] on span "breakfast" at bounding box center [304, 332] width 132 height 19
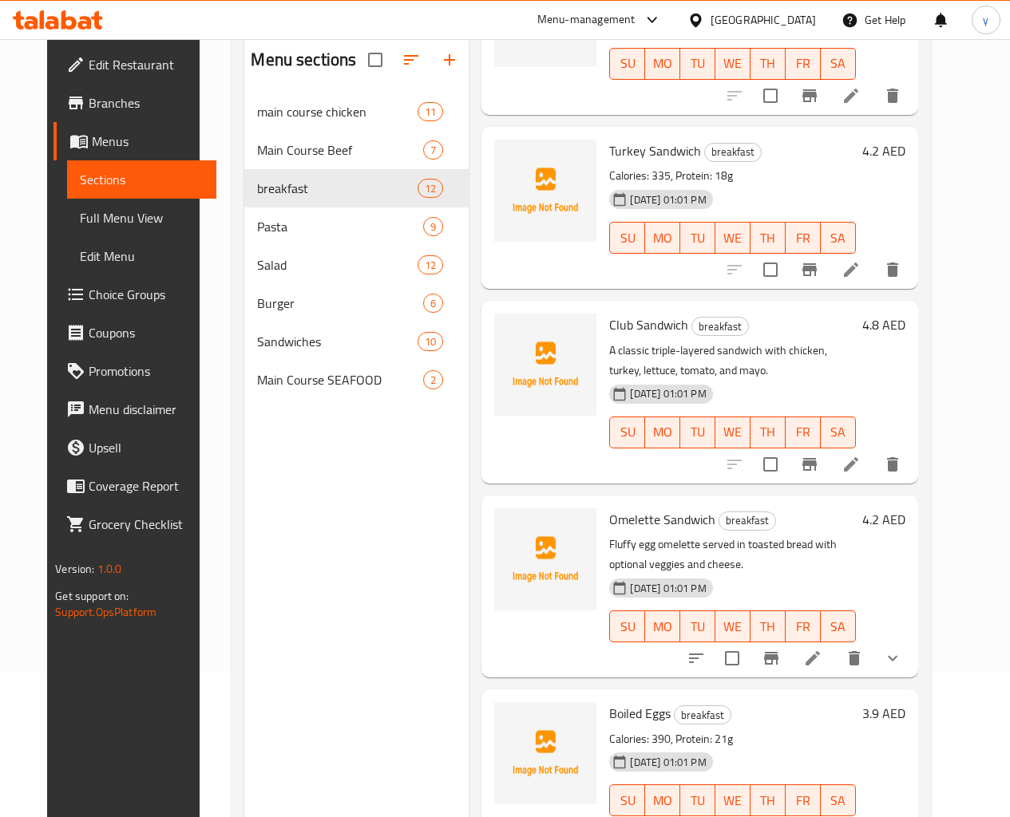
scroll to position [223, 0]
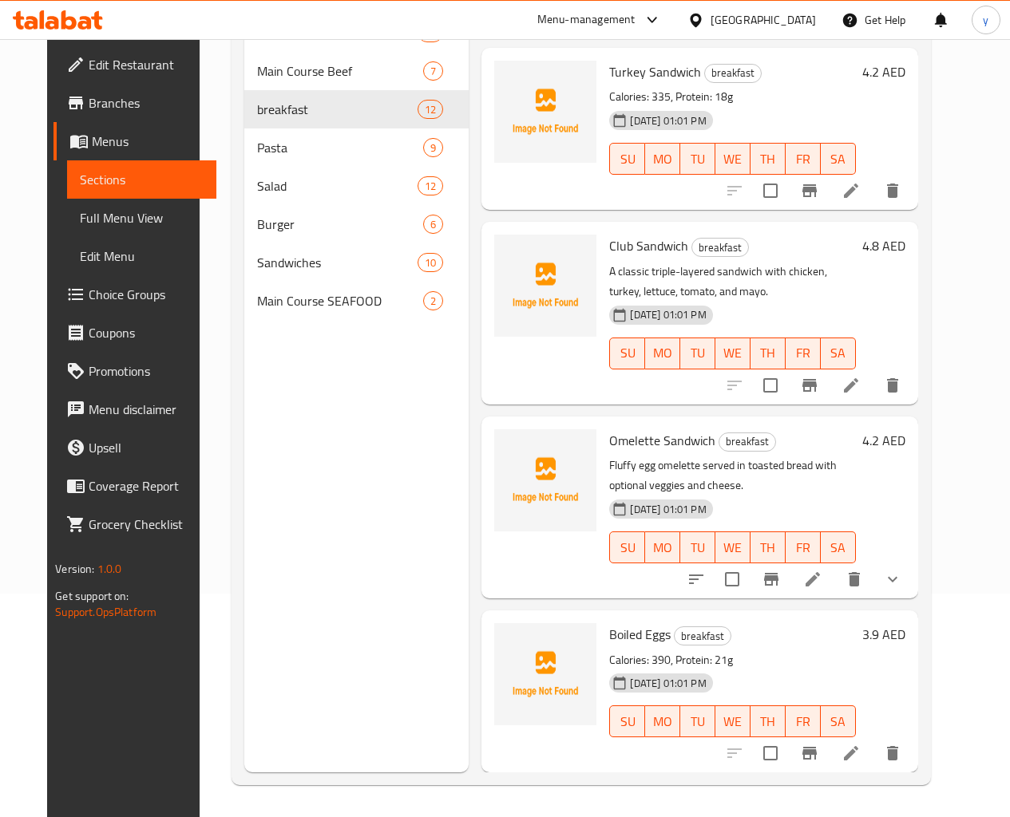
click at [905, 477] on div "4.2 AED" at bounding box center [880, 507] width 49 height 156
click at [897, 580] on icon "show more" at bounding box center [893, 580] width 10 height 6
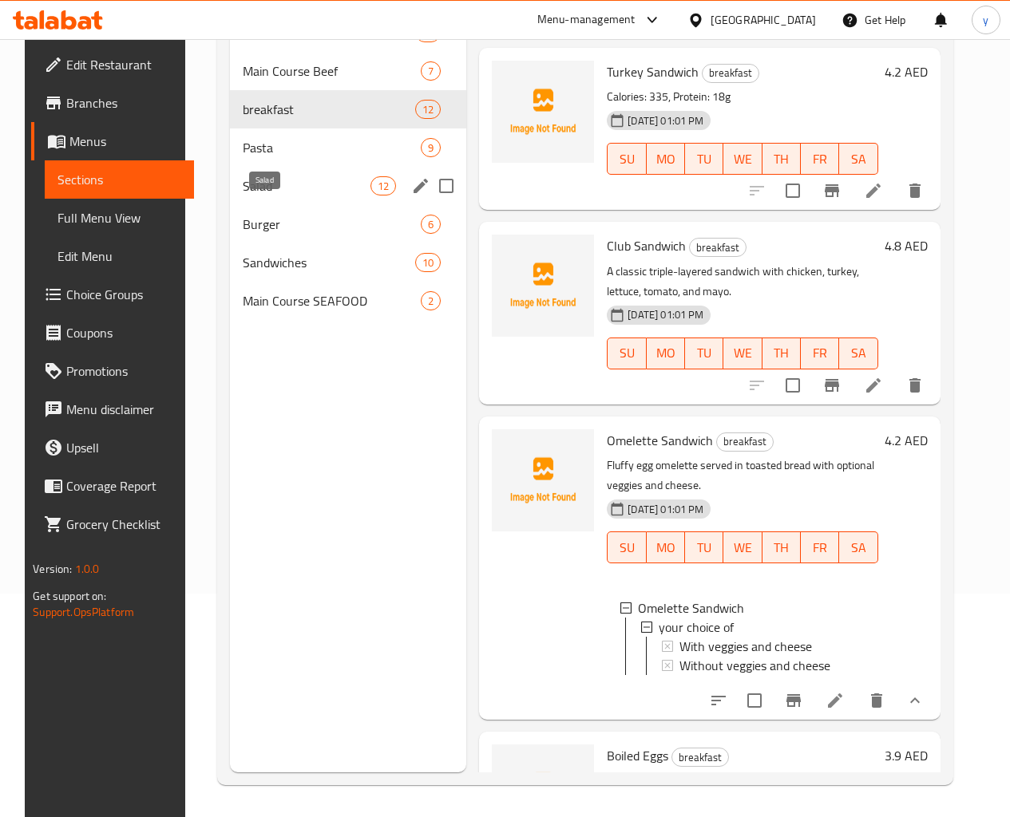
click at [262, 196] on span "Salad" at bounding box center [307, 185] width 128 height 19
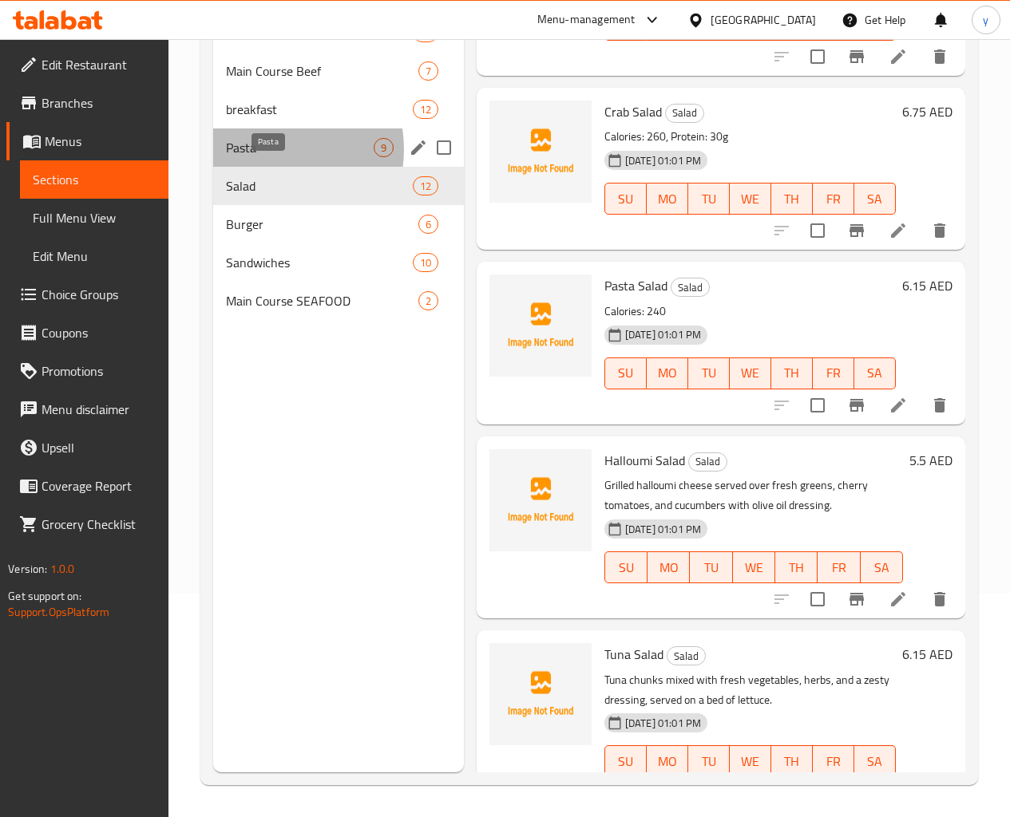
drag, startPoint x: 267, startPoint y: 173, endPoint x: 338, endPoint y: 216, distance: 83.8
click at [267, 157] on span "Pasta" at bounding box center [300, 147] width 148 height 19
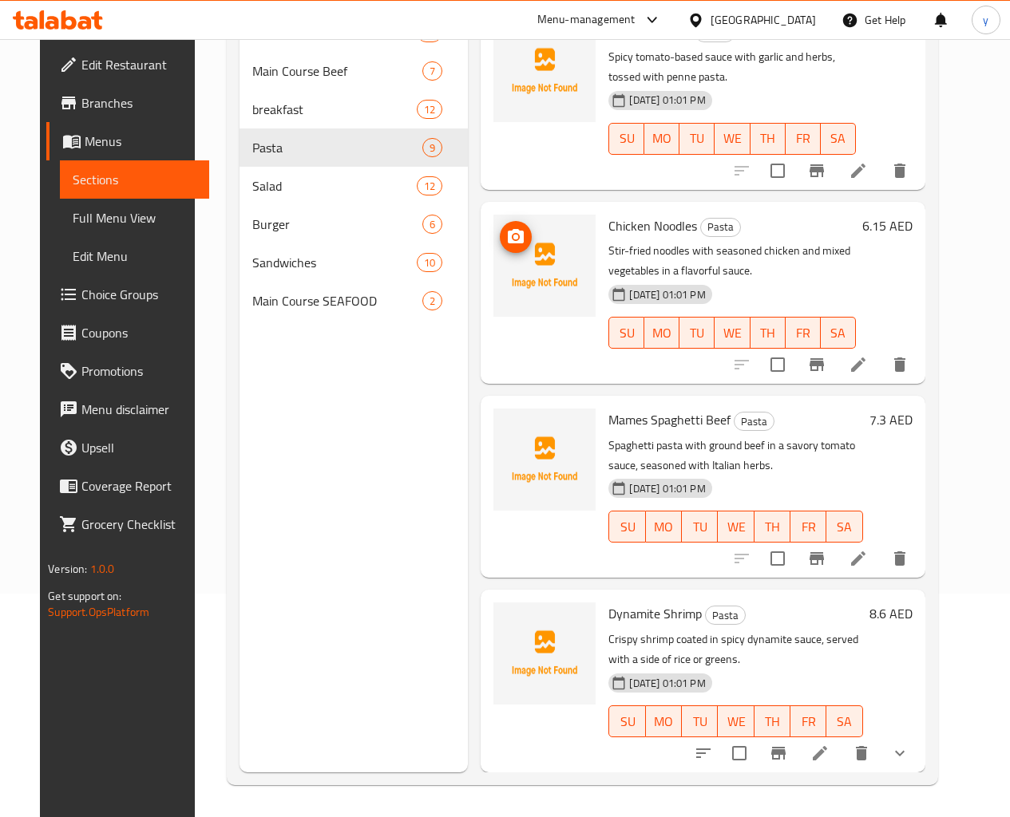
scroll to position [995, 0]
click at [909, 715] on icon "show more" at bounding box center [899, 753] width 19 height 19
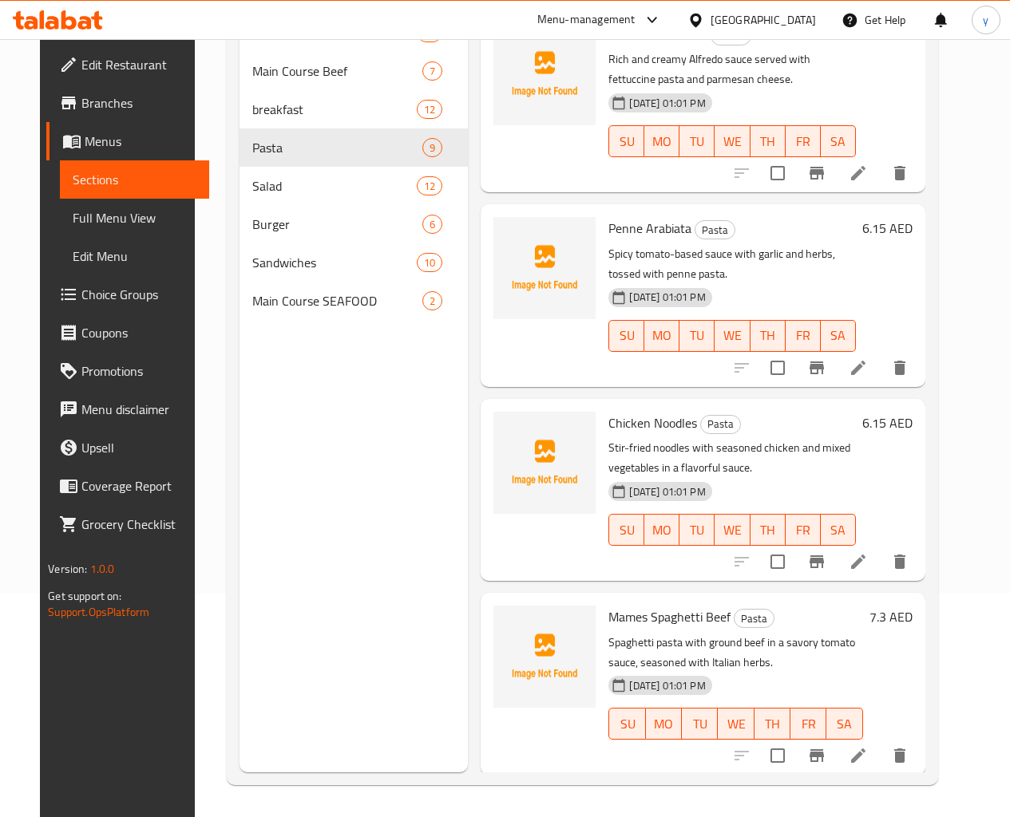
scroll to position [1129, 0]
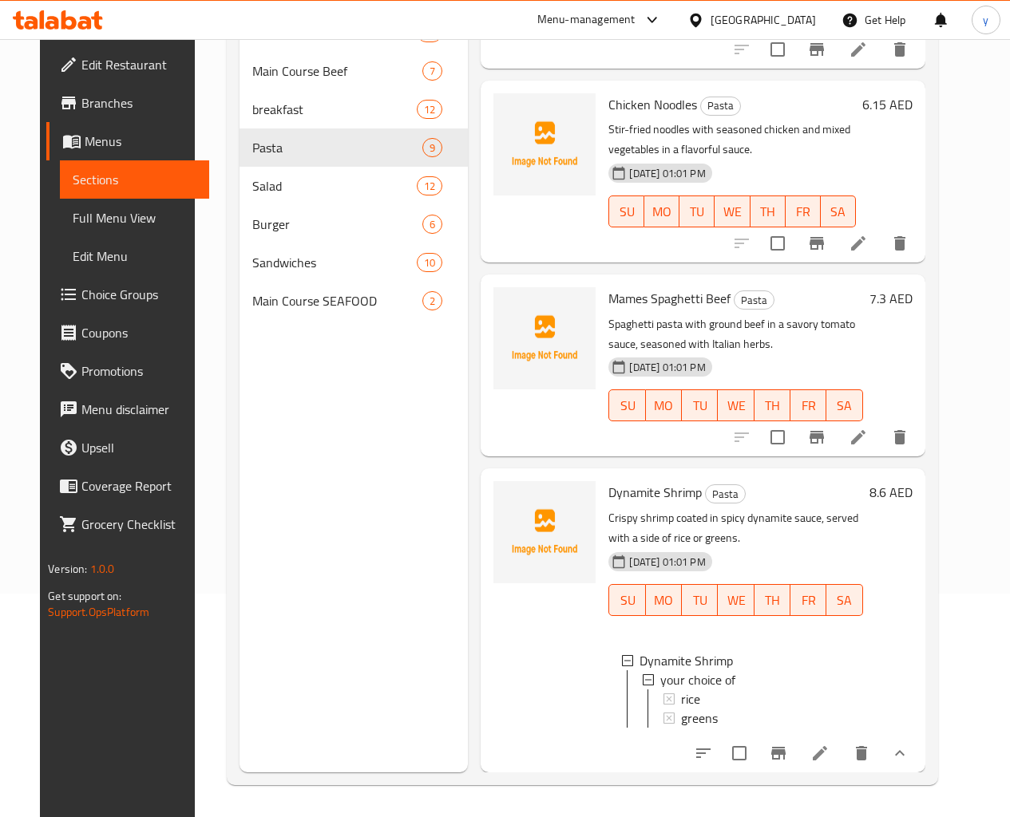
click at [918, 715] on button "show more" at bounding box center [899, 753] width 38 height 38
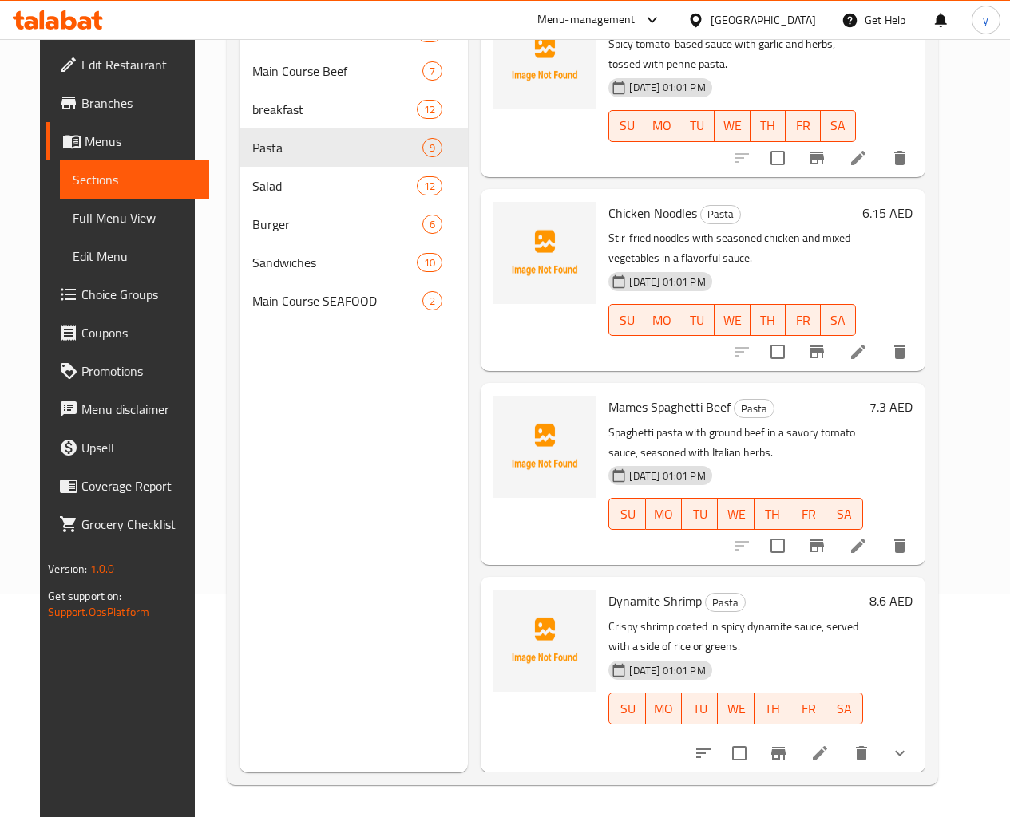
scroll to position [995, 0]
